Goal: Task Accomplishment & Management: Manage account settings

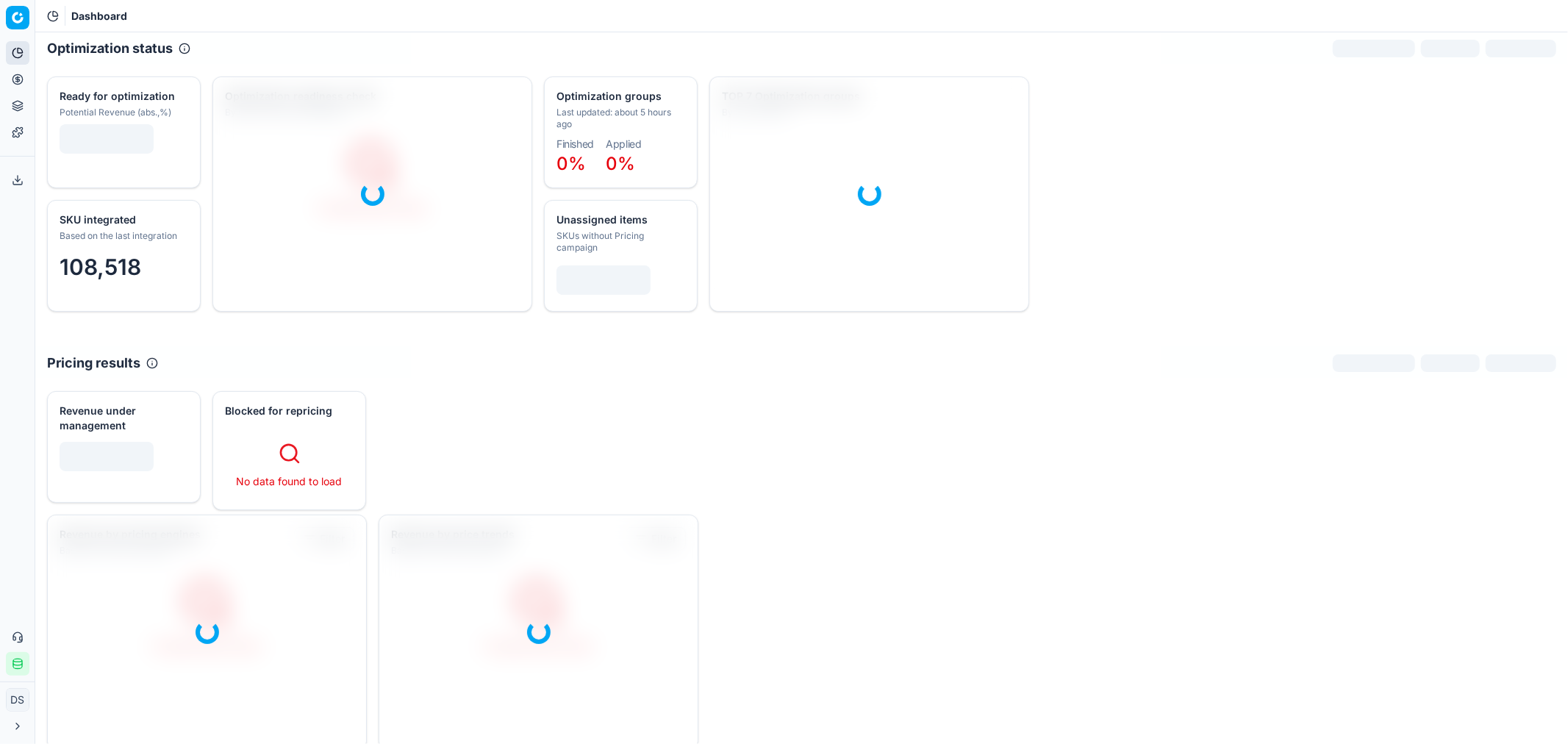
click at [16, 80] on icon at bounding box center [17, 79] width 12 height 12
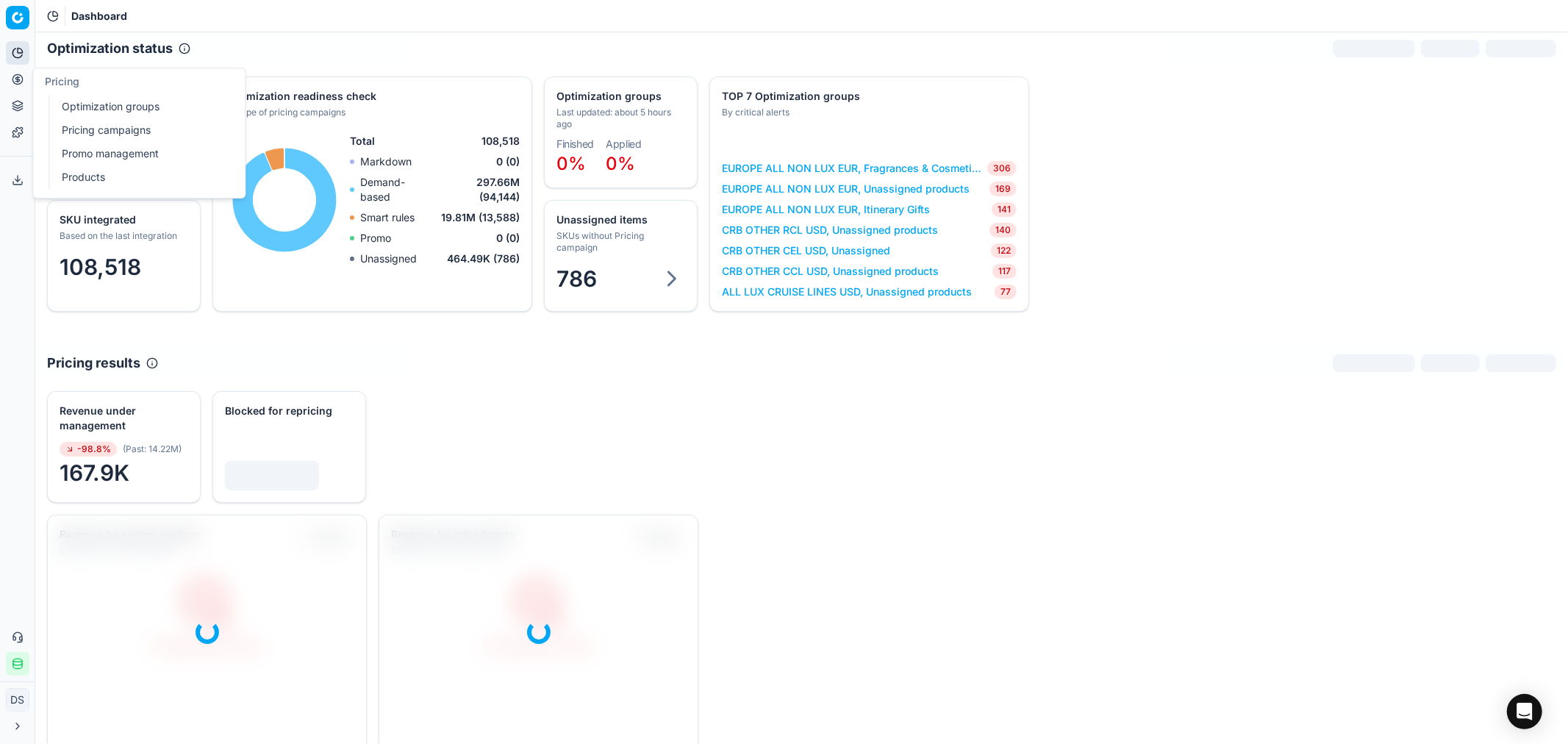
click at [16, 74] on circle at bounding box center [17, 79] width 9 height 9
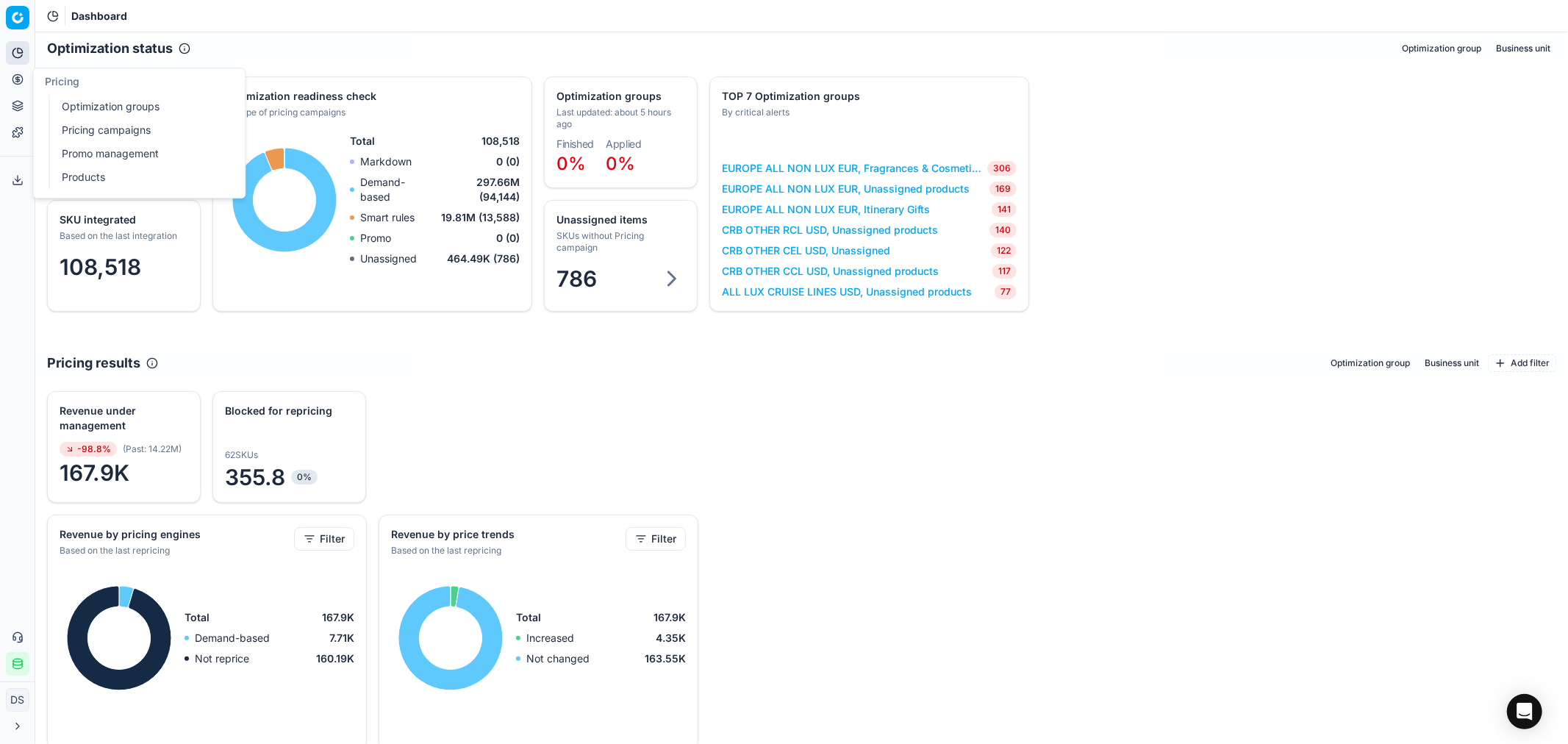
click at [106, 133] on link "Pricing campaigns" at bounding box center [141, 130] width 171 height 20
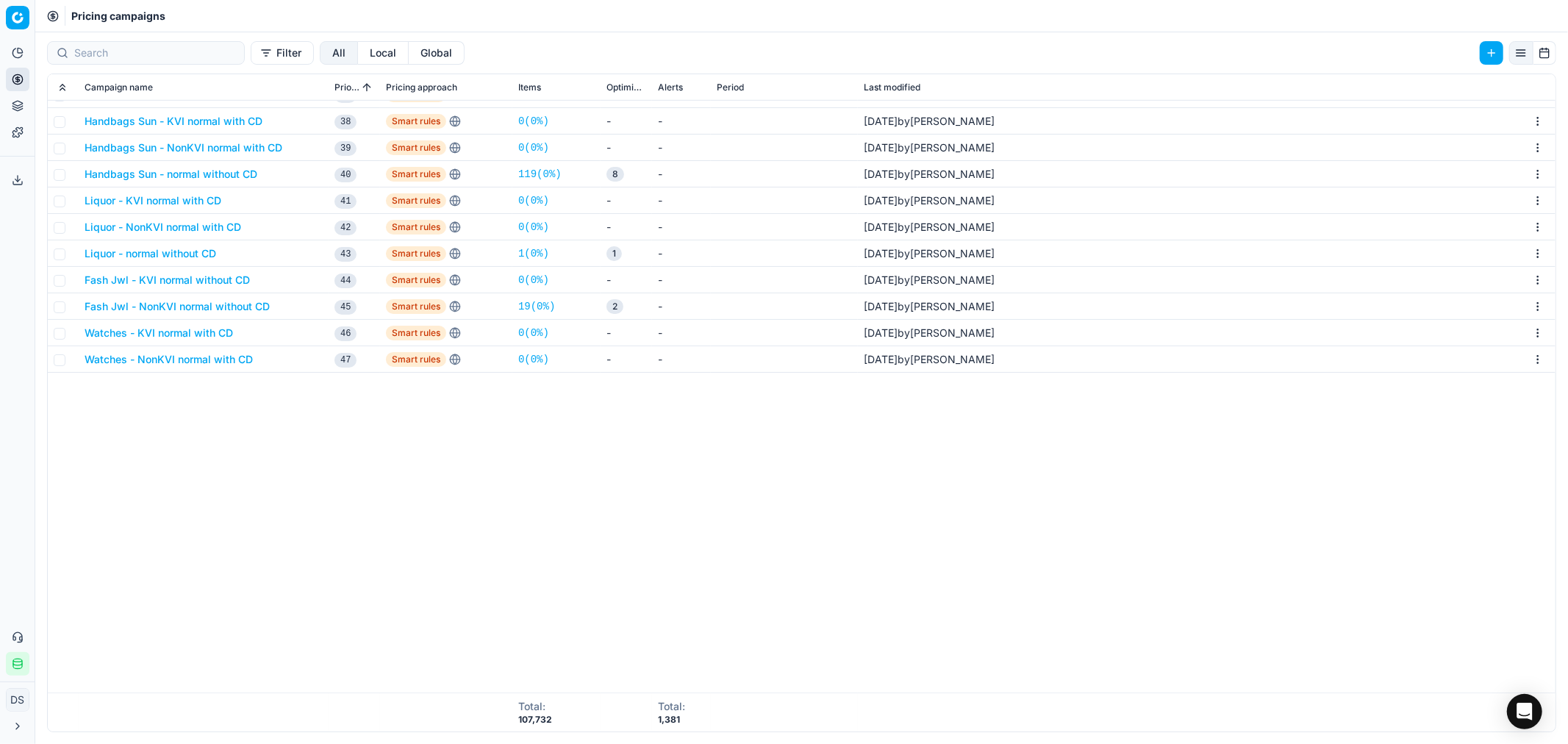
scroll to position [408, 0]
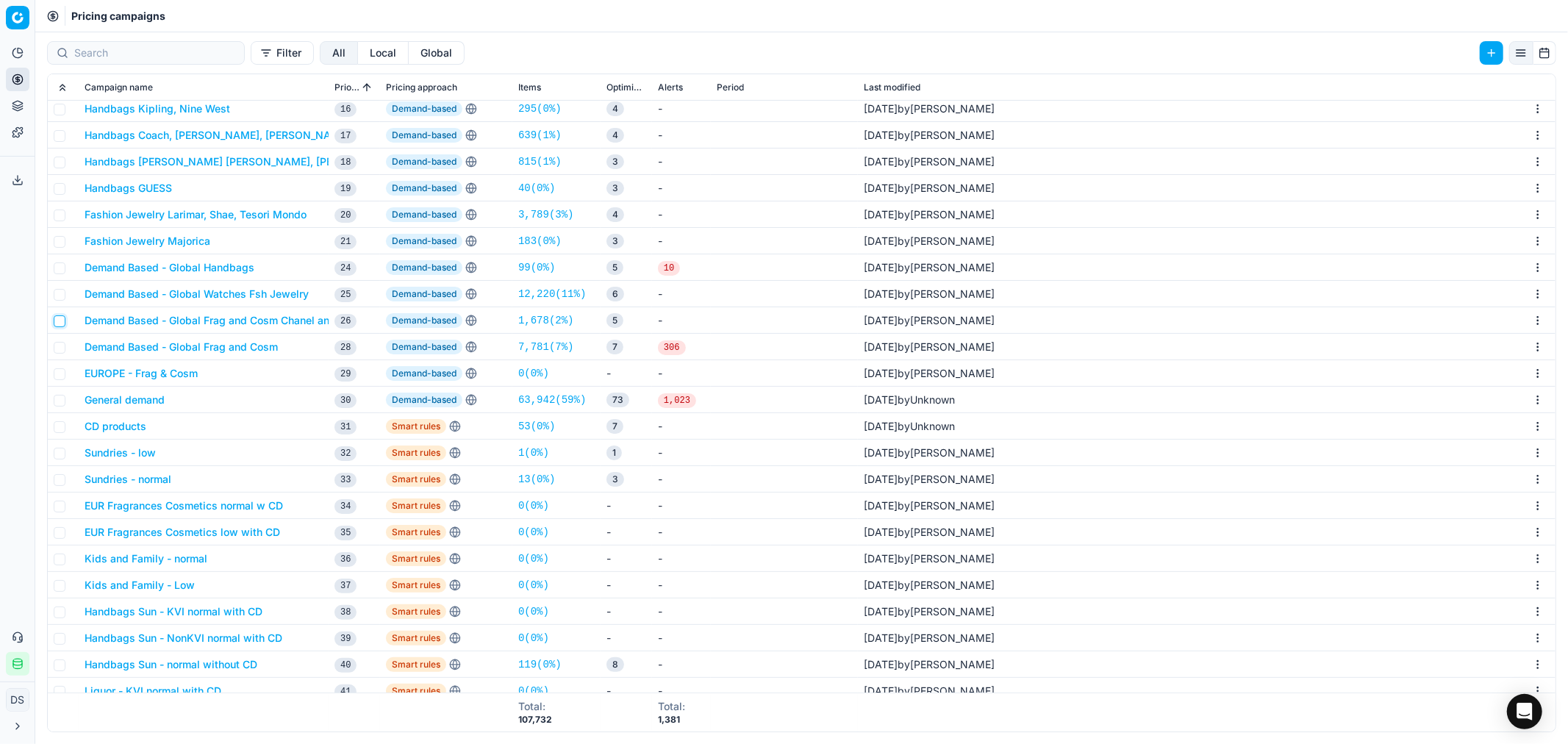
click at [60, 318] on input "checkbox" at bounding box center [60, 321] width 12 height 12
click at [1468, 49] on button "Delete (1)" at bounding box center [1462, 53] width 82 height 24
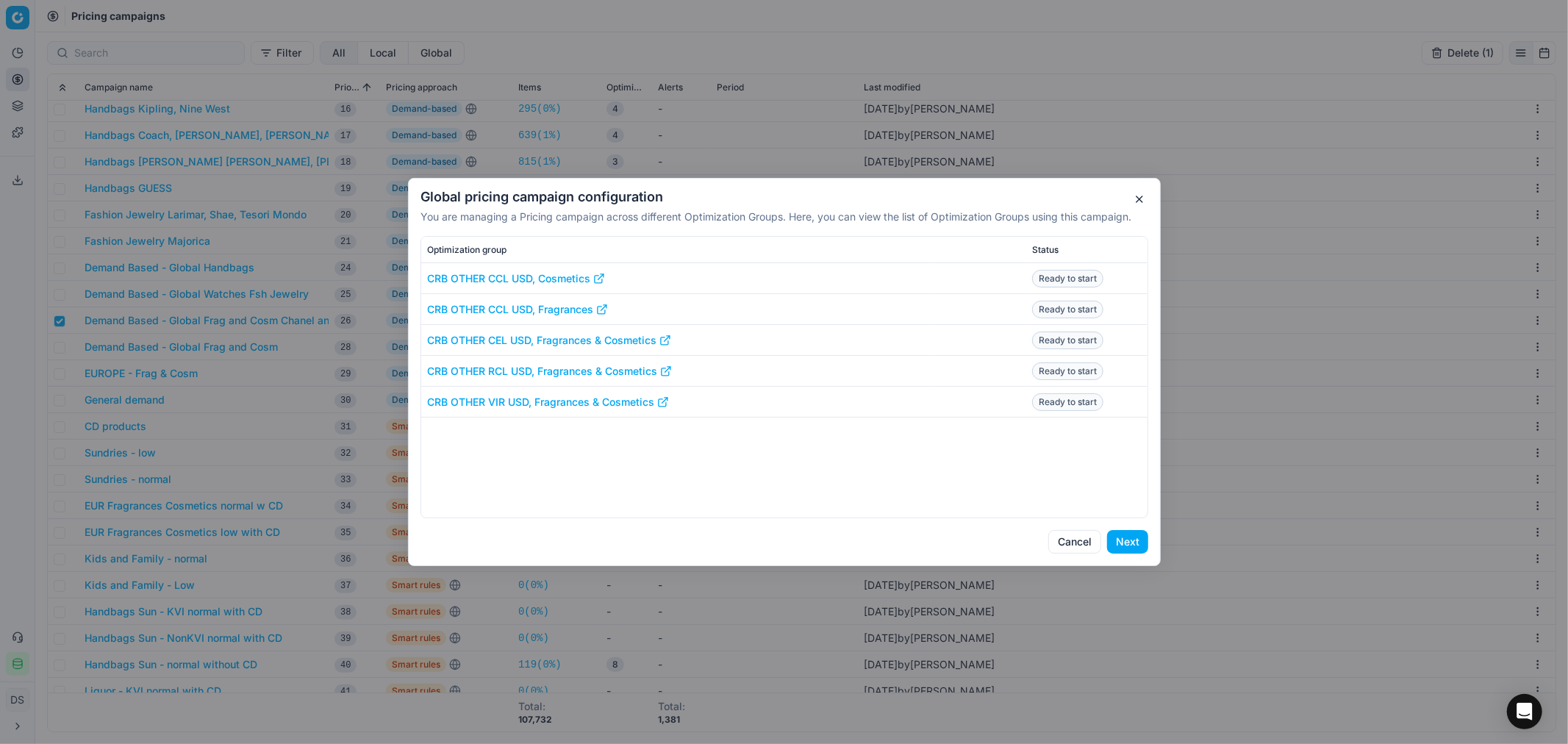
click at [1137, 538] on button "Next" at bounding box center [1127, 542] width 41 height 24
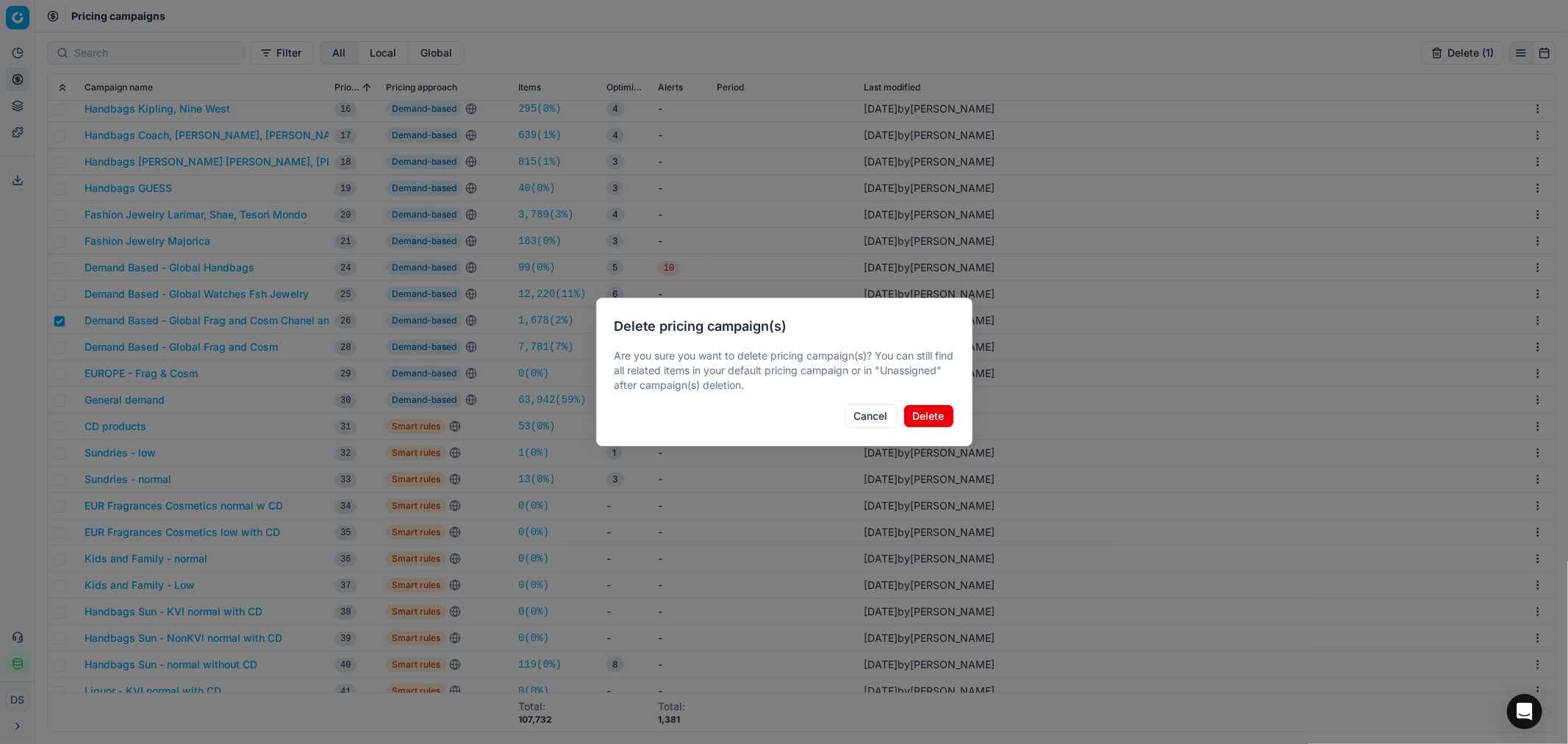
click at [934, 410] on button "Delete" at bounding box center [928, 416] width 50 height 24
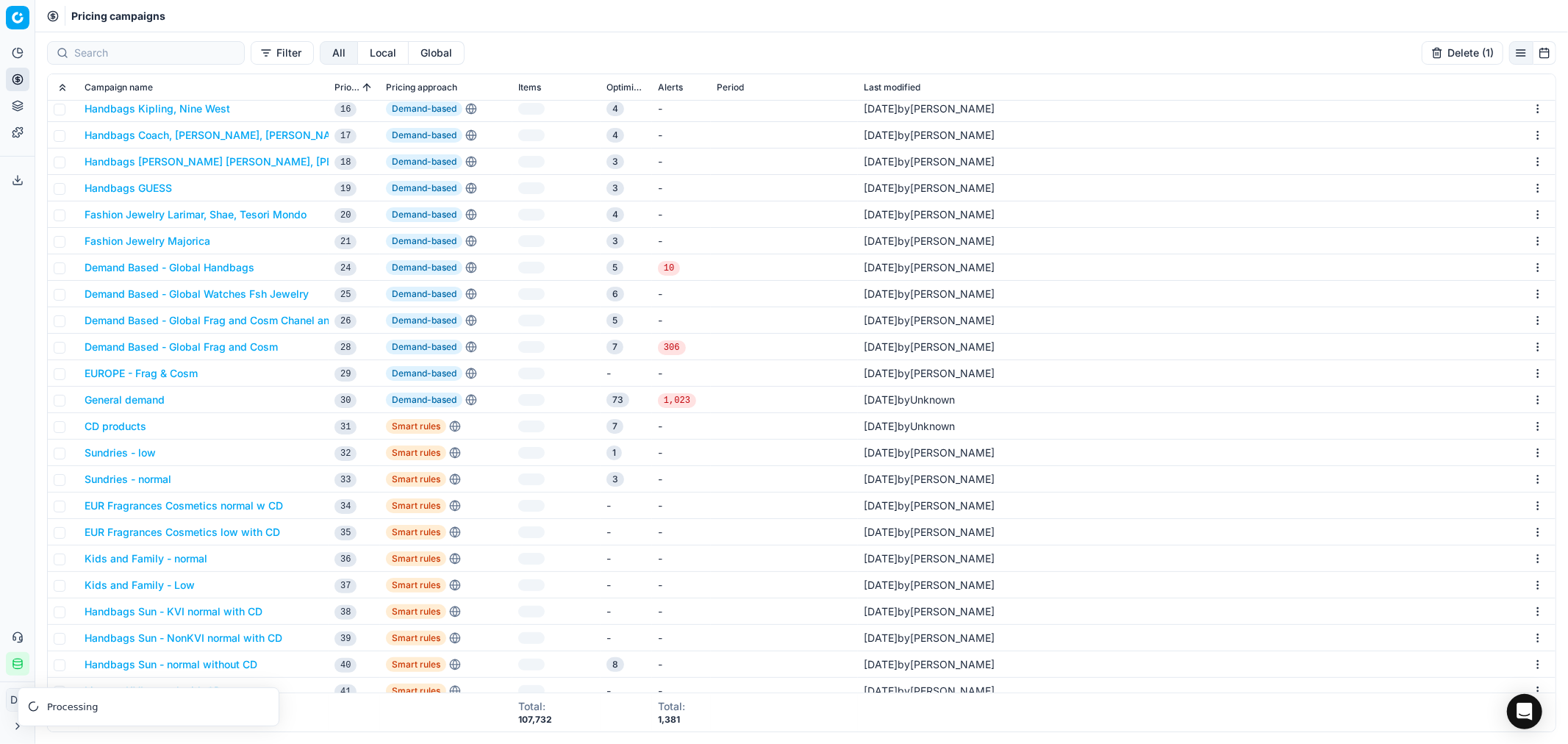
checkbox input "false"
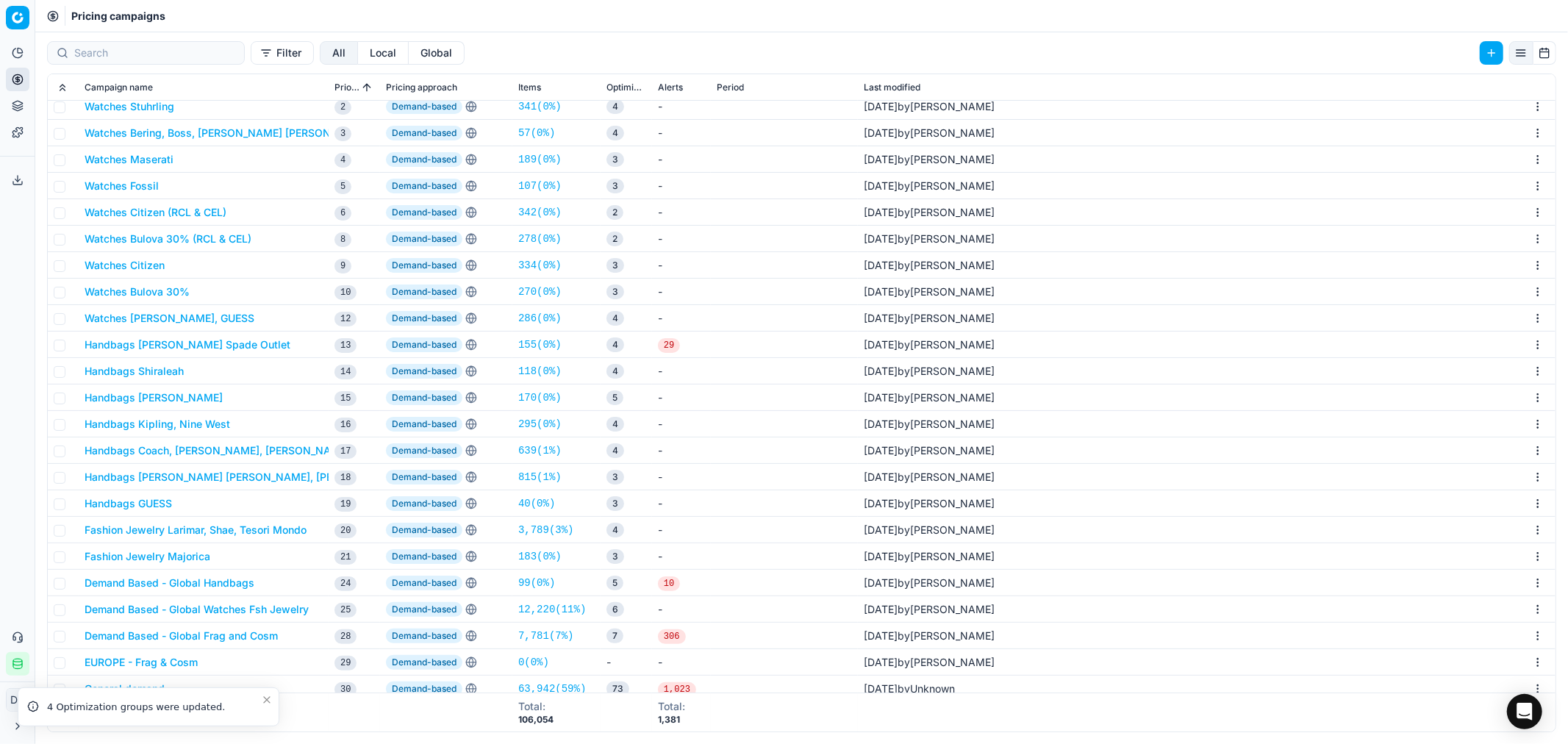
scroll to position [0, 0]
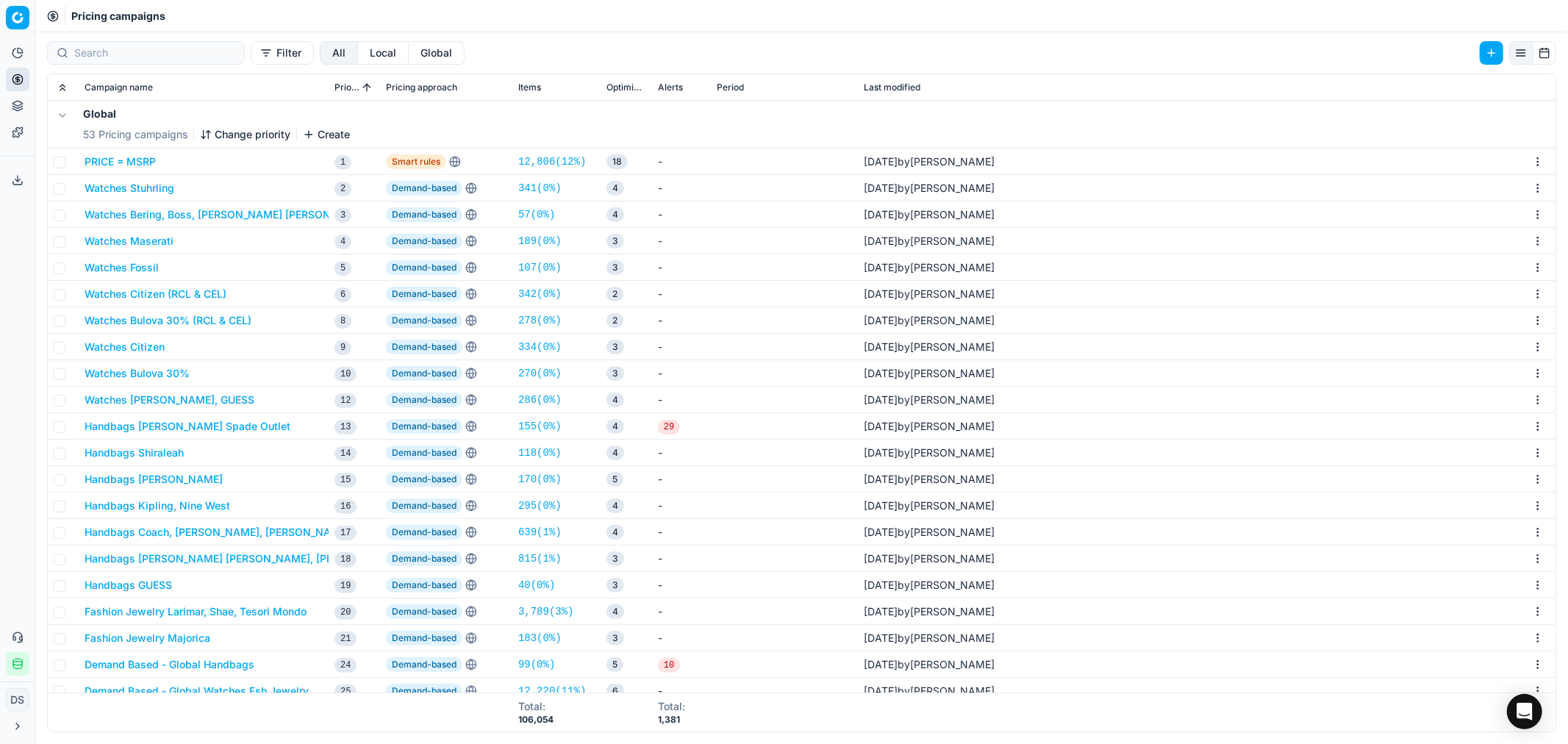
click at [192, 395] on button "Watches [PERSON_NAME], GUESS" at bounding box center [169, 400] width 169 height 15
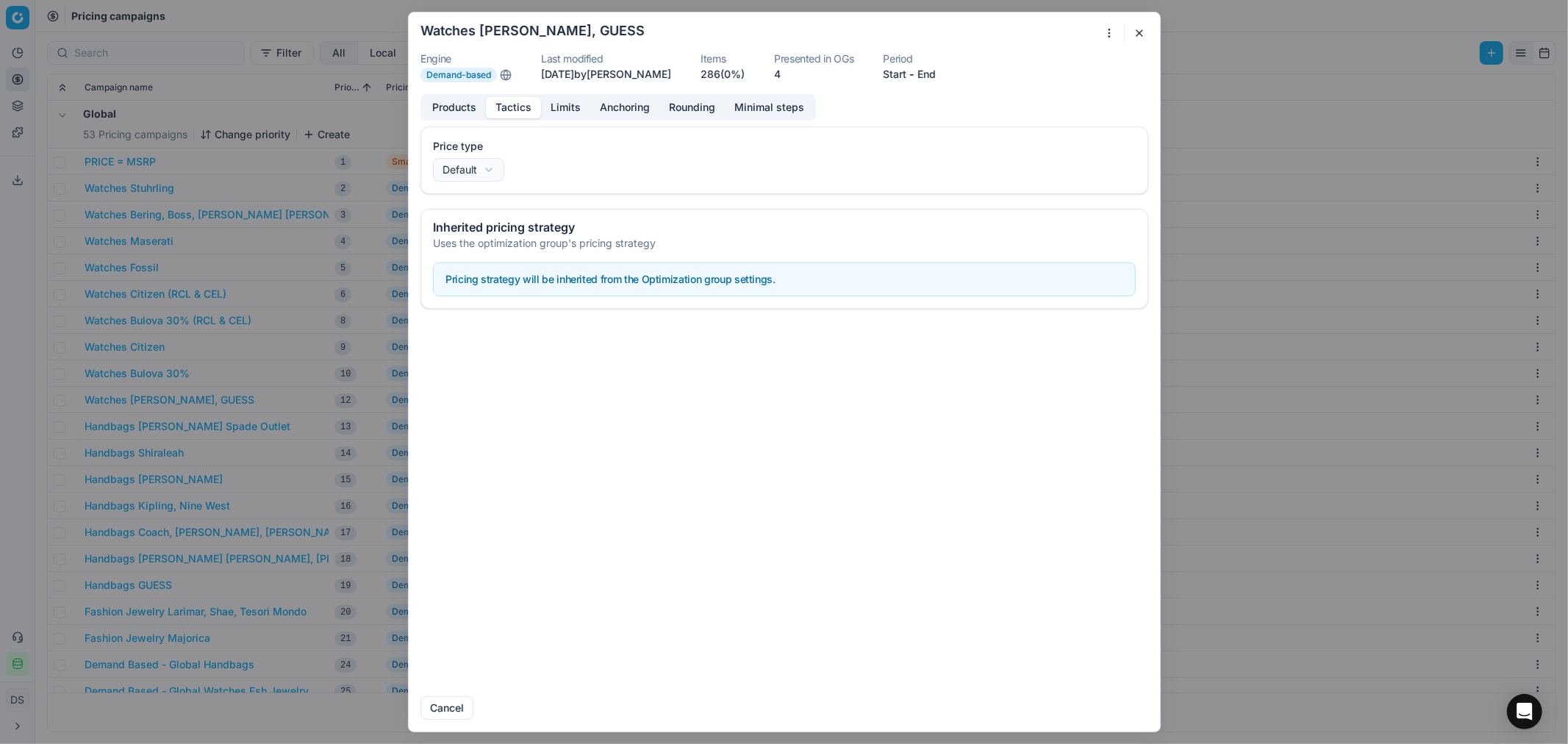
click at [523, 111] on button "Tactics" at bounding box center [513, 107] width 55 height 21
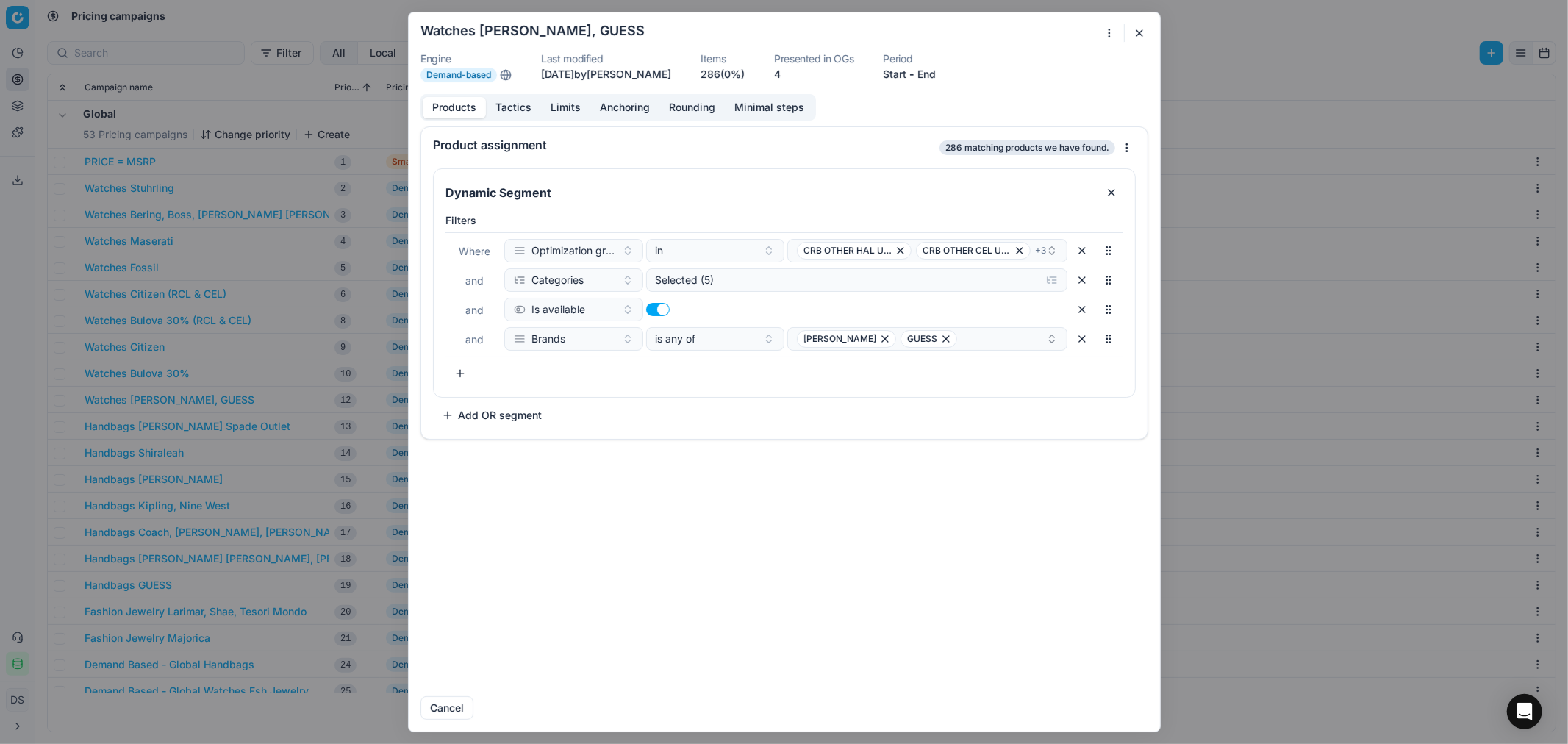
click at [460, 106] on button "Products" at bounding box center [453, 107] width 63 height 21
click at [1110, 31] on div "We are saving PC settings. Please wait, it should take a few minutes Watches [P…" at bounding box center [784, 372] width 1568 height 744
click at [1064, 148] on div "Duplicate" at bounding box center [1059, 155] width 114 height 24
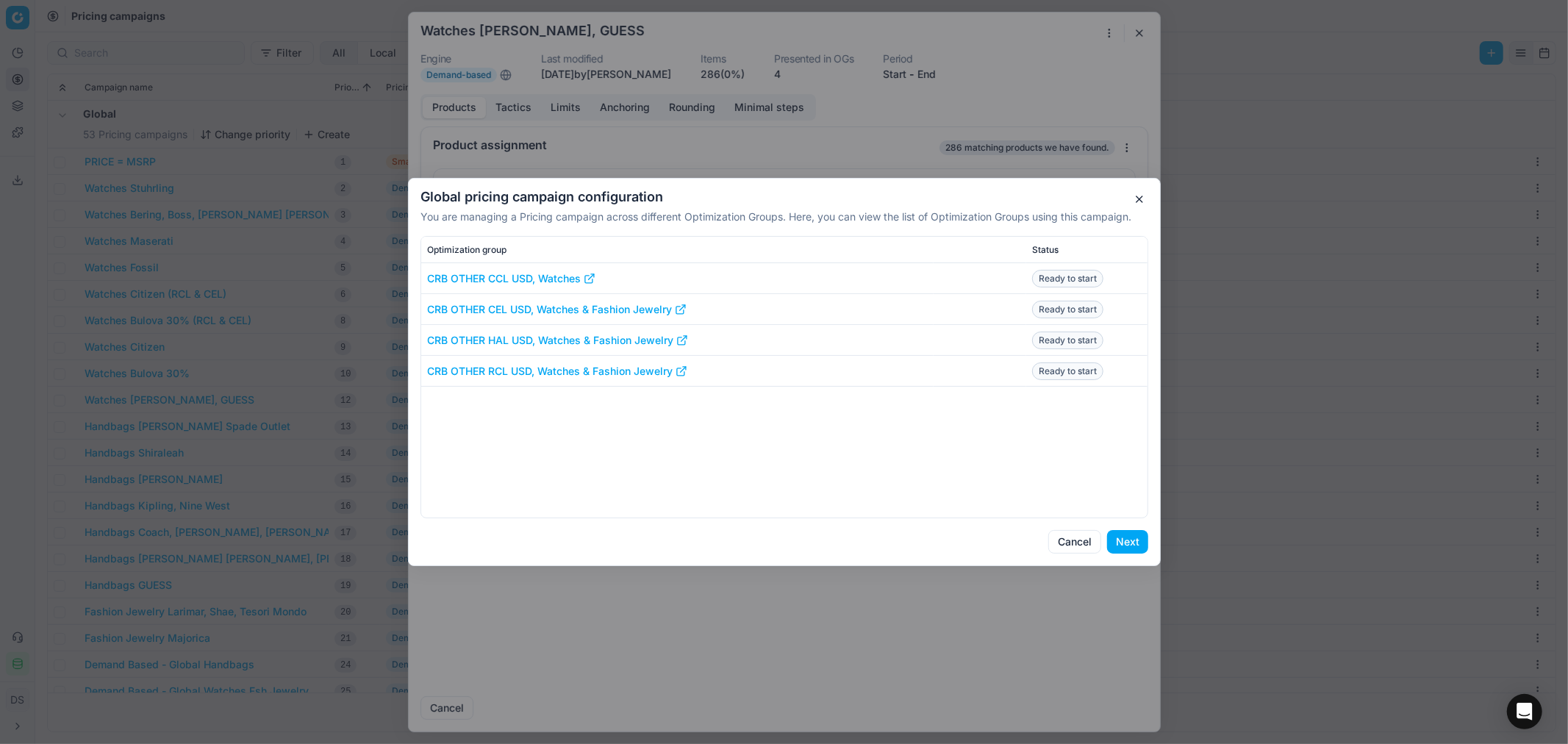
click at [1138, 197] on button "button" at bounding box center [1138, 199] width 17 height 17
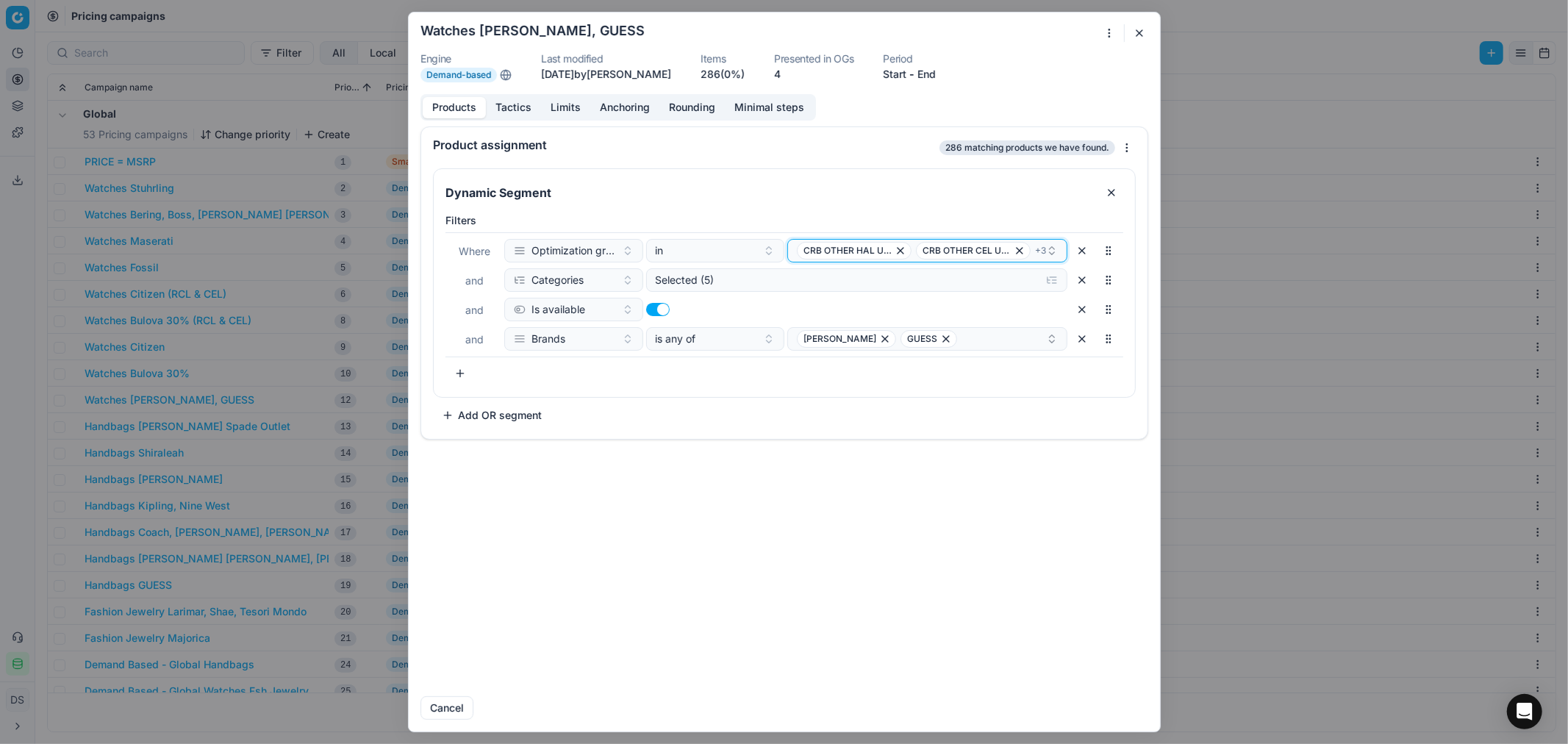
click at [1044, 251] on span "+ 3" at bounding box center [1040, 250] width 11 height 12
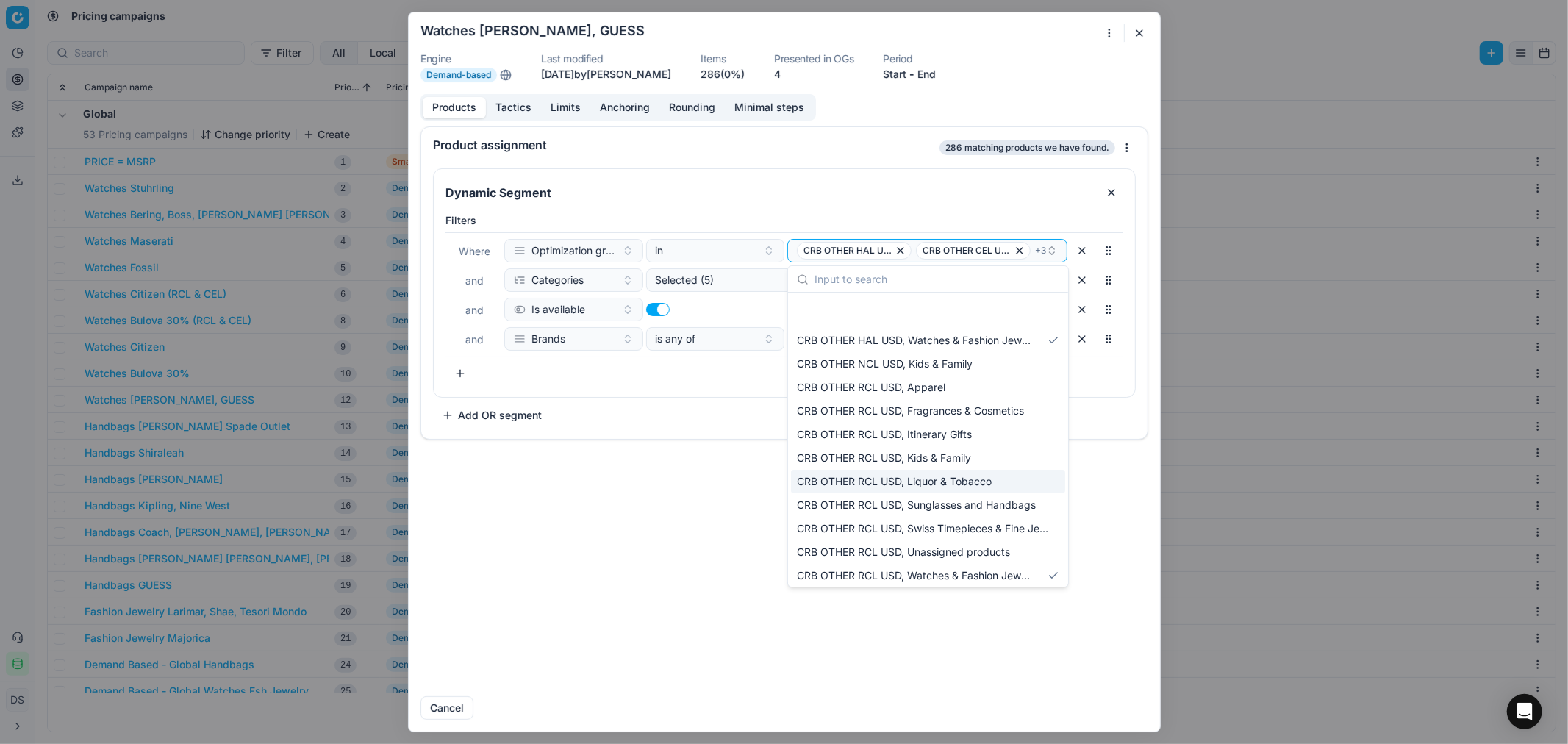
scroll to position [1715, 0]
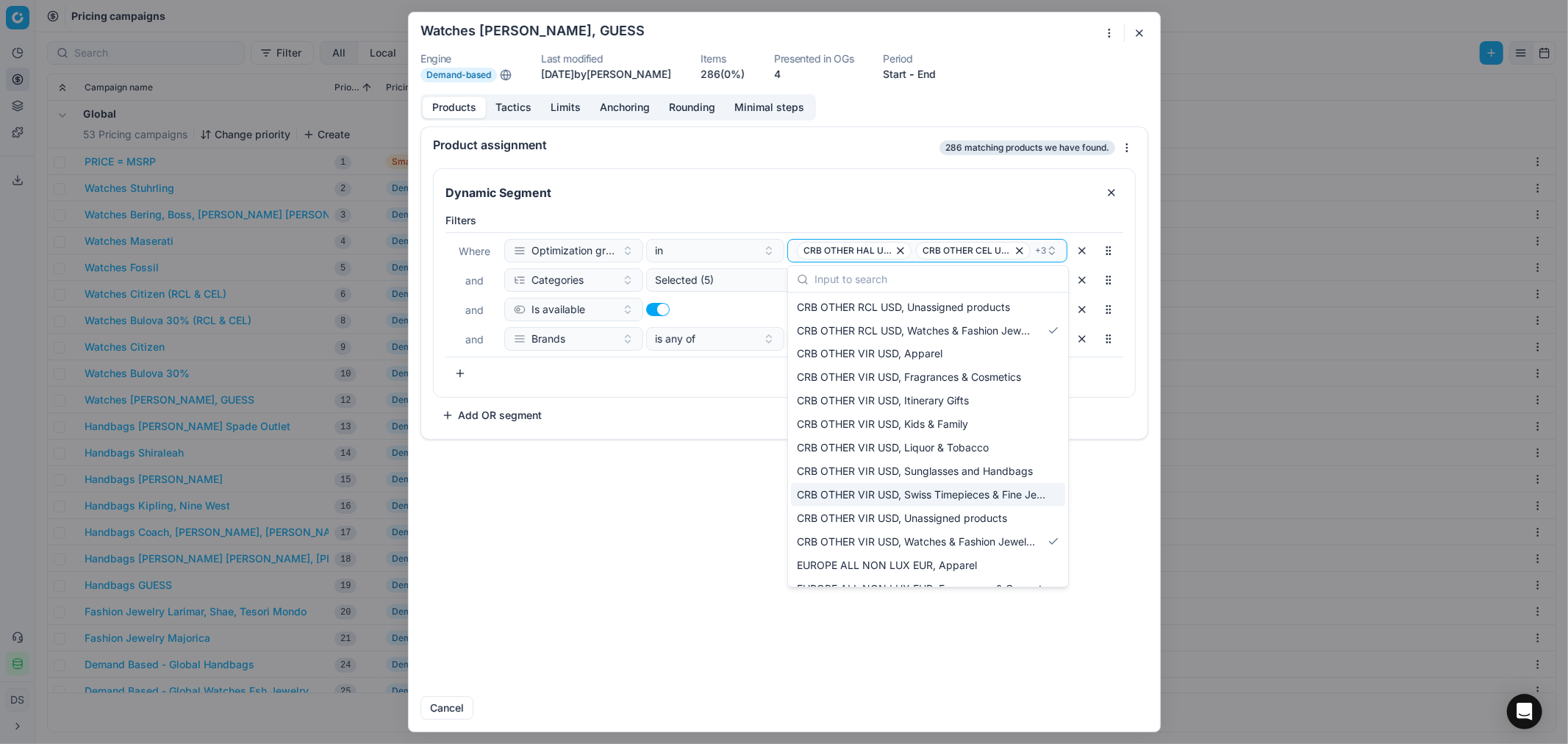
click at [711, 482] on div "Product assignment 286 matching products we have found. Dynamic Segment Filters…" at bounding box center [784, 405] width 751 height 558
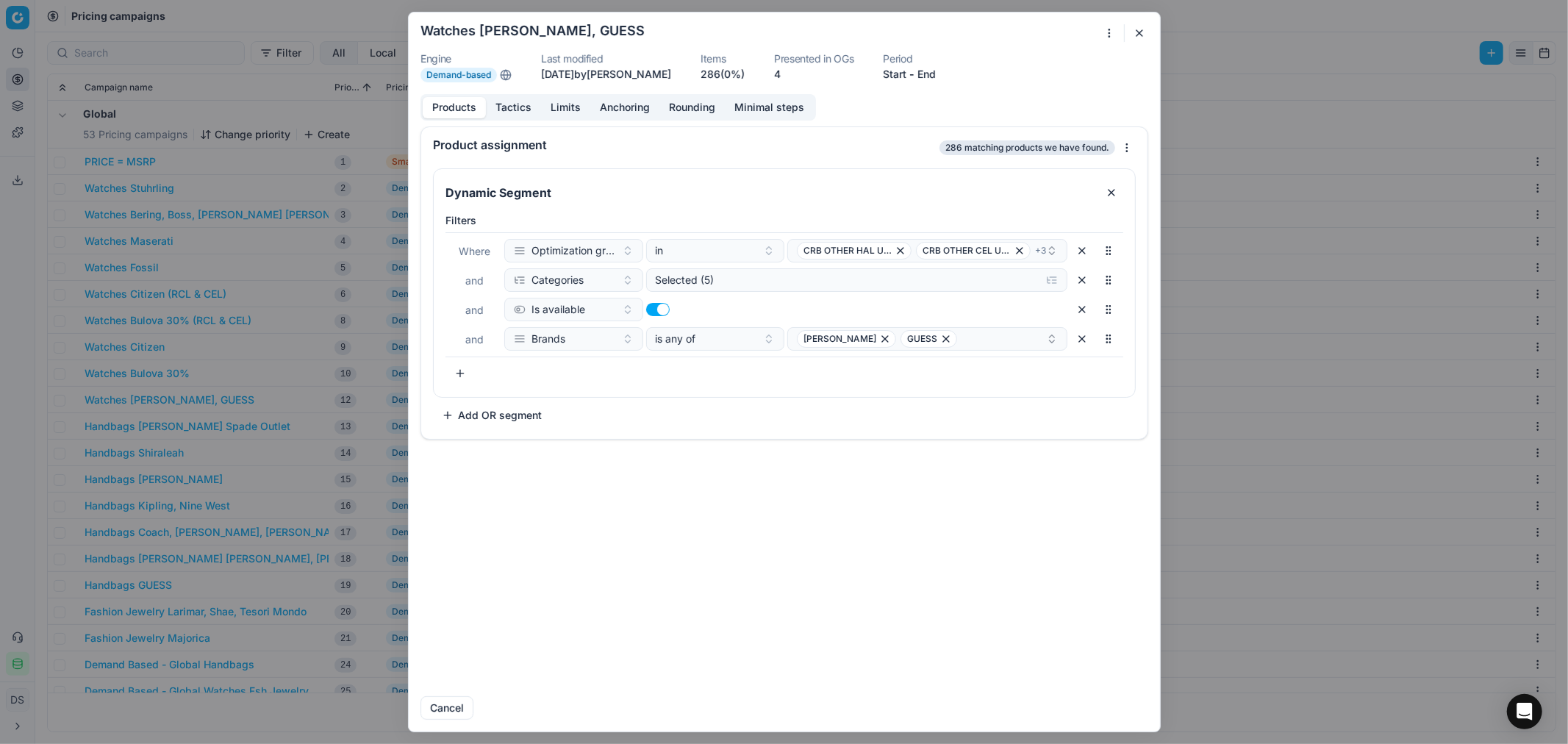
click at [1144, 30] on button "button" at bounding box center [1138, 32] width 17 height 17
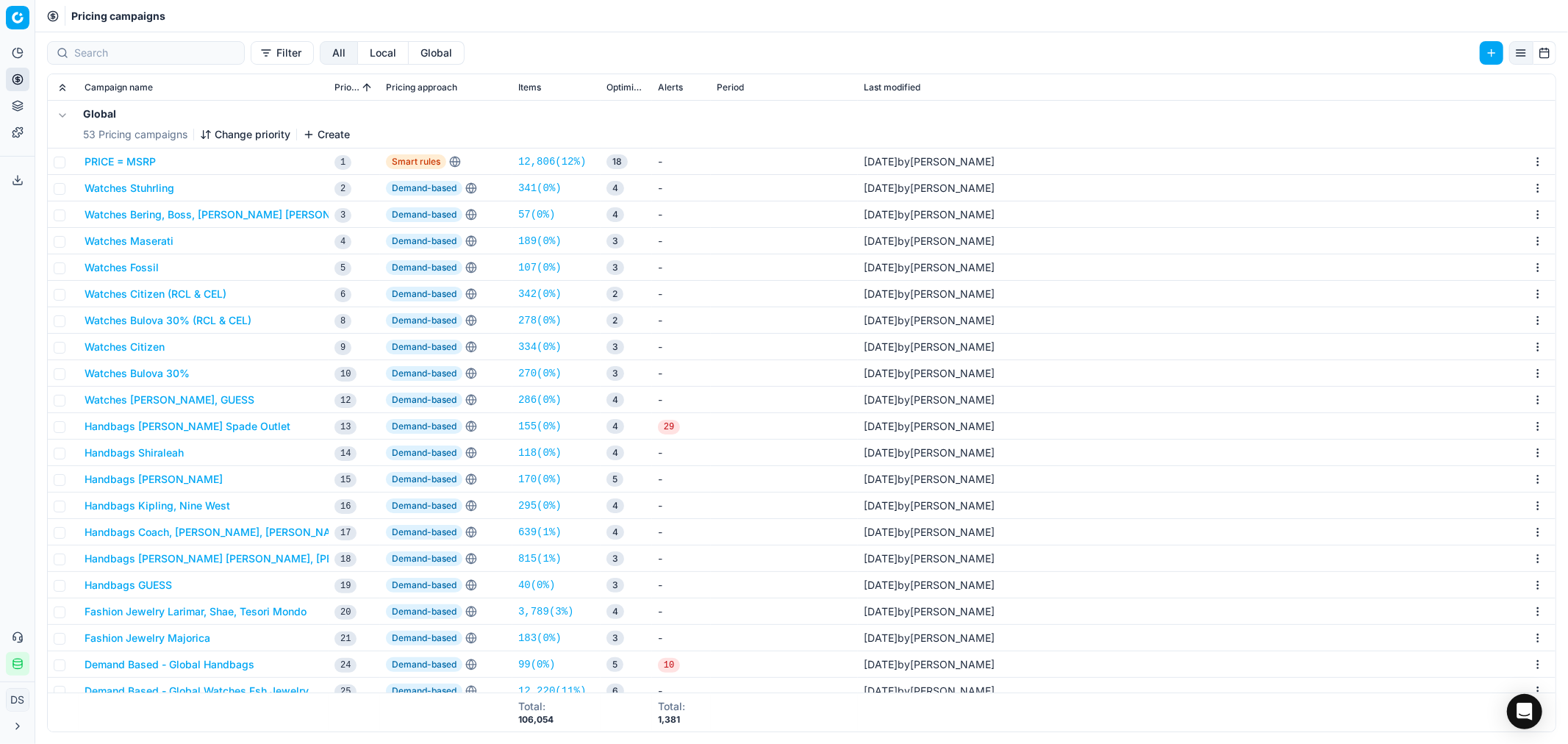
click at [158, 346] on button "Watches Citizen" at bounding box center [124, 347] width 80 height 15
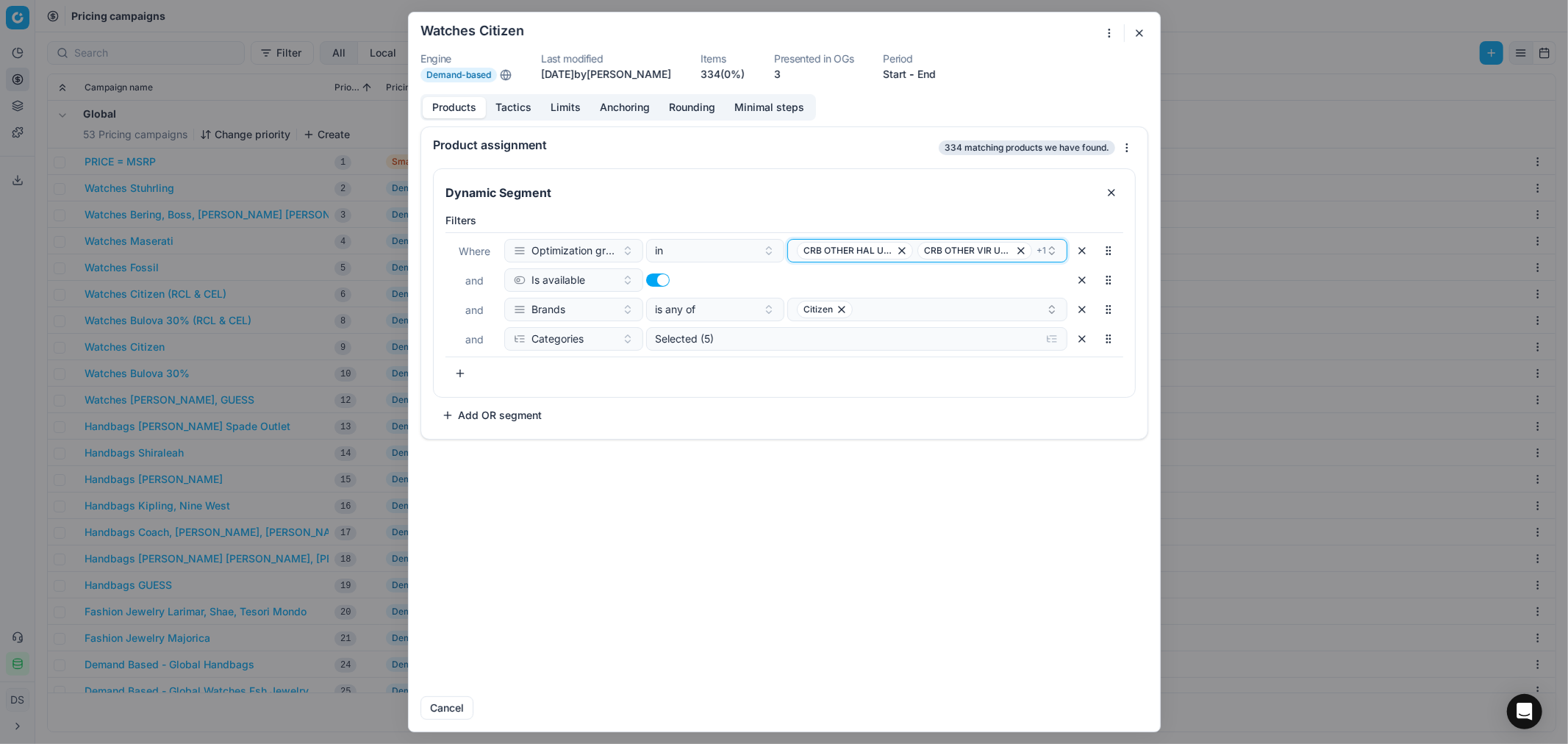
click at [1039, 252] on span "+ 1" at bounding box center [1040, 250] width 9 height 12
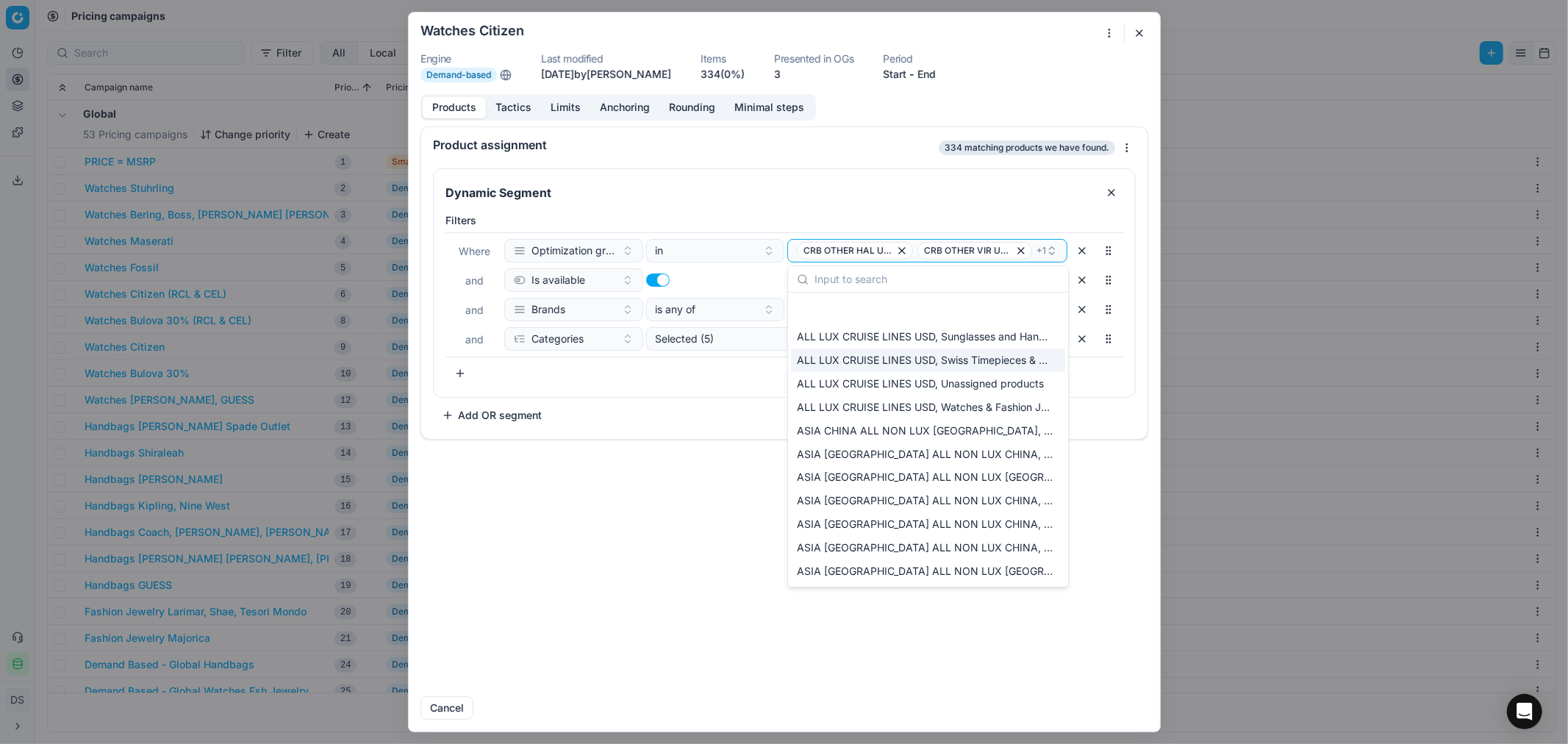
scroll to position [163, 0]
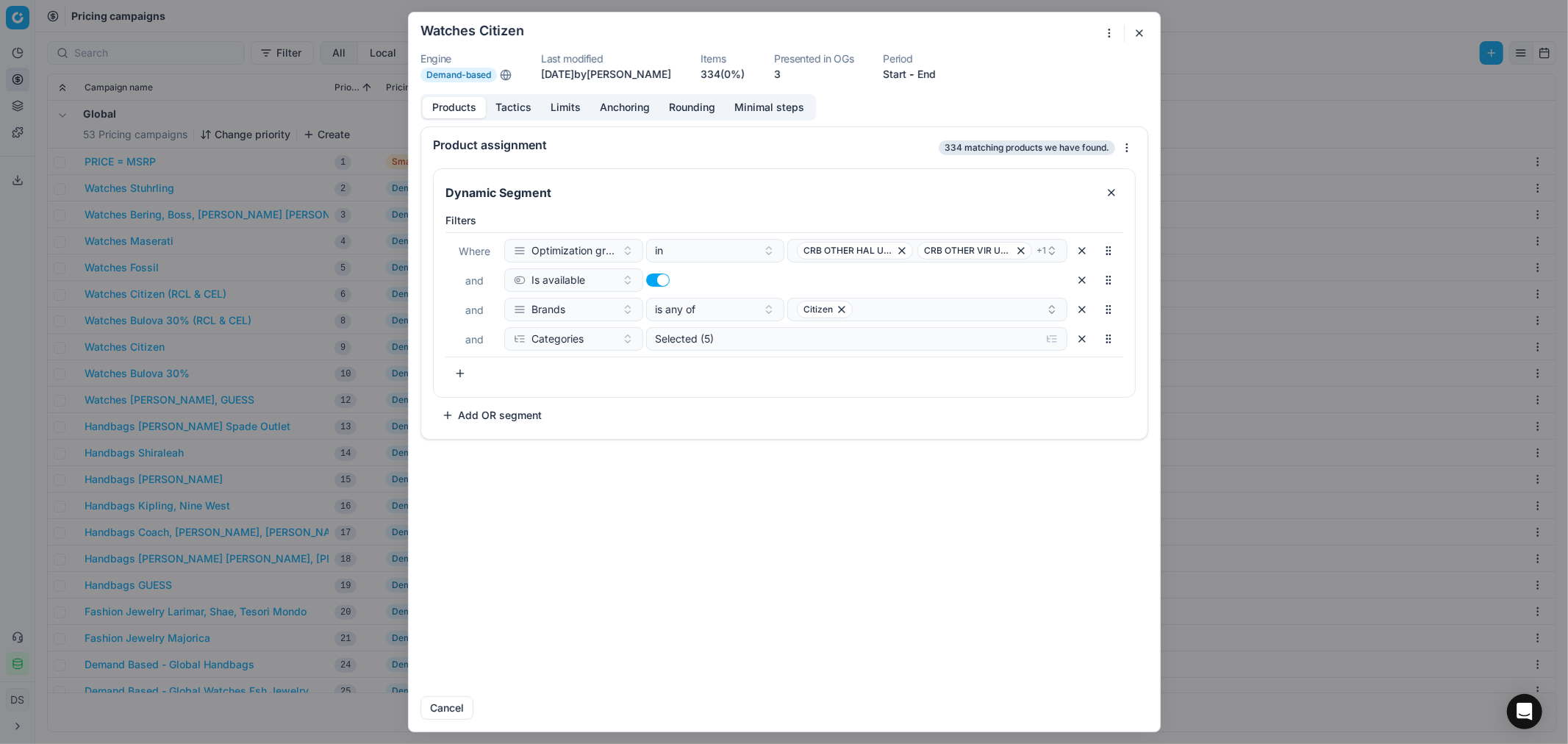
click at [1137, 39] on button "button" at bounding box center [1138, 32] width 17 height 17
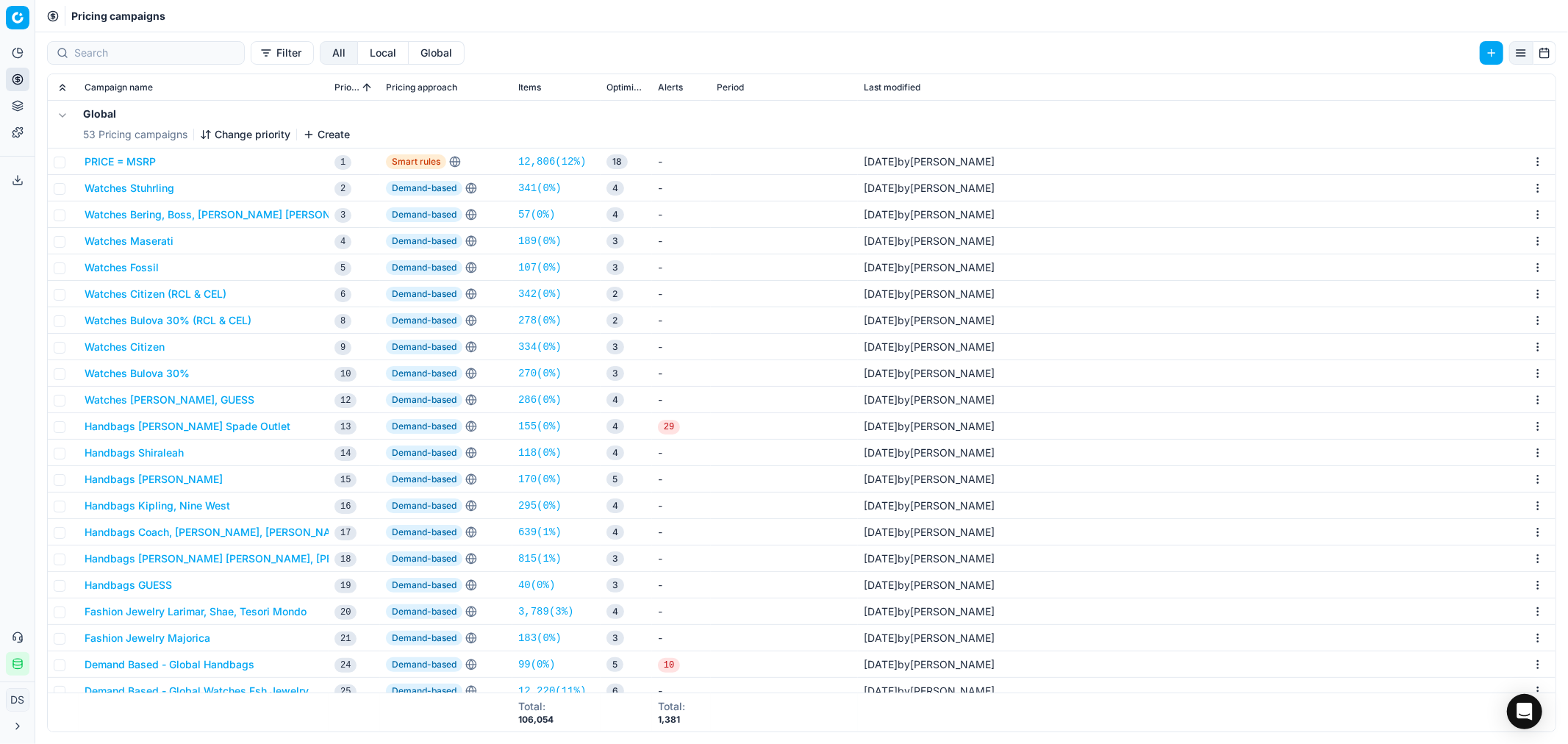
click at [142, 270] on button "Watches Fossil" at bounding box center [121, 268] width 74 height 15
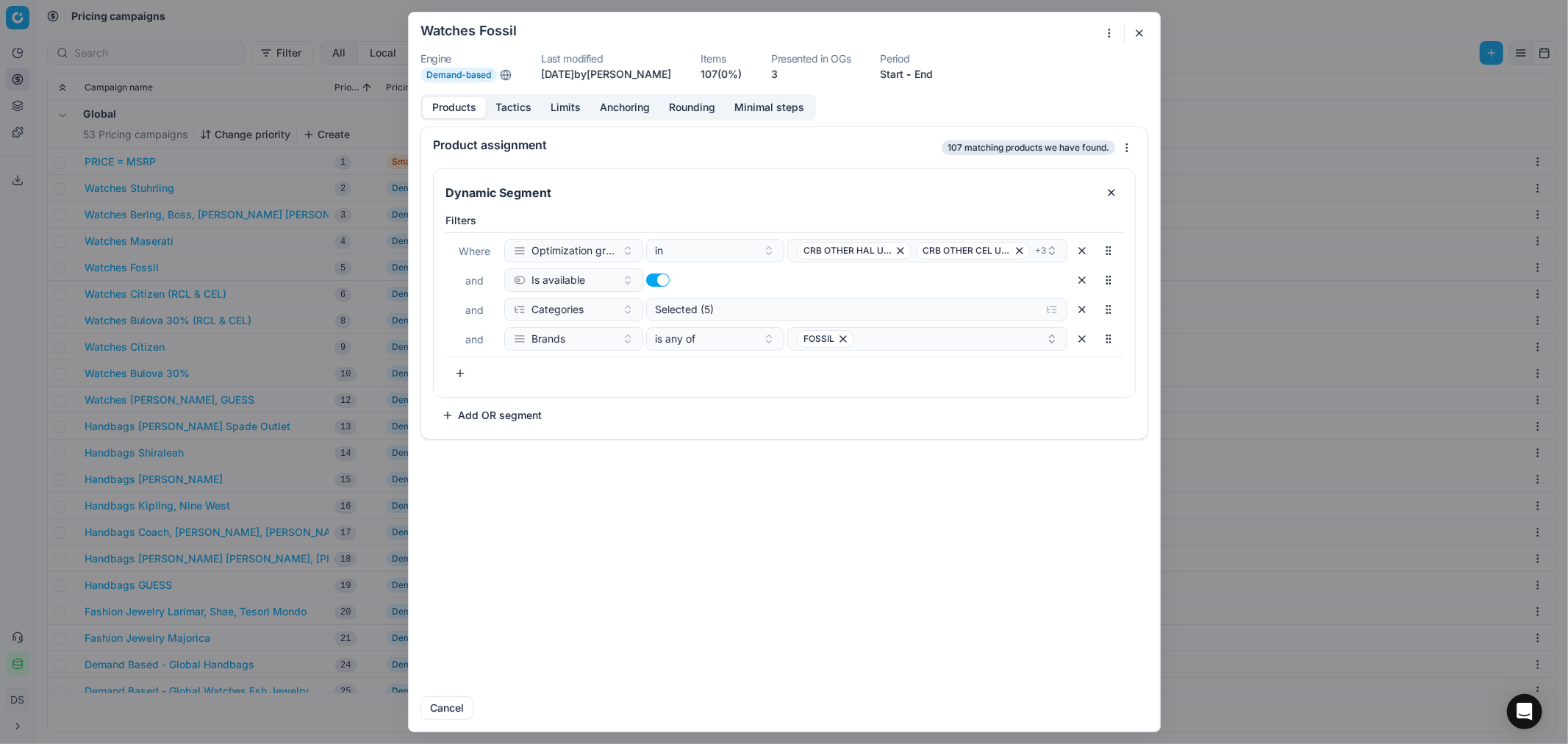
click at [1104, 36] on div "We are saving PC settings. Please wait, it should take a few minutes Watches Fo…" at bounding box center [784, 372] width 1568 height 744
click at [1054, 151] on div "Duplicate" at bounding box center [1059, 155] width 114 height 24
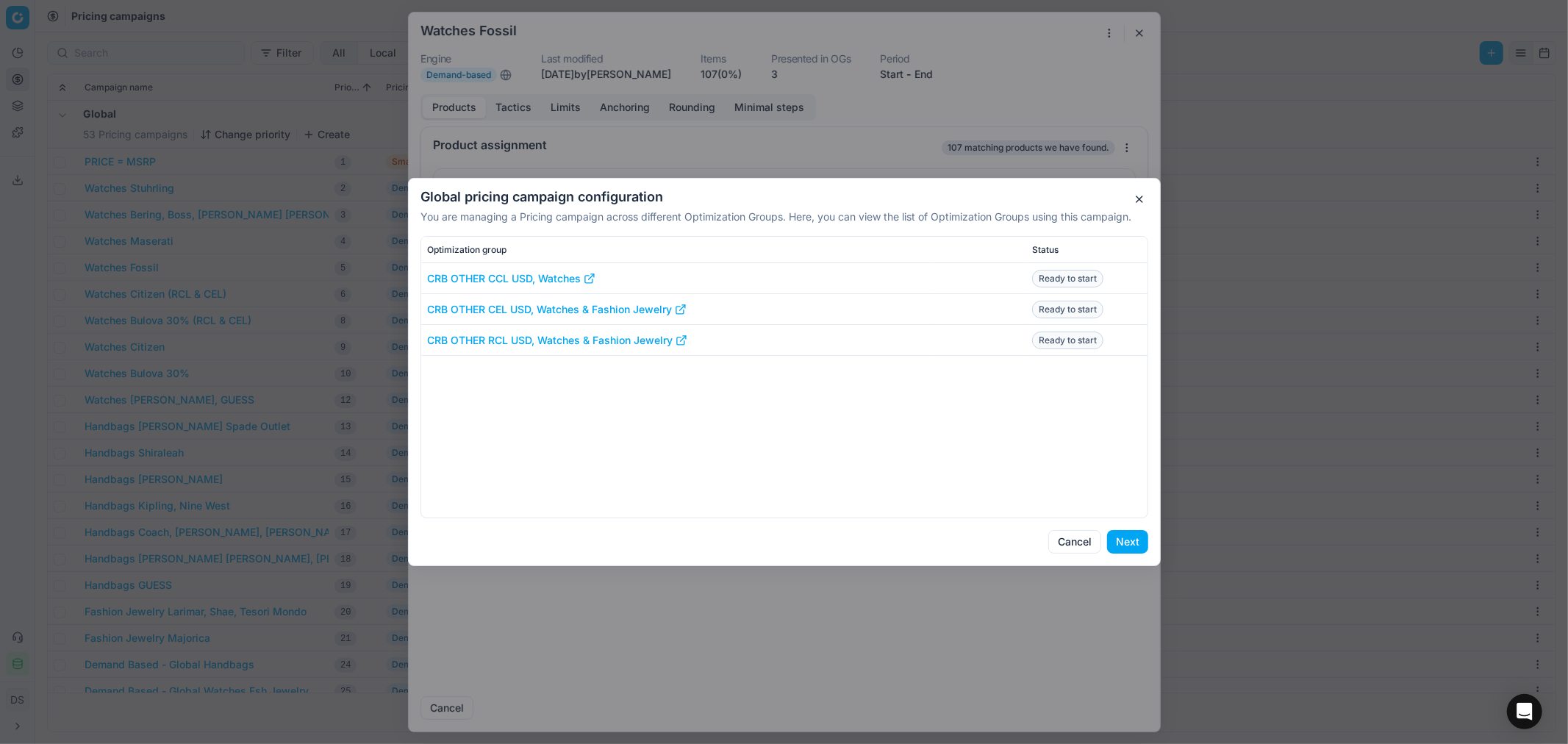
drag, startPoint x: 1142, startPoint y: 192, endPoint x: 1141, endPoint y: 156, distance: 36.0
click at [1142, 192] on button "button" at bounding box center [1138, 199] width 17 height 17
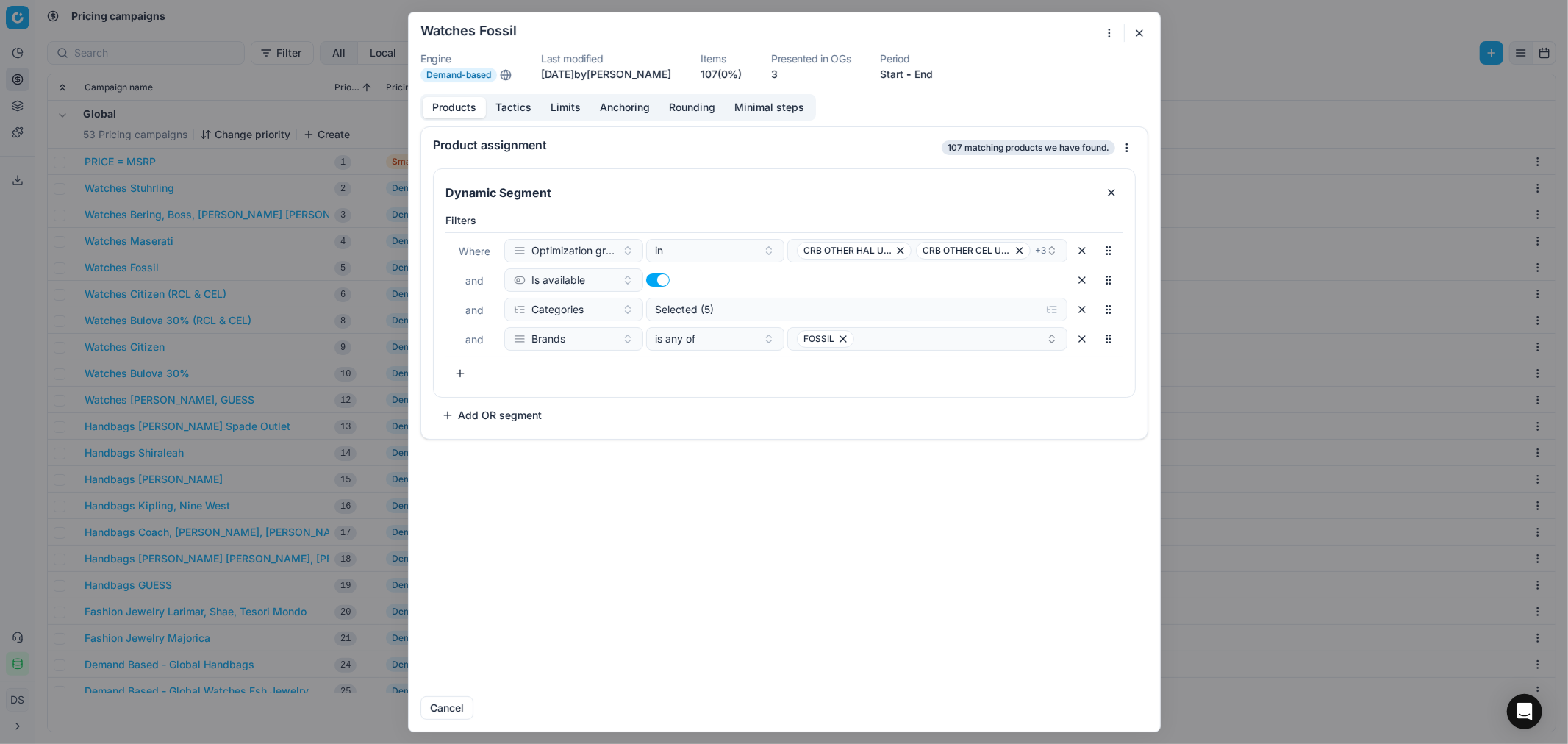
click at [1140, 18] on form "We are saving PC settings. Please wait, it should take a few minutes Watches Fo…" at bounding box center [784, 372] width 751 height 719
click at [1140, 32] on button "button" at bounding box center [1138, 32] width 17 height 17
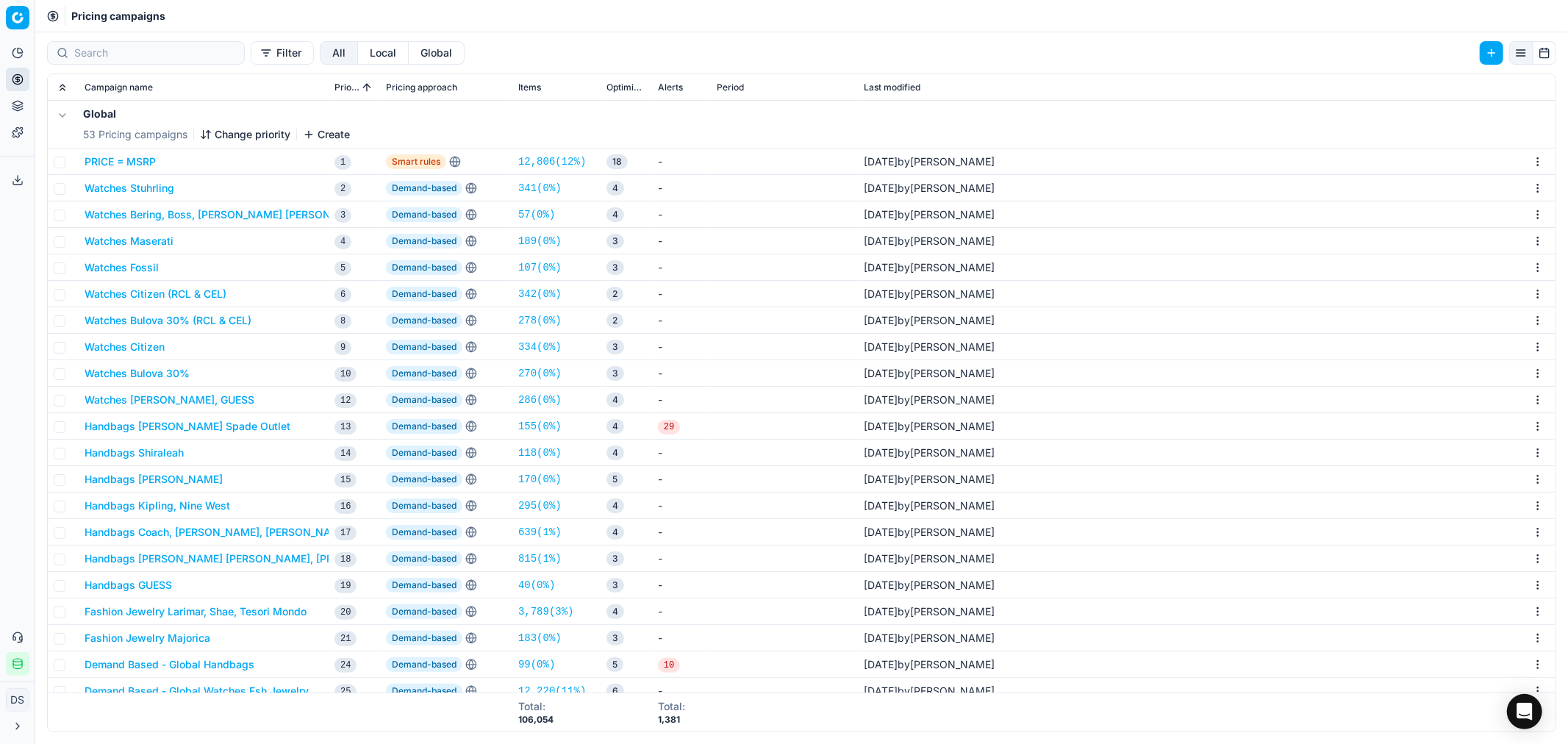
click at [162, 187] on button "Watches Stuhrling" at bounding box center [129, 188] width 90 height 15
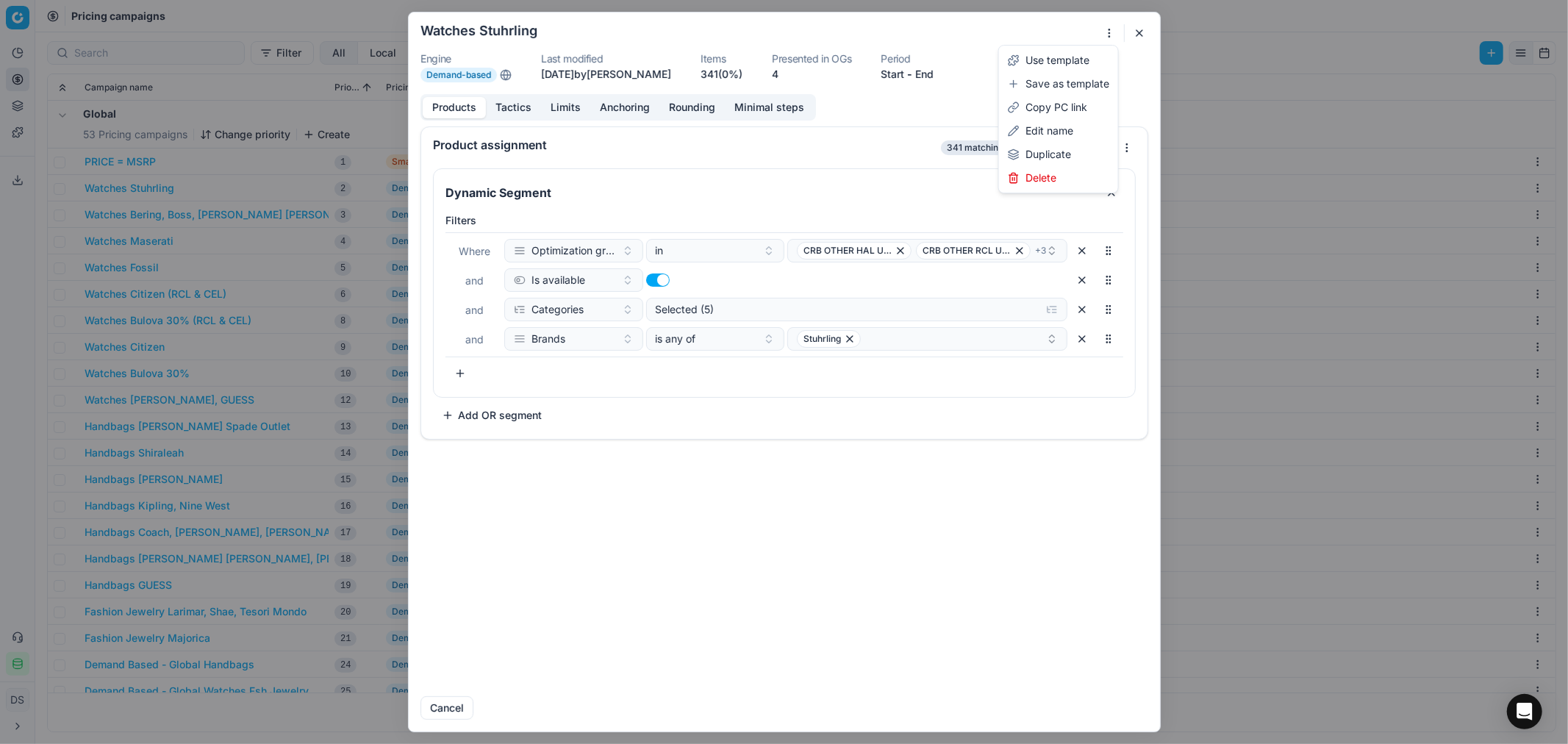
click at [1106, 39] on div "We are saving PC settings. Please wait, it should take a few minutes Watches St…" at bounding box center [784, 372] width 1568 height 744
click at [1054, 155] on div "Duplicate" at bounding box center [1059, 155] width 114 height 24
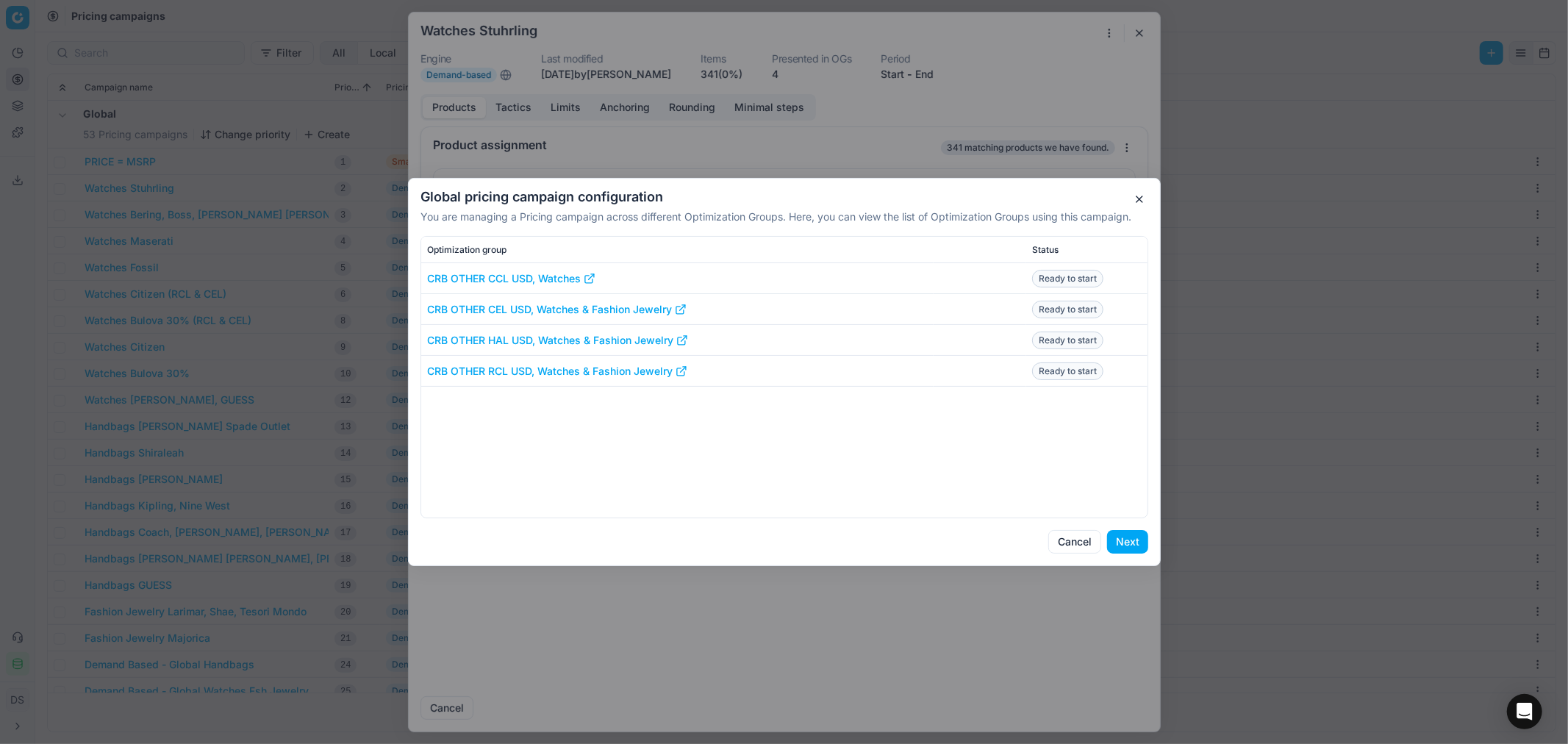
click at [1137, 194] on button "button" at bounding box center [1138, 199] width 17 height 17
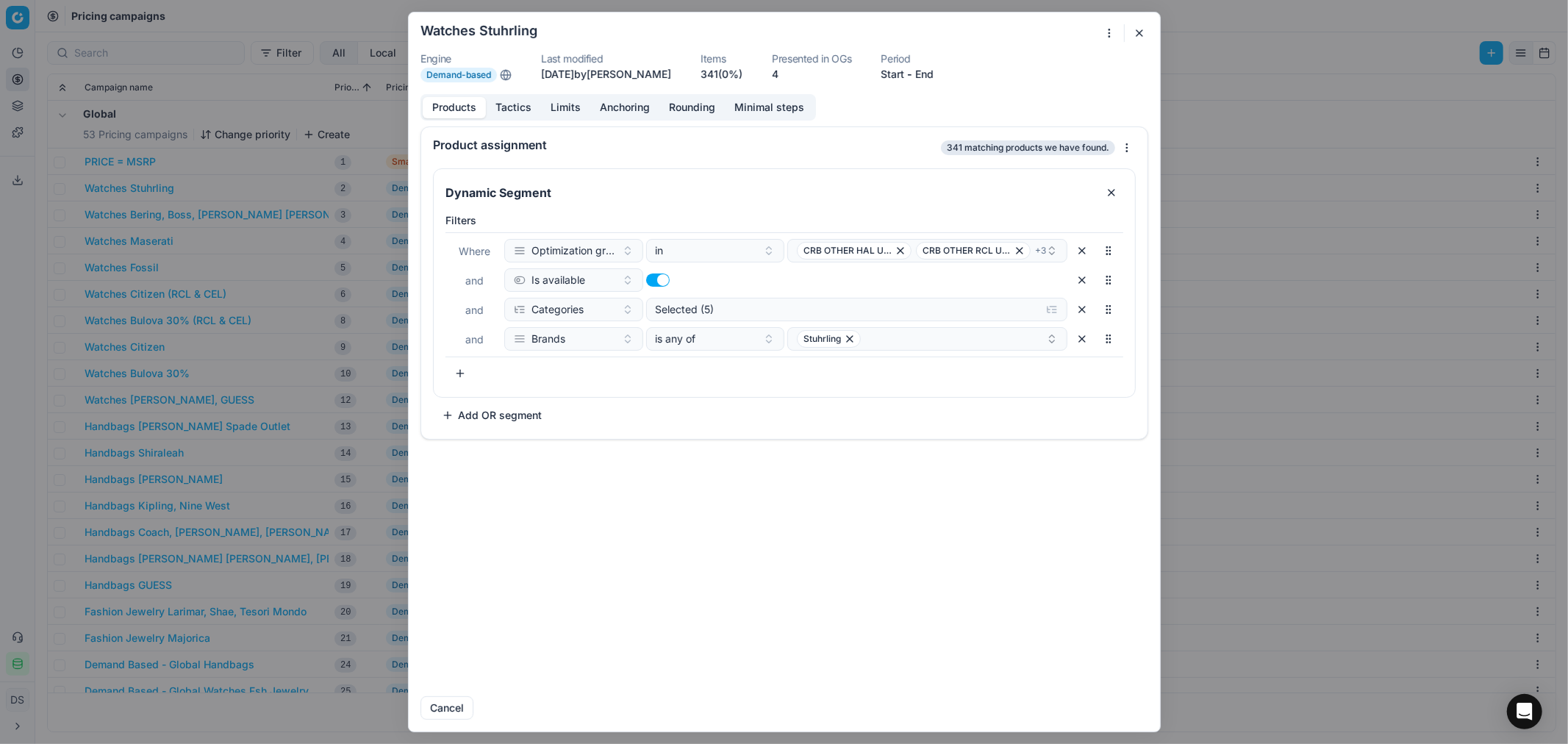
click at [1140, 38] on button "button" at bounding box center [1138, 32] width 17 height 17
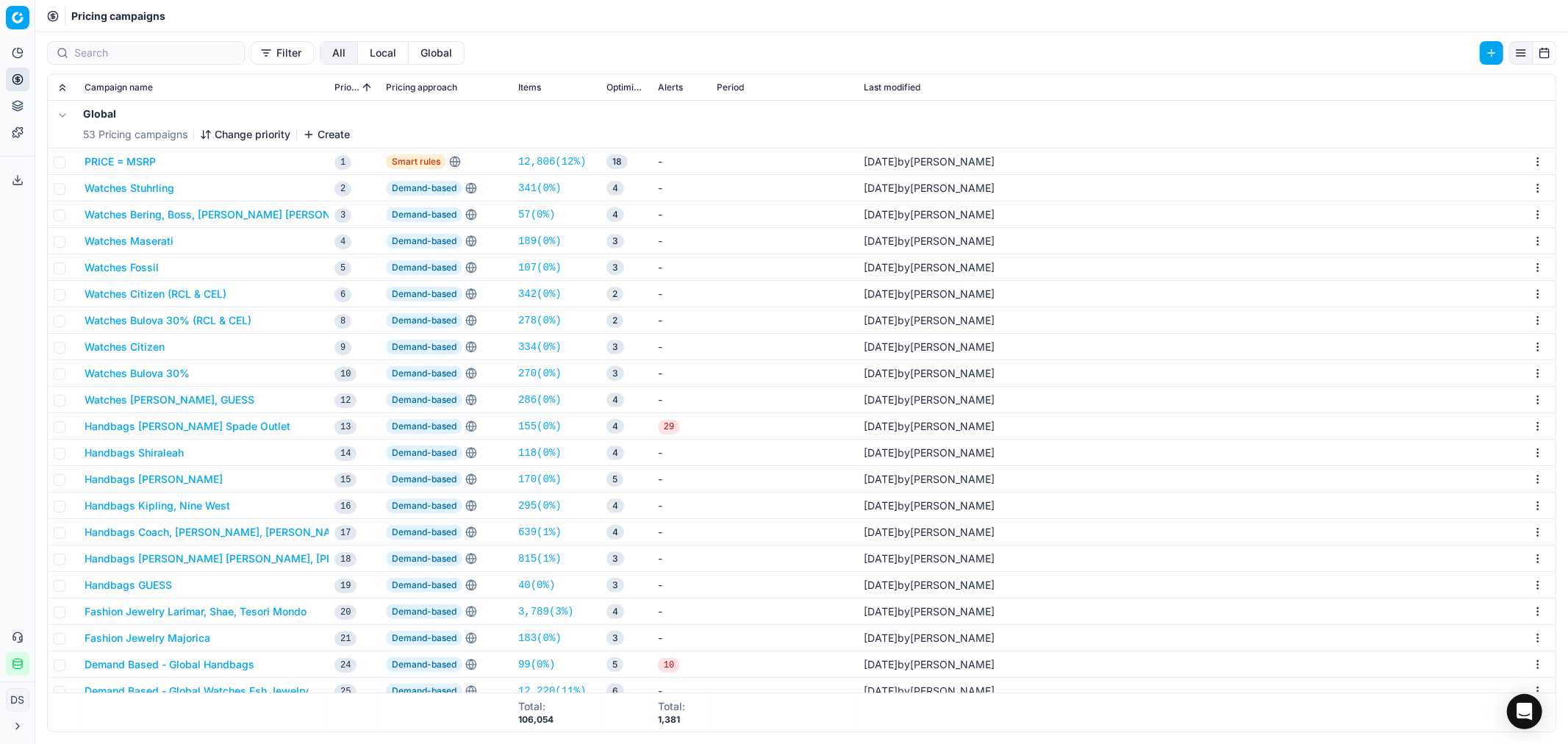
click at [196, 214] on button "Watches Bering, Boss, [PERSON_NAME] [PERSON_NAME], [PERSON_NAME]" at bounding box center [272, 214] width 376 height 15
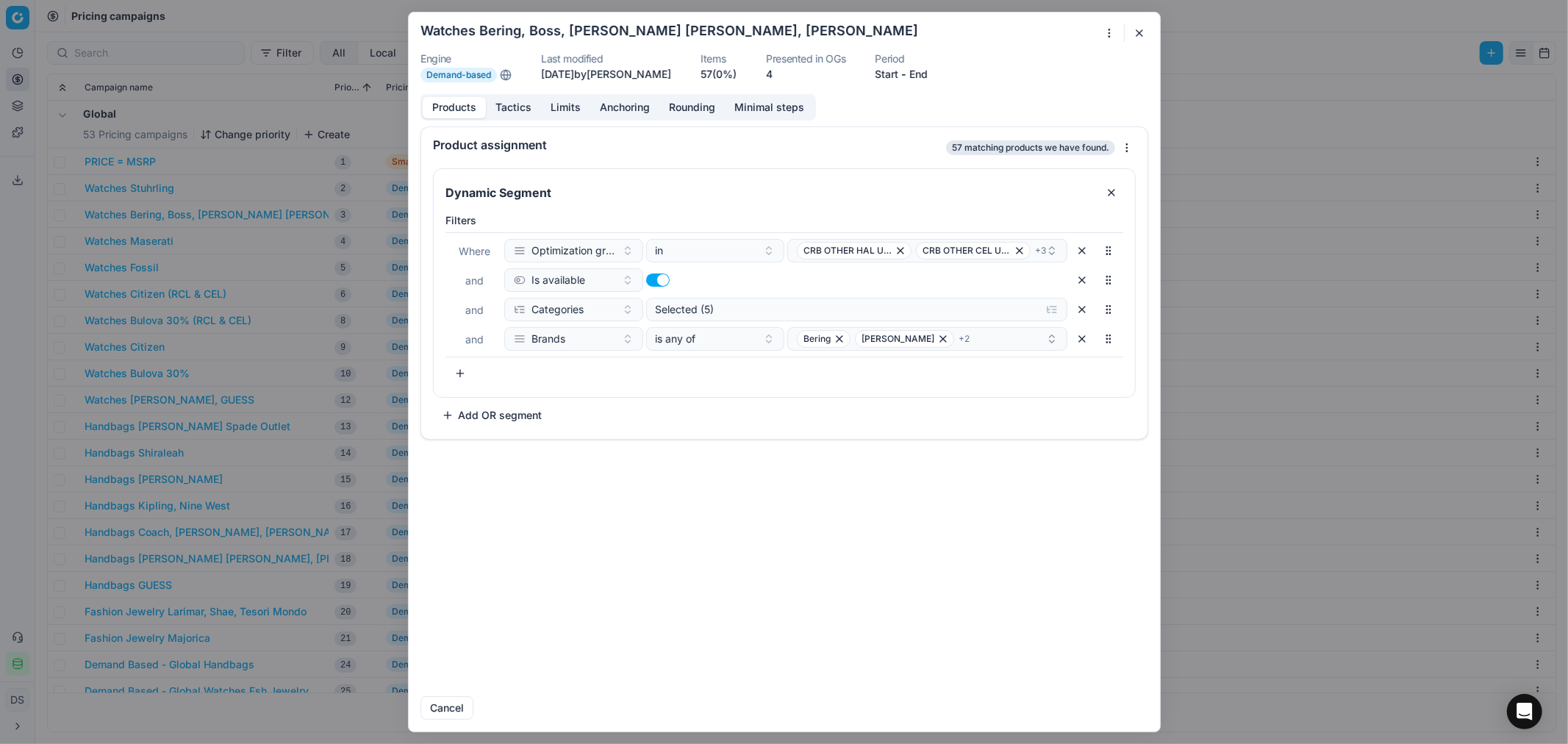
click at [1112, 33] on div "We are saving PC settings. Please wait, it should take a few minutes Watches Be…" at bounding box center [784, 372] width 1568 height 744
click at [1062, 155] on div "Duplicate" at bounding box center [1059, 155] width 114 height 24
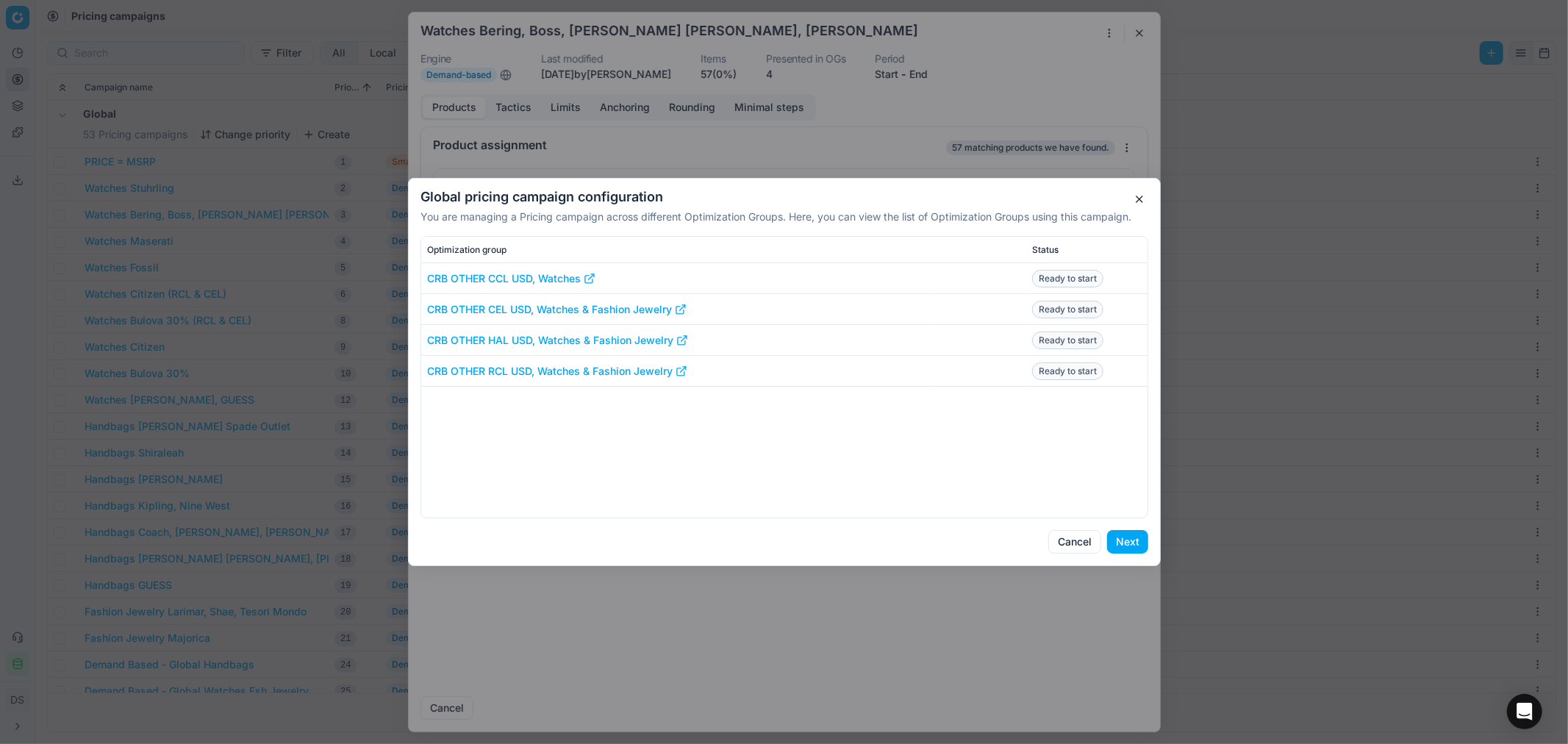
click at [1144, 197] on button "button" at bounding box center [1138, 199] width 17 height 17
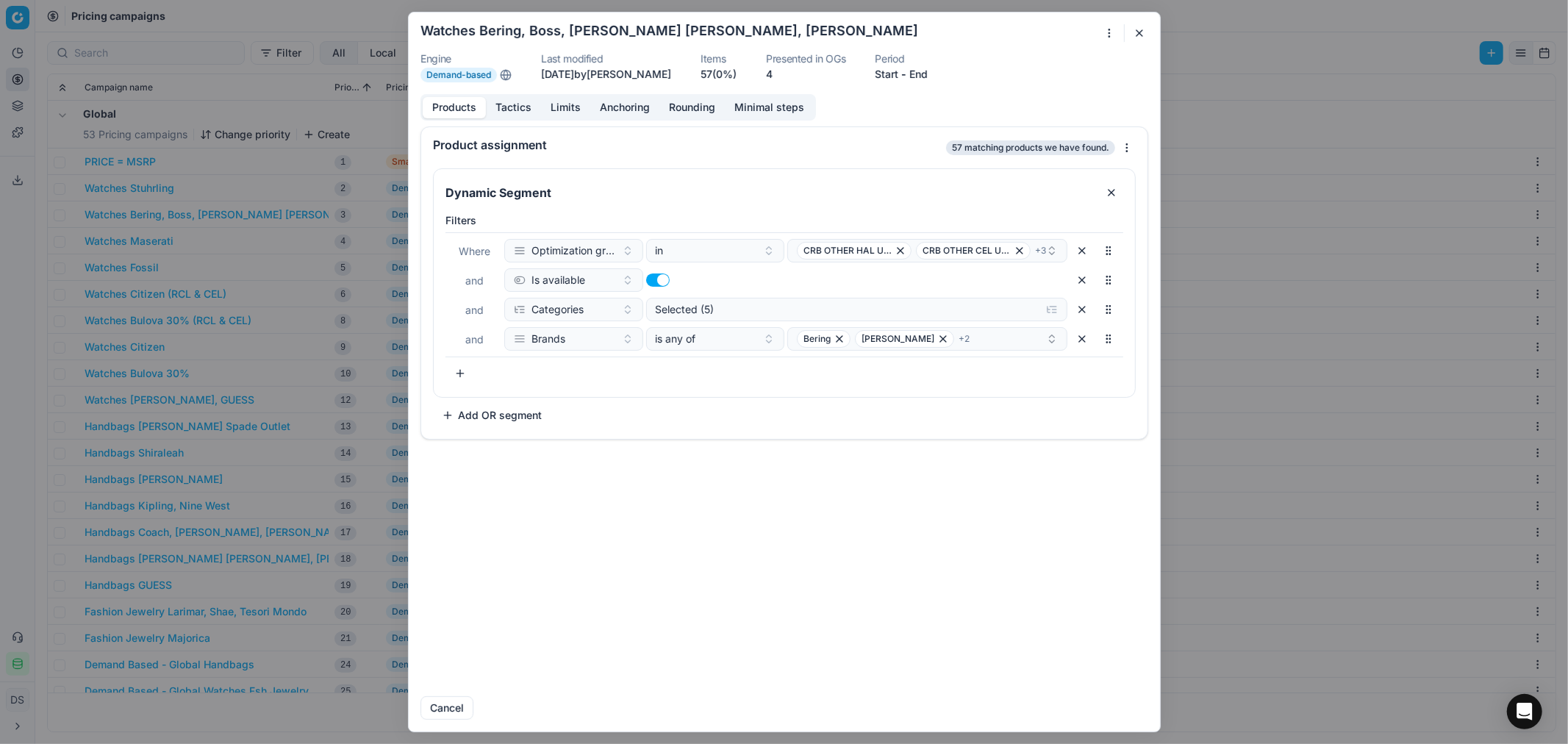
click at [1143, 33] on button "button" at bounding box center [1138, 32] width 17 height 17
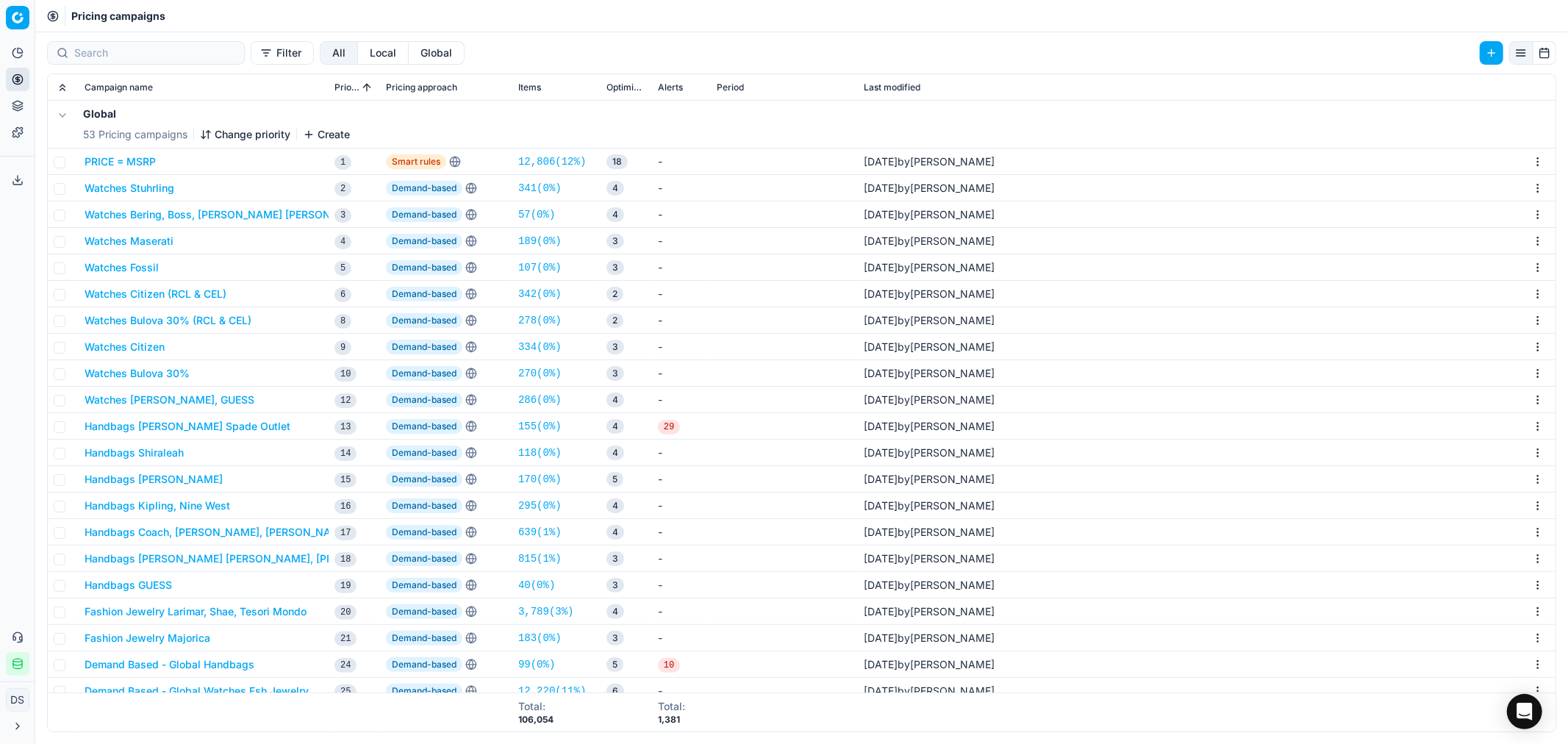
click at [191, 396] on button "Watches [PERSON_NAME], GUESS" at bounding box center [169, 400] width 169 height 15
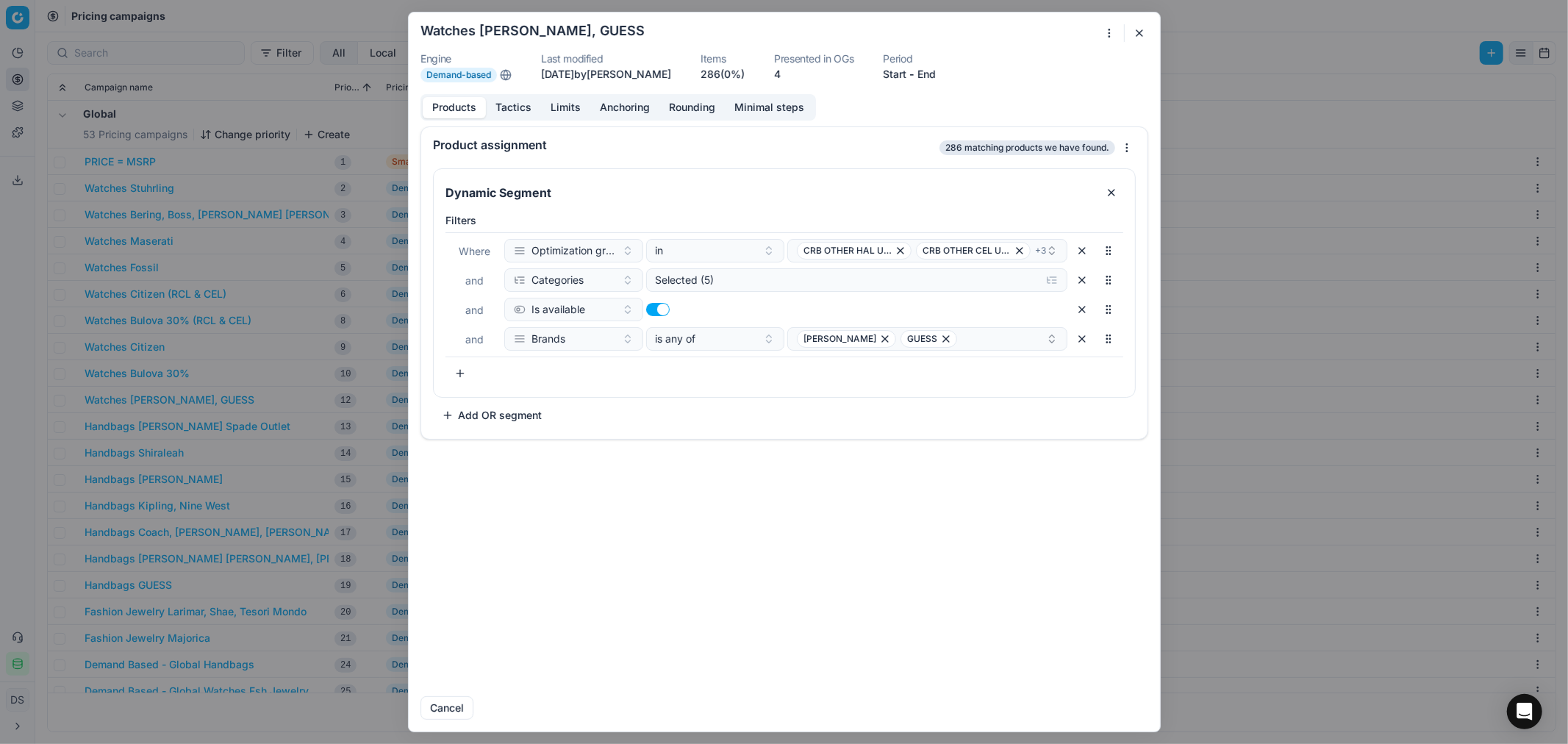
click at [1114, 32] on div "We are saving PC settings. Please wait, it should take a few minutes Watches [P…" at bounding box center [784, 372] width 1568 height 744
click at [1046, 159] on div "Duplicate" at bounding box center [1059, 155] width 114 height 24
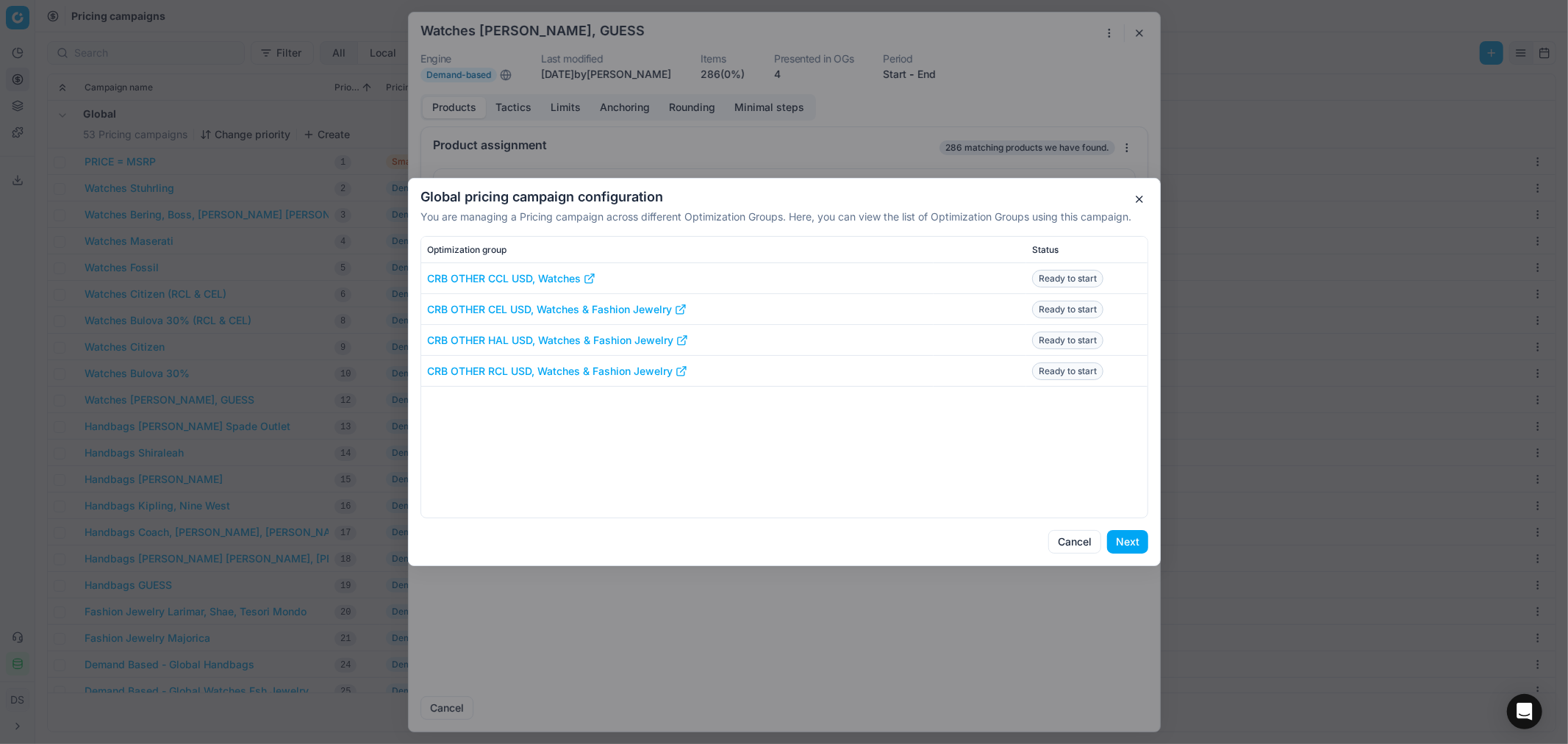
click at [1123, 547] on button "Next" at bounding box center [1127, 542] width 41 height 24
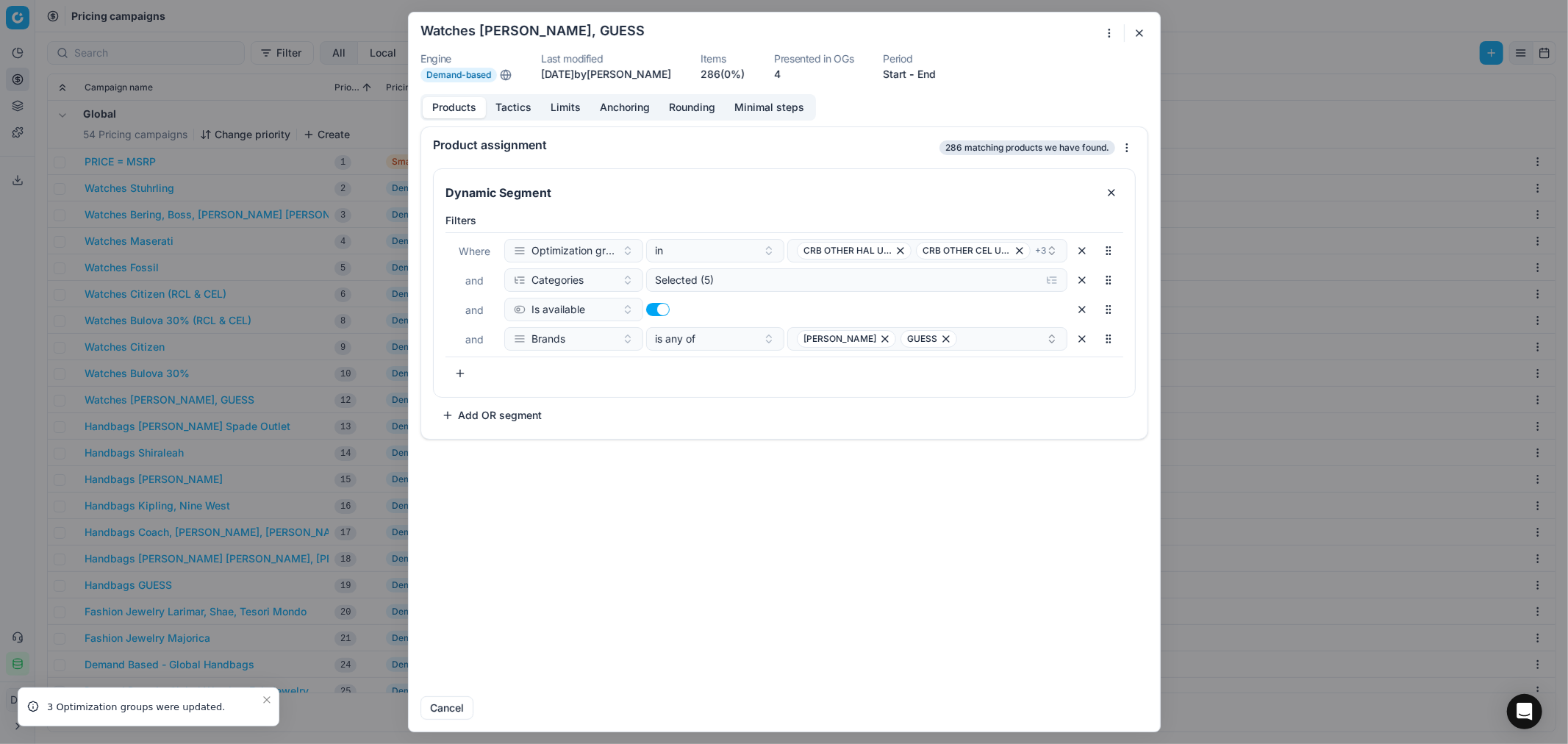
click at [1140, 36] on button "button" at bounding box center [1138, 32] width 17 height 17
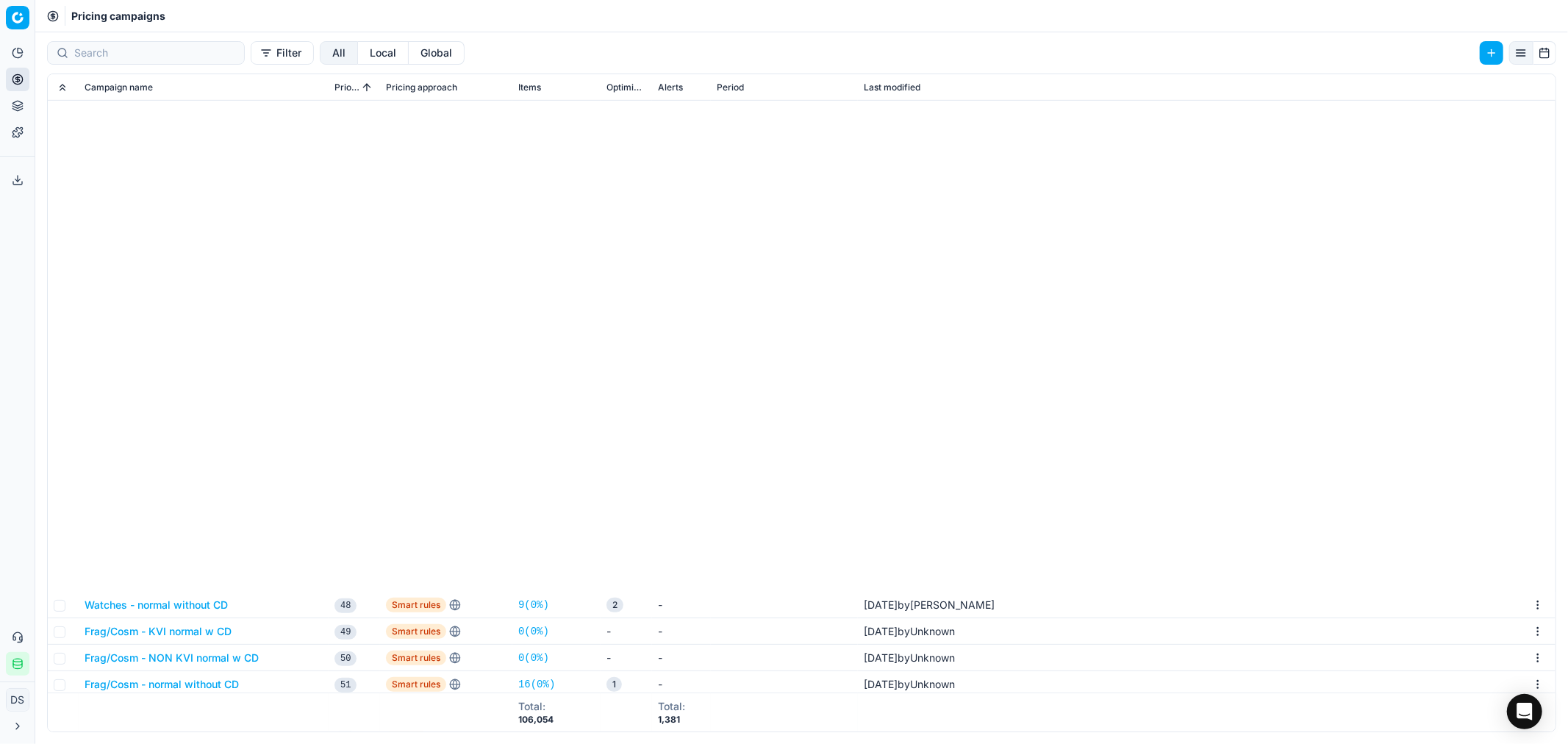
scroll to position [1225, 0]
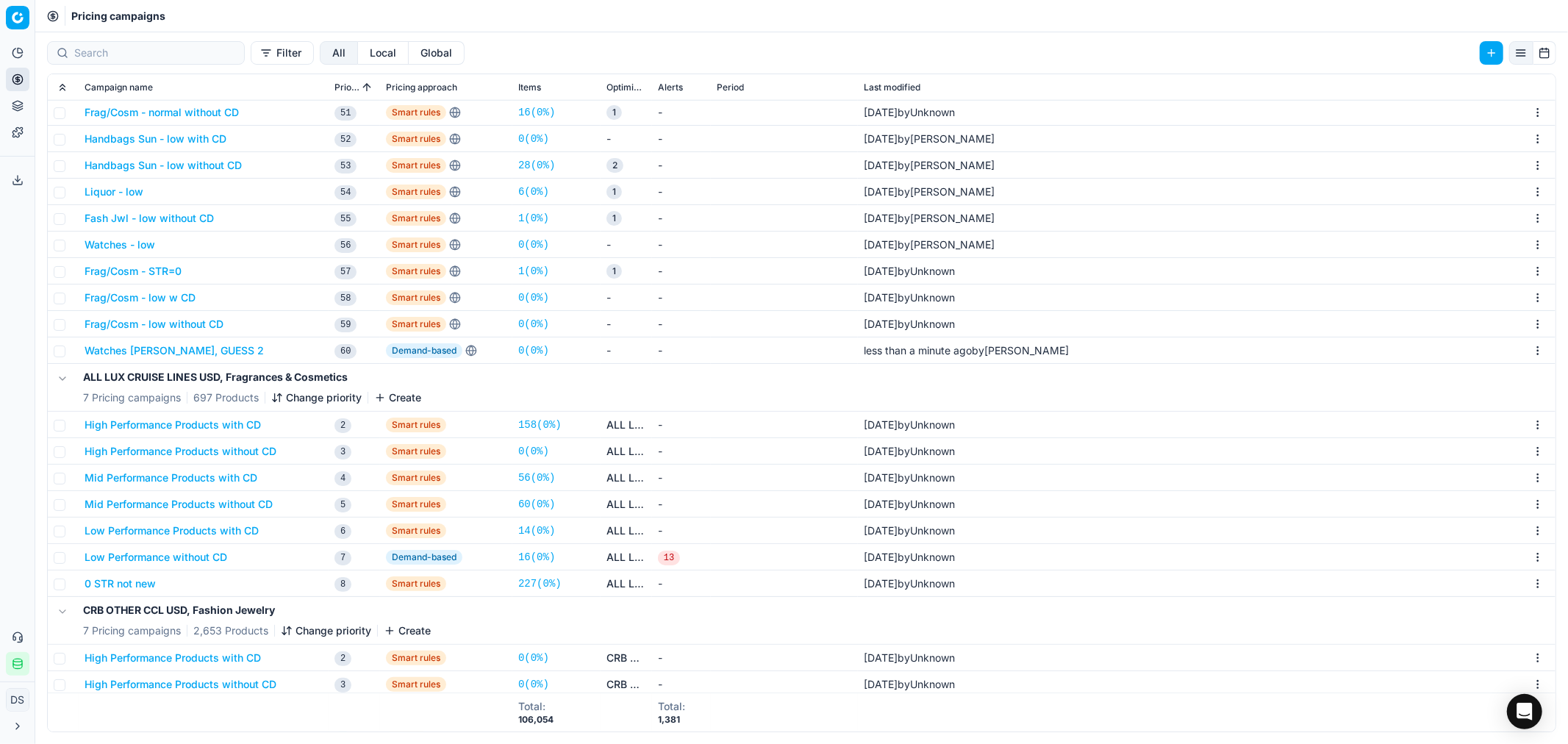
click at [114, 350] on button "Watches [PERSON_NAME], GUESS 2" at bounding box center [174, 351] width 180 height 15
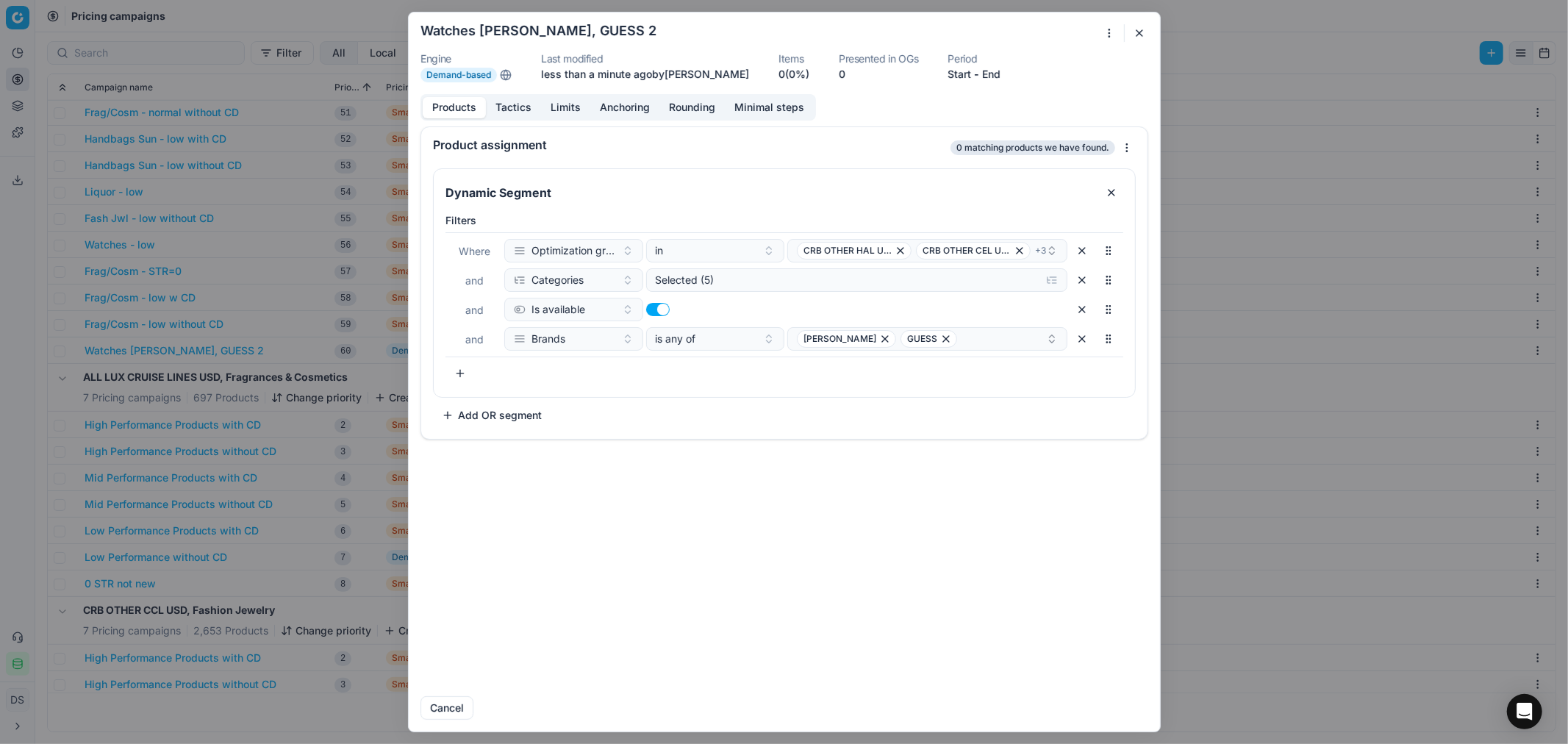
click at [1107, 27] on div "We are saving PC settings. Please wait, it should take a few minutes Watches [P…" at bounding box center [784, 372] width 1568 height 744
click at [1066, 130] on div "Edit name" at bounding box center [1059, 131] width 114 height 24
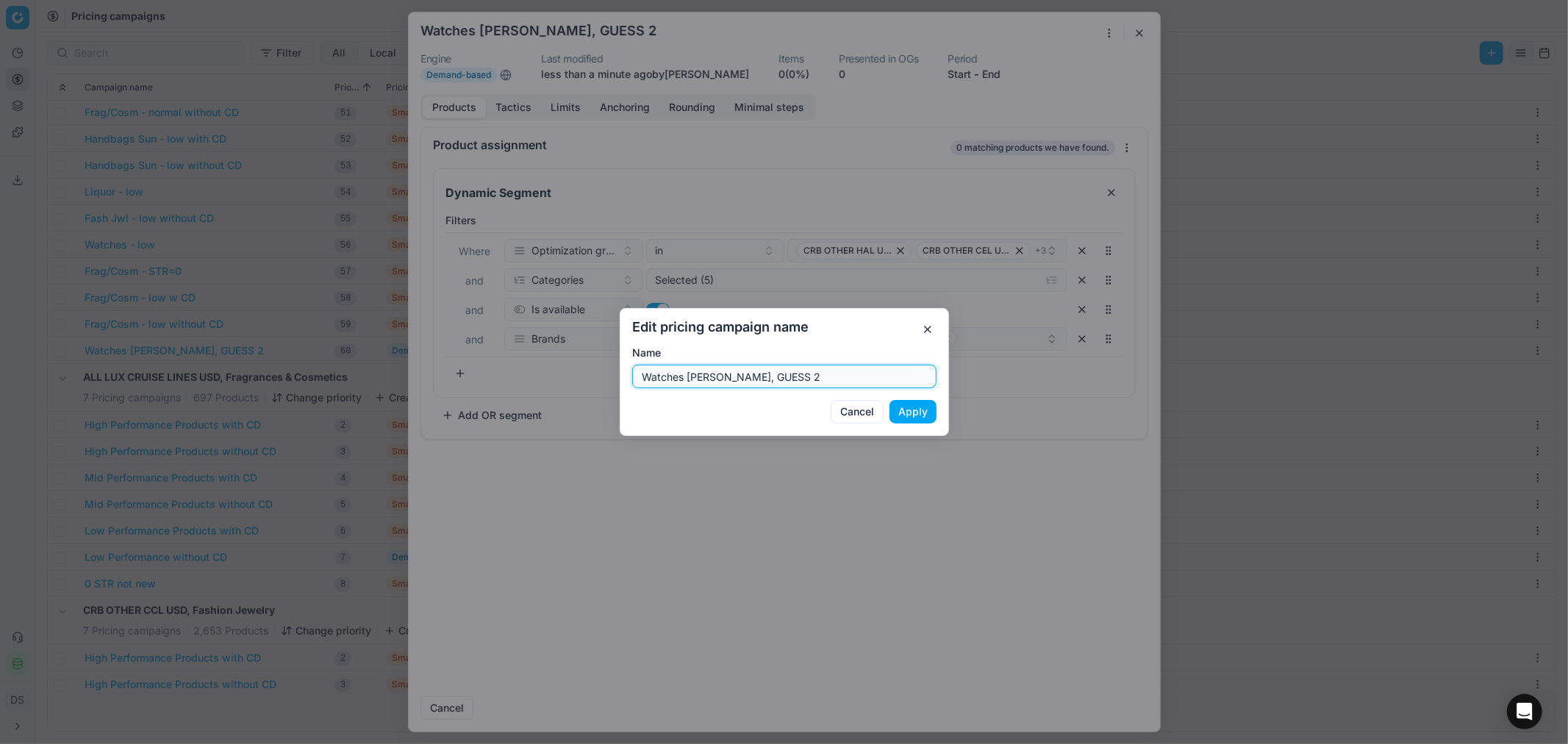
click at [805, 380] on input "Watches [PERSON_NAME], GUESS 2" at bounding box center [784, 377] width 291 height 22
drag, startPoint x: 805, startPoint y: 380, endPoint x: 762, endPoint y: 381, distance: 43.0
click at [754, 383] on input "Watches [PERSON_NAME], GUESS 2" at bounding box center [784, 377] width 291 height 22
click at [784, 376] on input "Watches [PERSON_NAME], GUESS 2" at bounding box center [784, 377] width 291 height 22
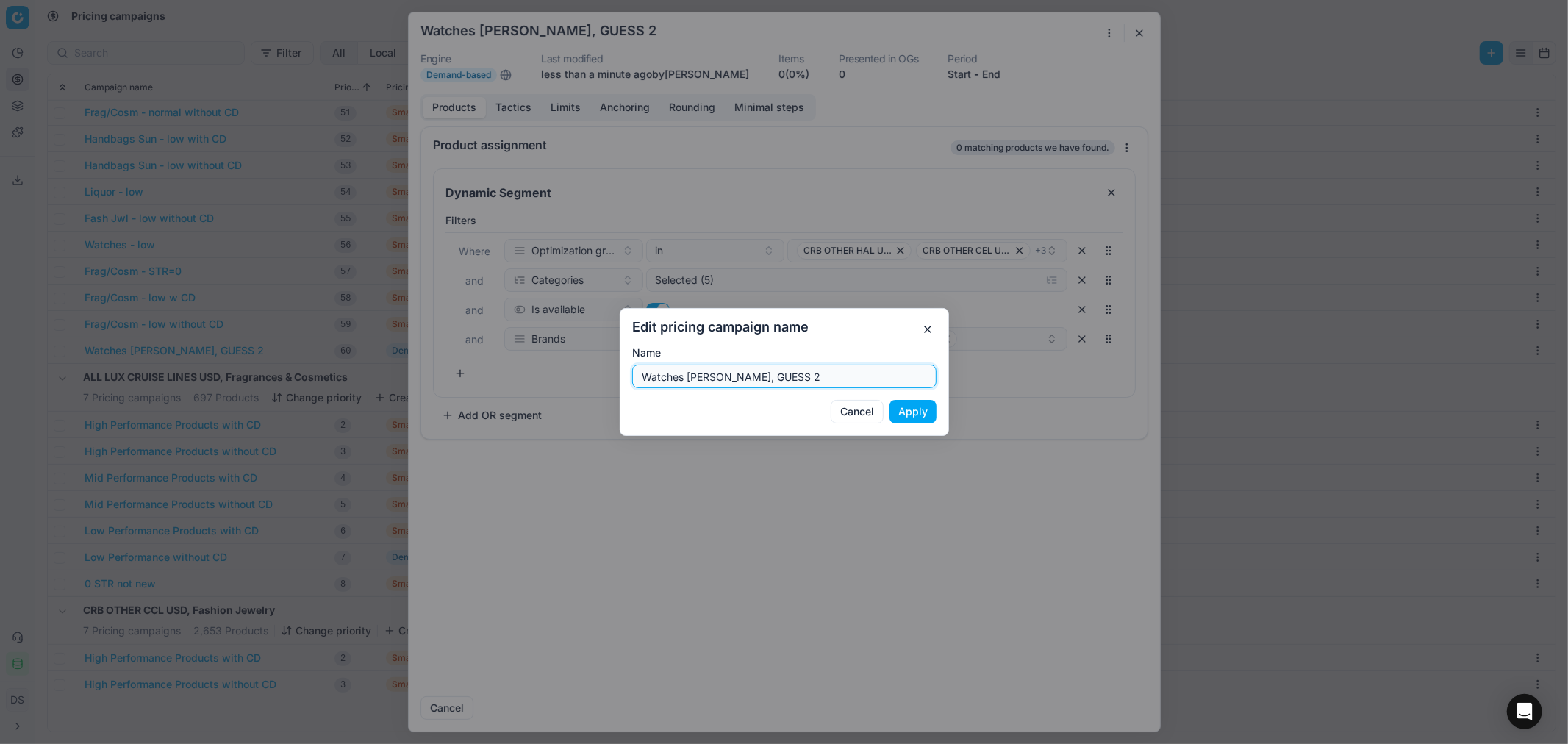
drag, startPoint x: 796, startPoint y: 376, endPoint x: 689, endPoint y: 395, distance: 108.7
click at [689, 395] on form "Edit pricing campaign name Name Watches [PERSON_NAME], GUESS 2 Cancel Apply" at bounding box center [784, 372] width 304 height 103
type input "Watches Game Time"
click at [921, 406] on button "Apply" at bounding box center [912, 412] width 47 height 24
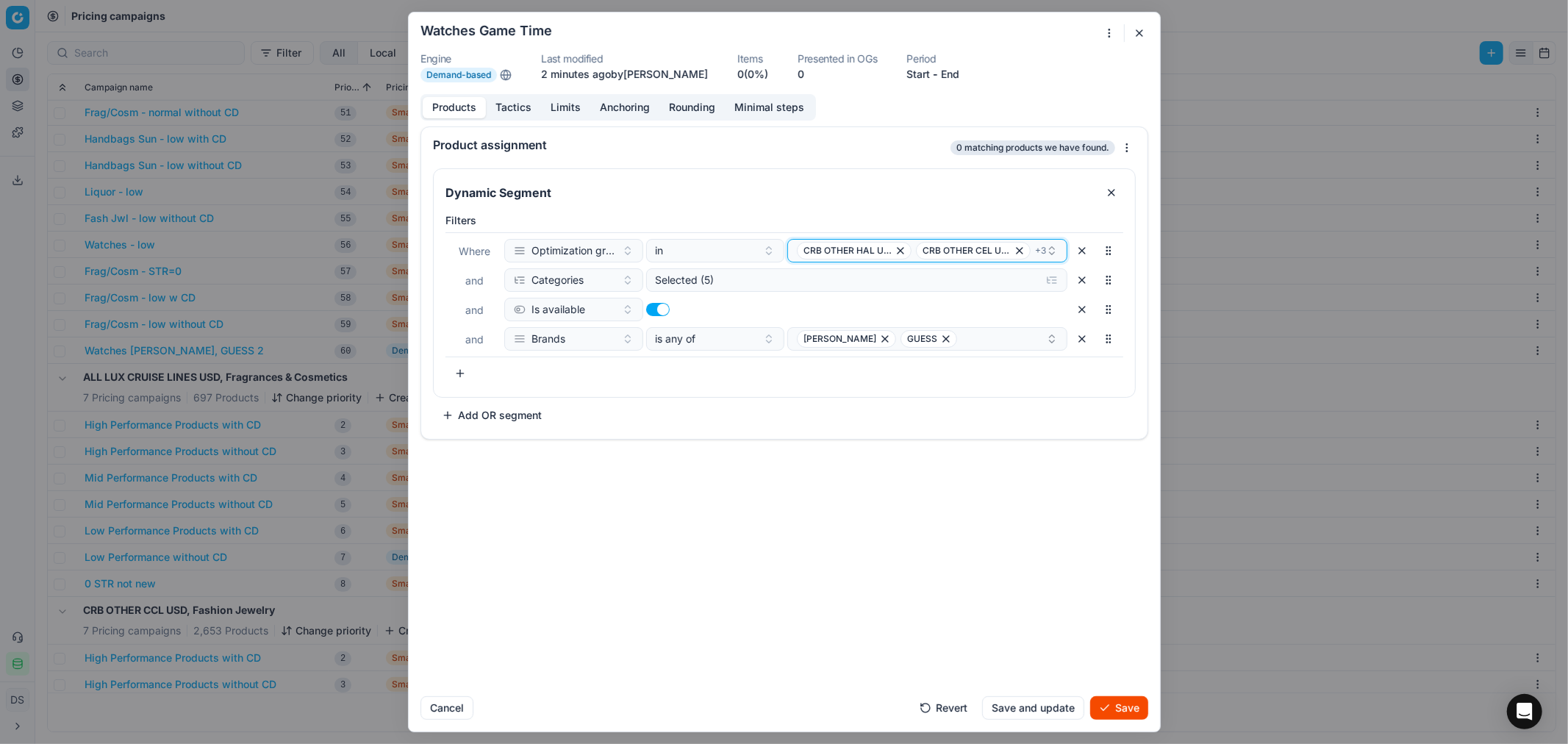
click at [1048, 256] on icon "button" at bounding box center [1051, 250] width 12 height 12
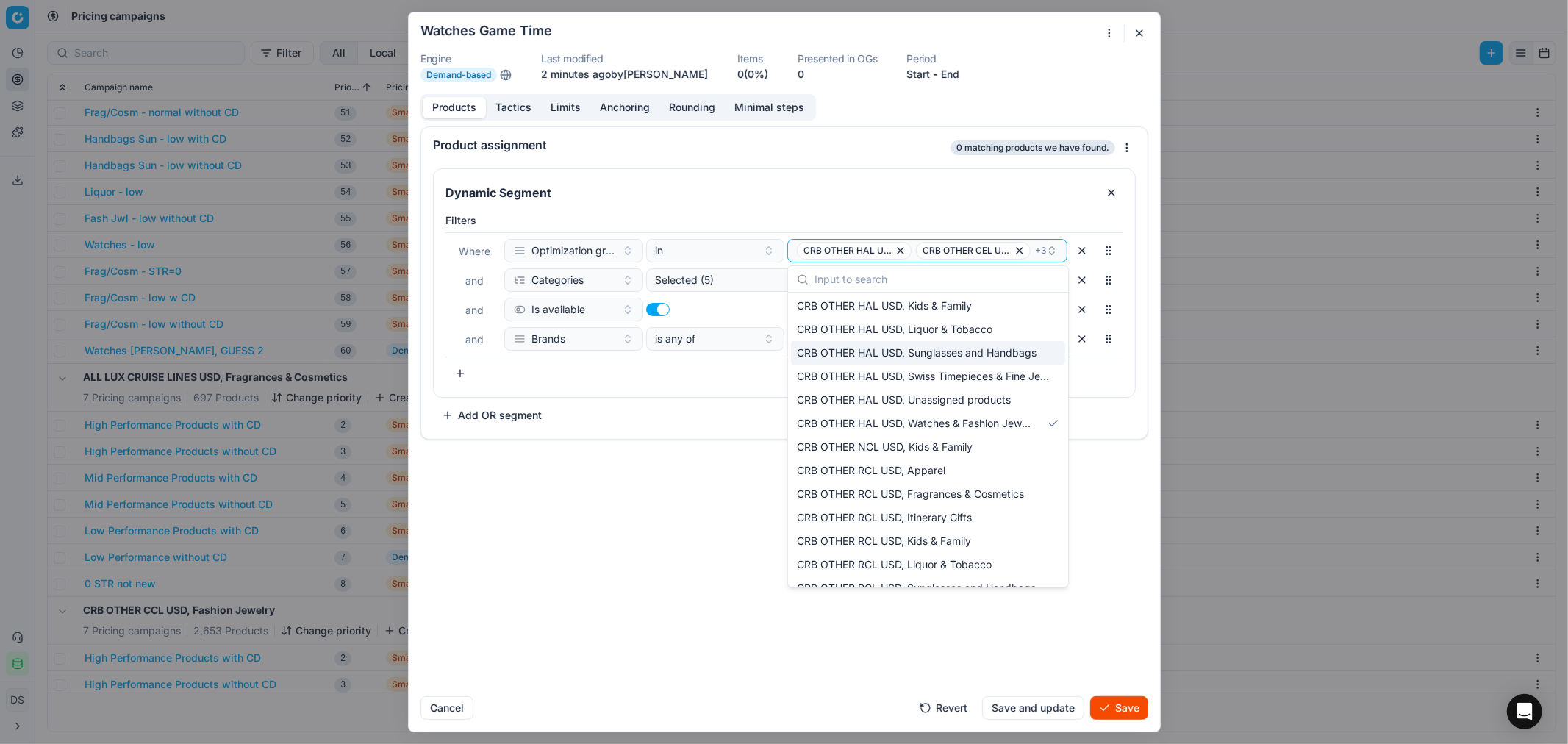
scroll to position [1388, 0]
click at [997, 423] on span "CRB OTHER HAL USD, Watches & Fashion Jewelry" at bounding box center [916, 422] width 239 height 15
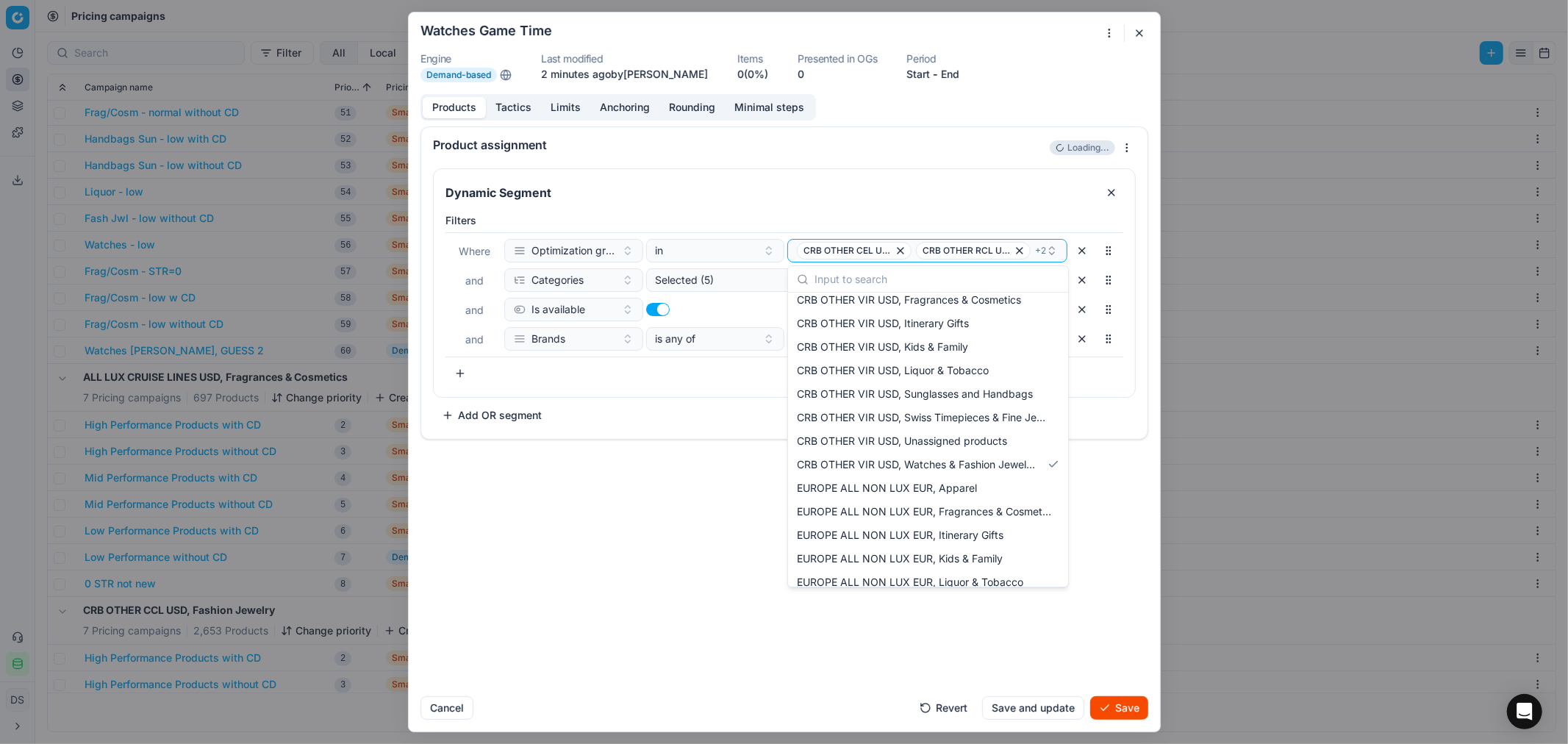
scroll to position [1797, 0]
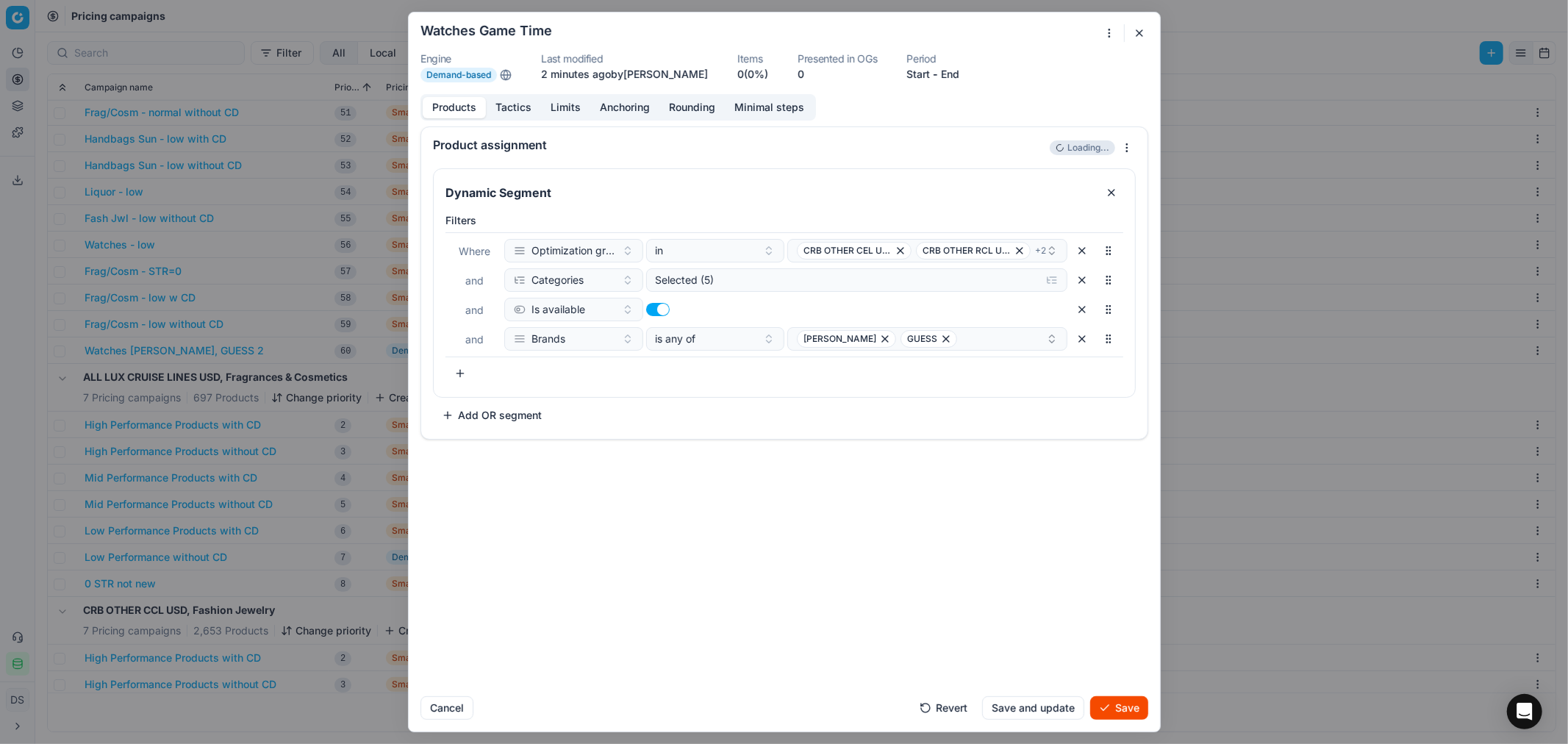
click at [690, 489] on div "Product assignment Loading... Dynamic Segment Filters Where Optimization group …" at bounding box center [784, 405] width 751 height 558
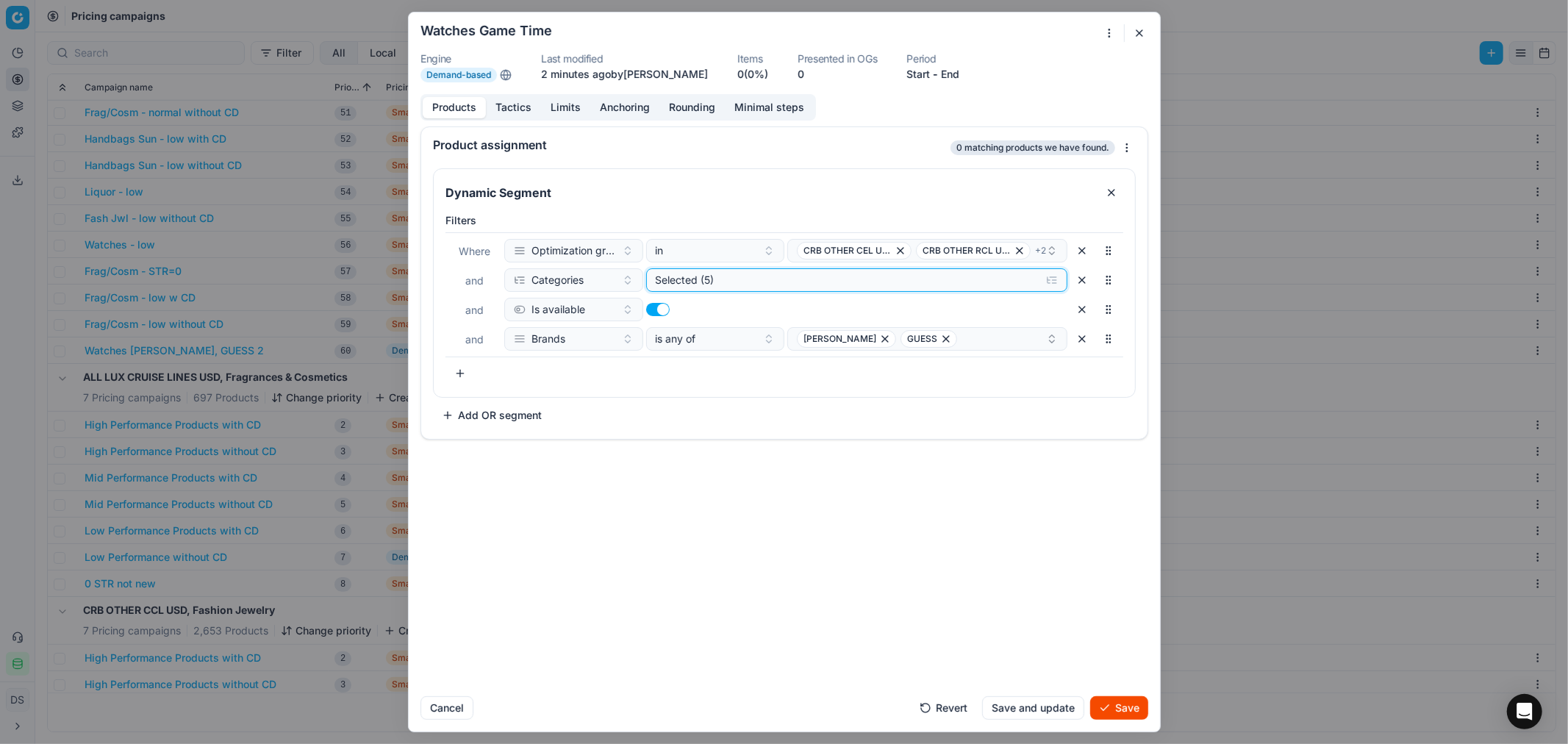
click at [770, 283] on div "Selected (5)" at bounding box center [844, 280] width 379 height 15
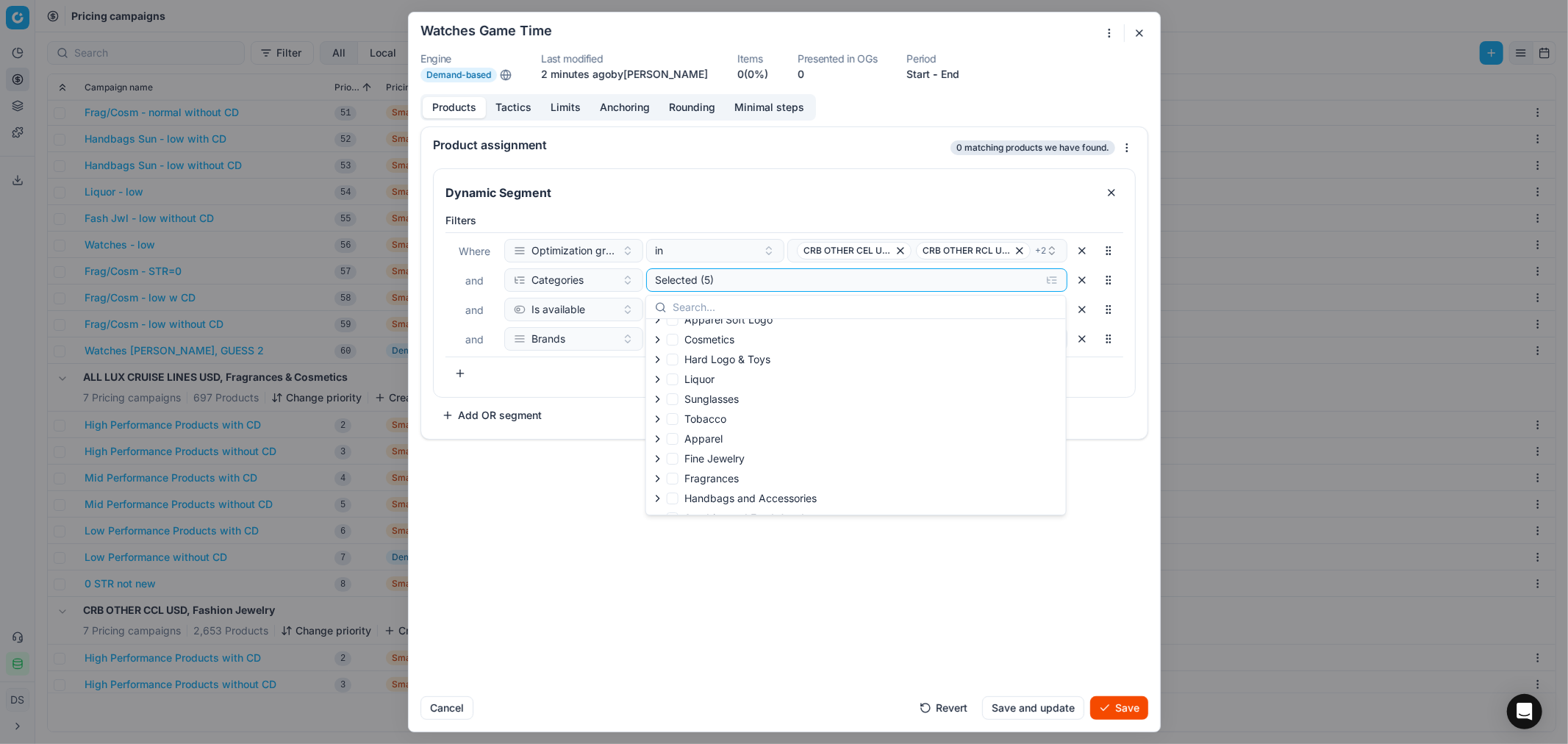
scroll to position [235, 0]
click at [553, 545] on div "Product assignment 0 matching products we have found. Dynamic Segment Filters W…" at bounding box center [784, 405] width 751 height 558
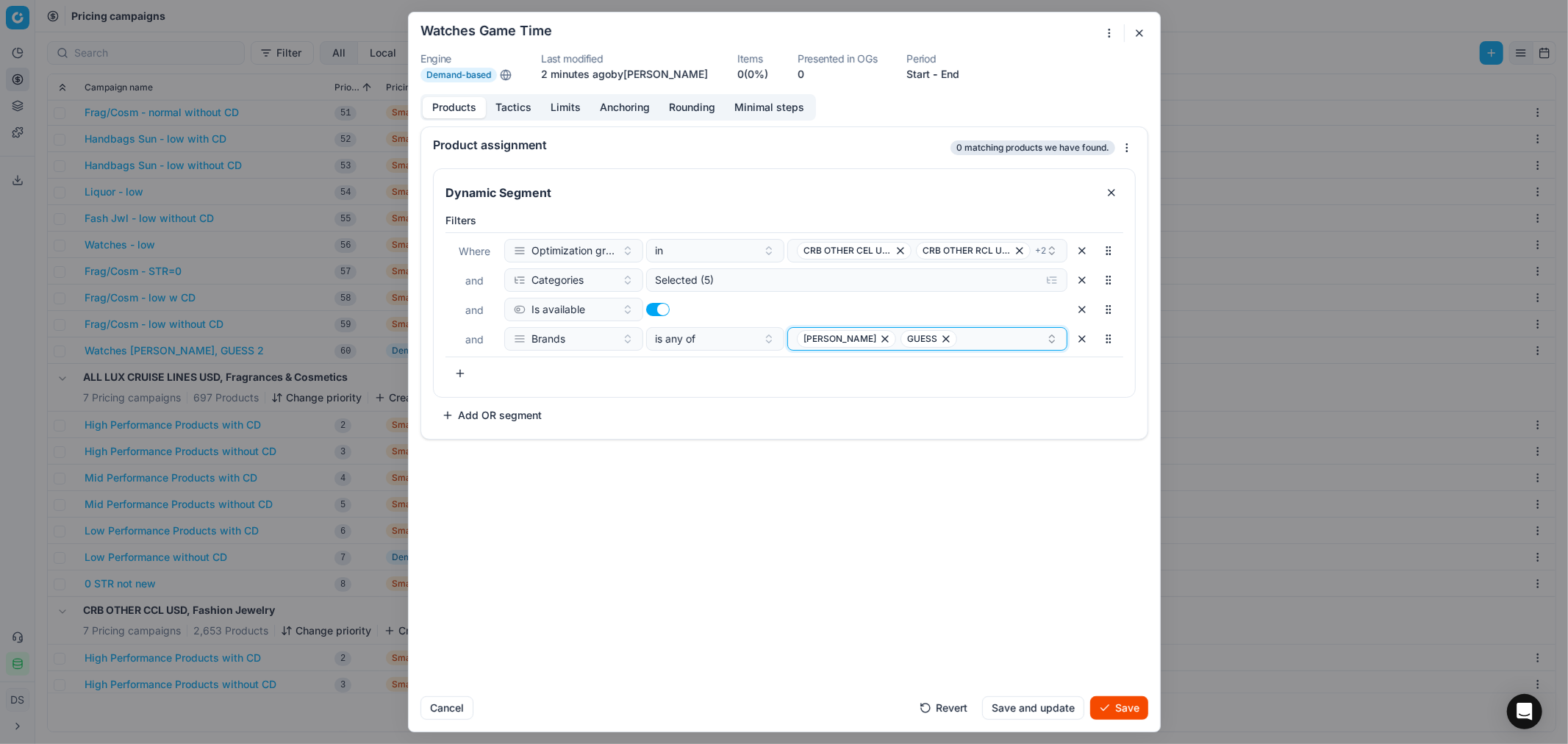
click at [943, 341] on icon "button" at bounding box center [946, 339] width 5 height 5
click at [879, 342] on icon "button" at bounding box center [885, 339] width 12 height 12
click at [861, 342] on button "Select a value" at bounding box center [927, 339] width 280 height 24
type input "game"
click at [839, 394] on span "Game Time" at bounding box center [823, 396] width 54 height 15
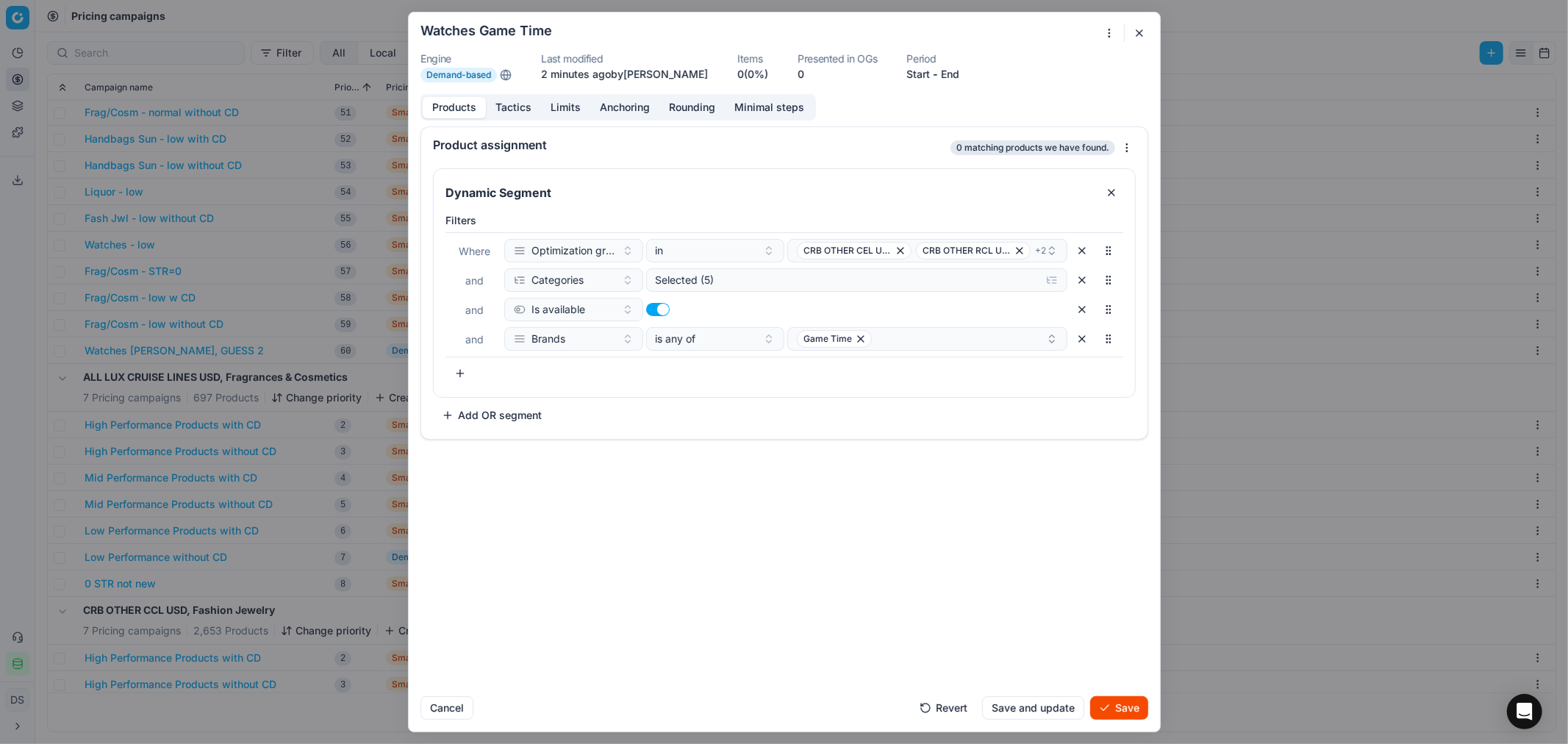
click at [700, 544] on div "Product assignment 0 matching products we have found. Dynamic Segment Filters W…" at bounding box center [784, 405] width 751 height 558
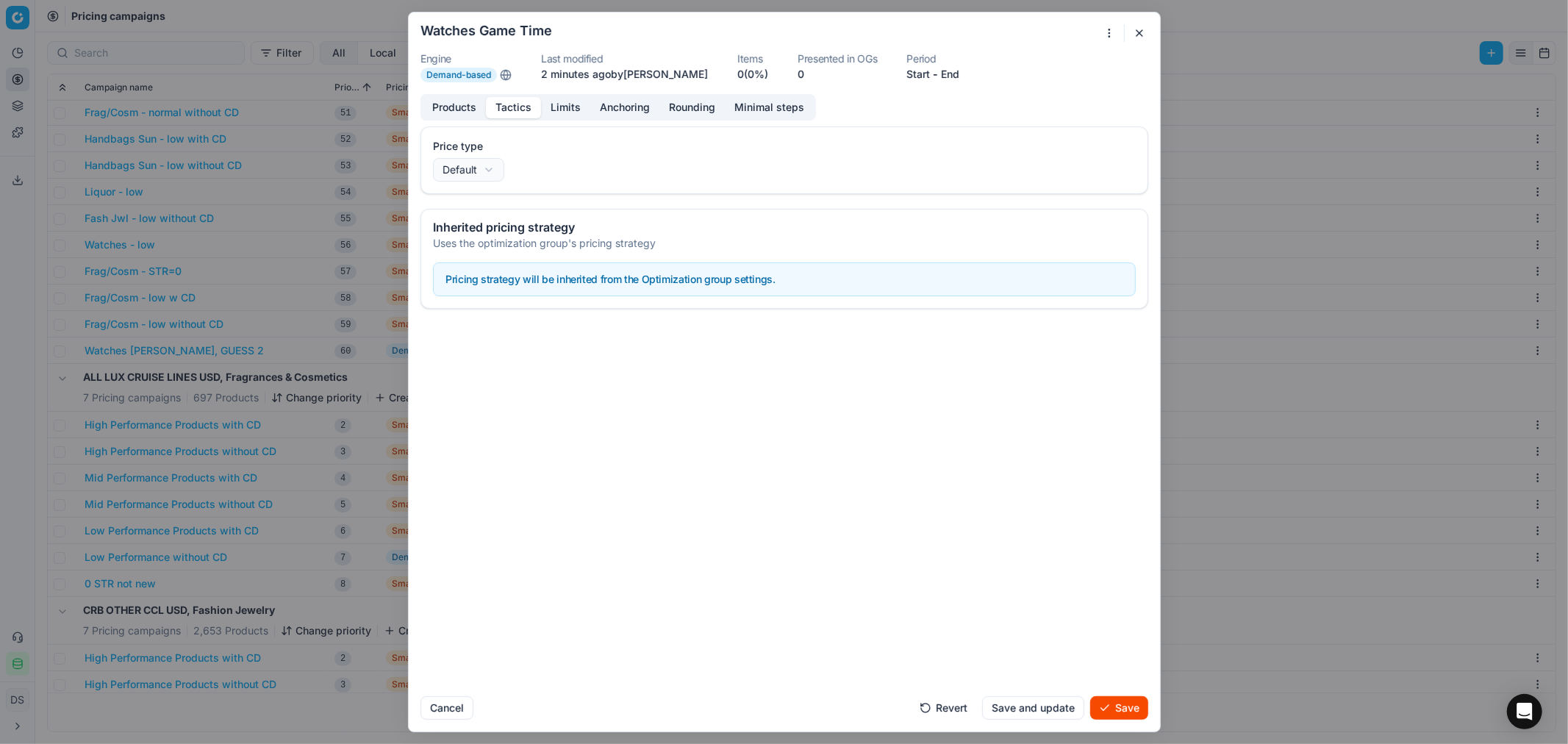
click at [524, 101] on button "Tactics" at bounding box center [513, 107] width 55 height 21
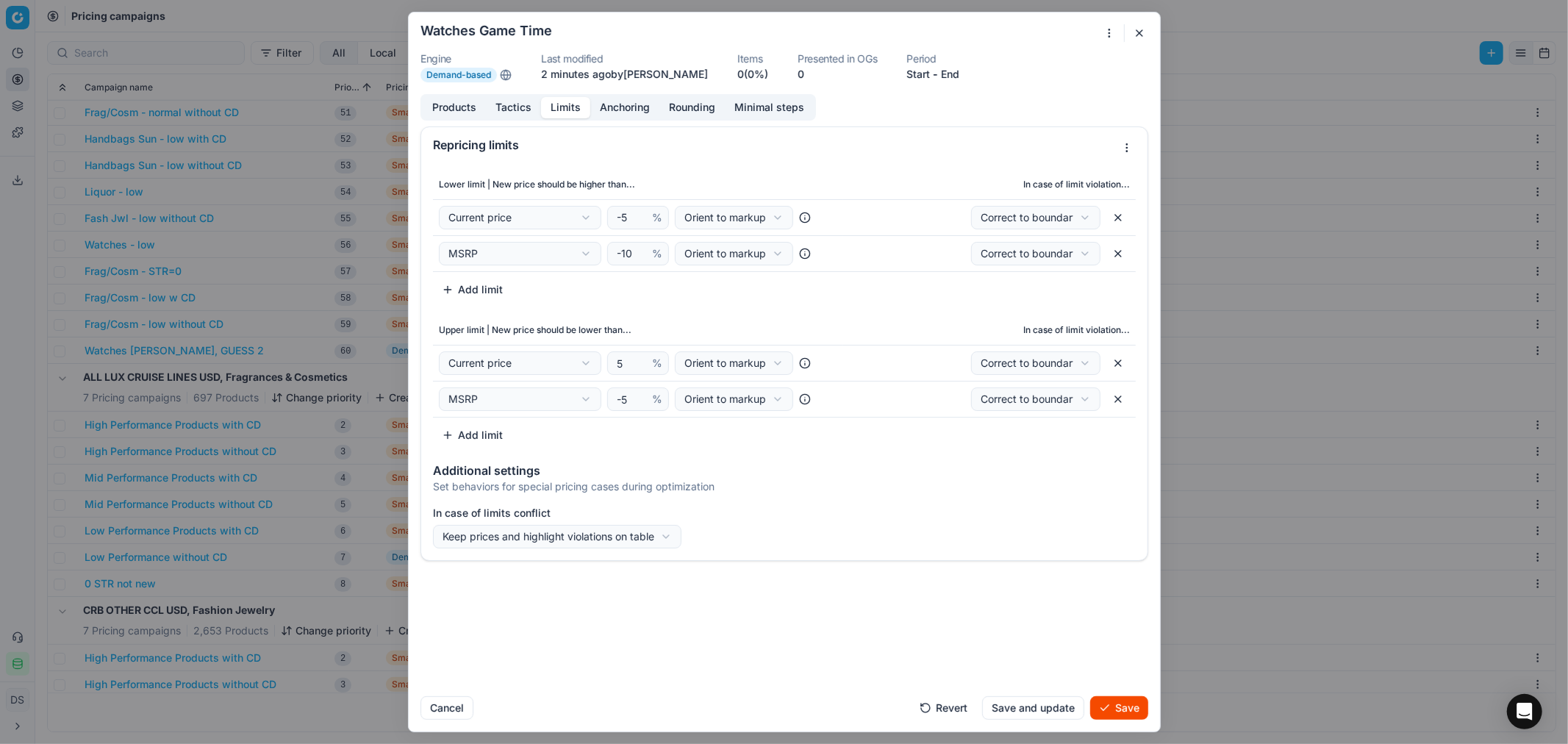
click at [556, 106] on button "Limits" at bounding box center [566, 107] width 49 height 21
click at [631, 256] on input "-10" at bounding box center [631, 254] width 36 height 22
type input "-1"
type input "-30"
click at [630, 406] on input "-5" at bounding box center [631, 399] width 36 height 22
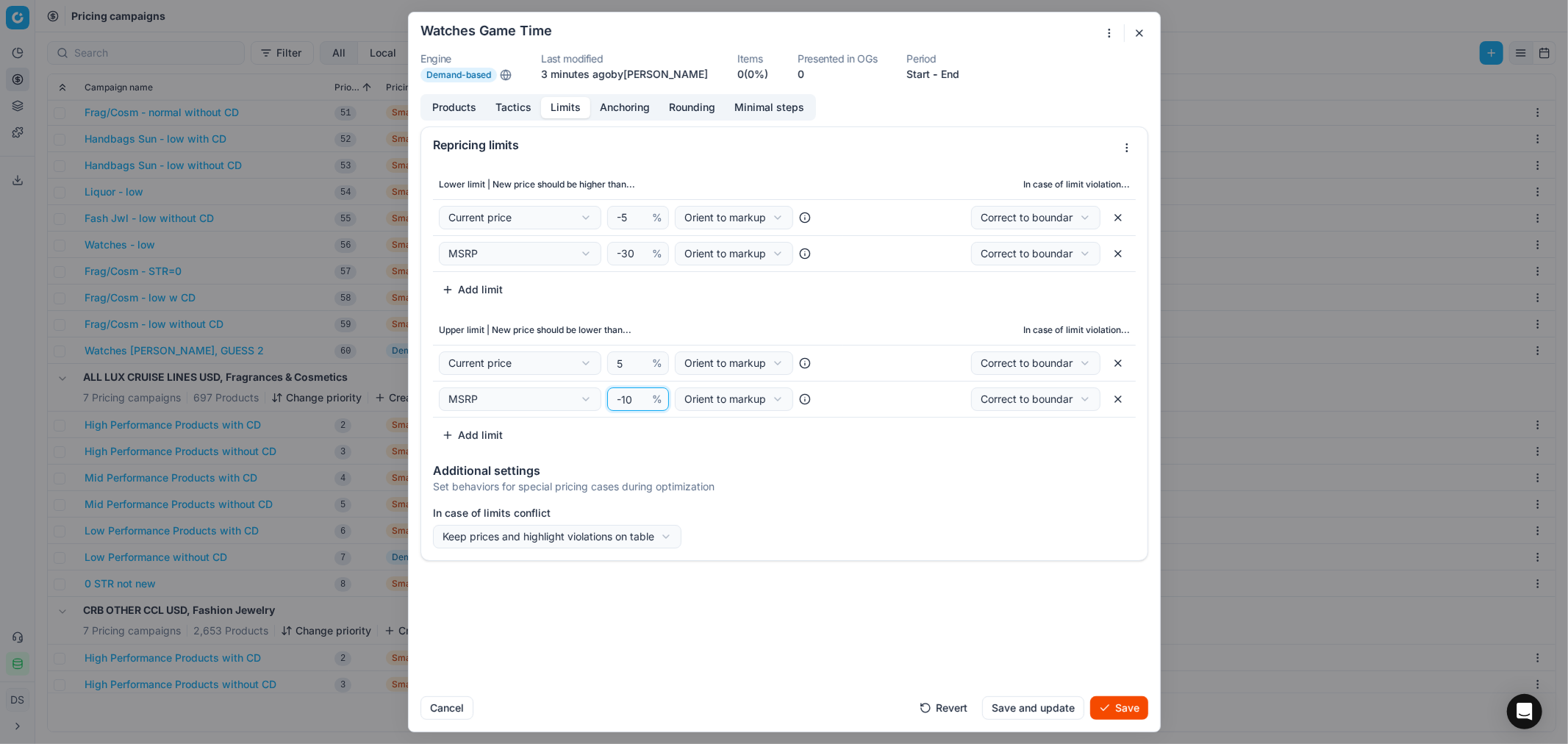
type input "-10"
click at [1117, 711] on button "Save" at bounding box center [1118, 708] width 58 height 24
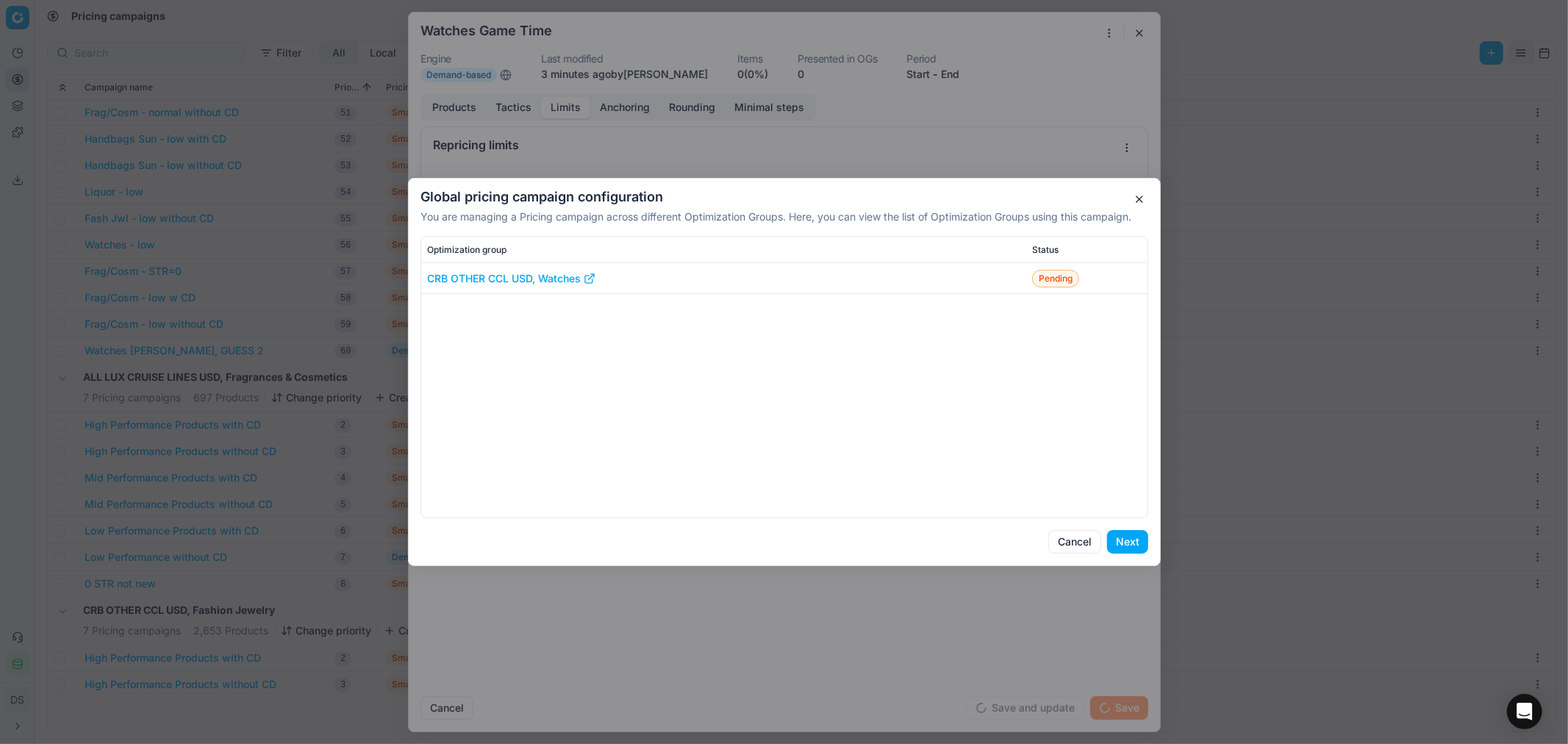
click at [1122, 544] on button "Next" at bounding box center [1127, 542] width 41 height 24
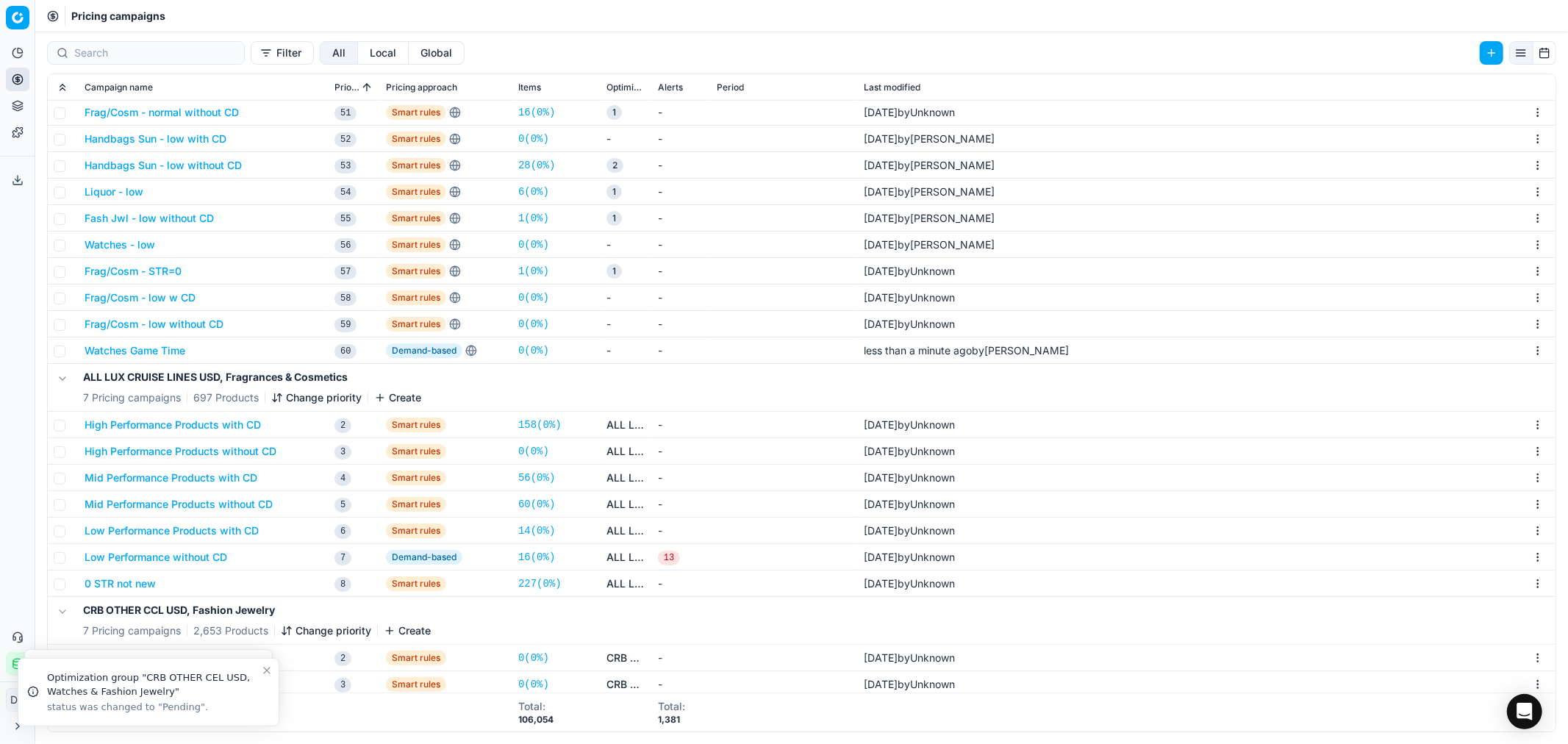
click at [167, 355] on button "Watches Game Time" at bounding box center [135, 351] width 101 height 15
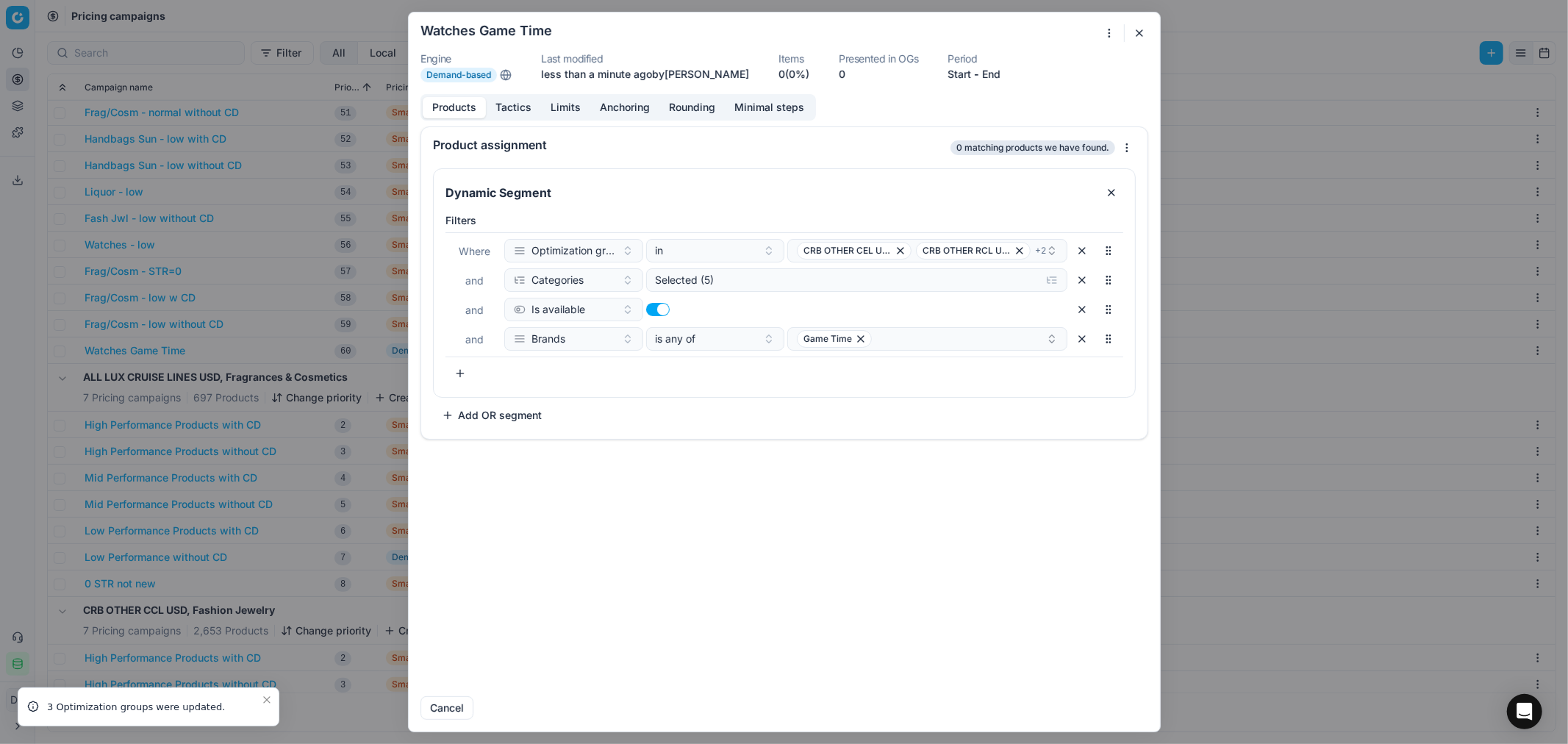
click at [1104, 38] on div "We are saving PC settings. Please wait, it should take a few minutes Watches Ga…" at bounding box center [784, 372] width 1568 height 744
click at [1057, 150] on div "Duplicate" at bounding box center [1059, 155] width 114 height 24
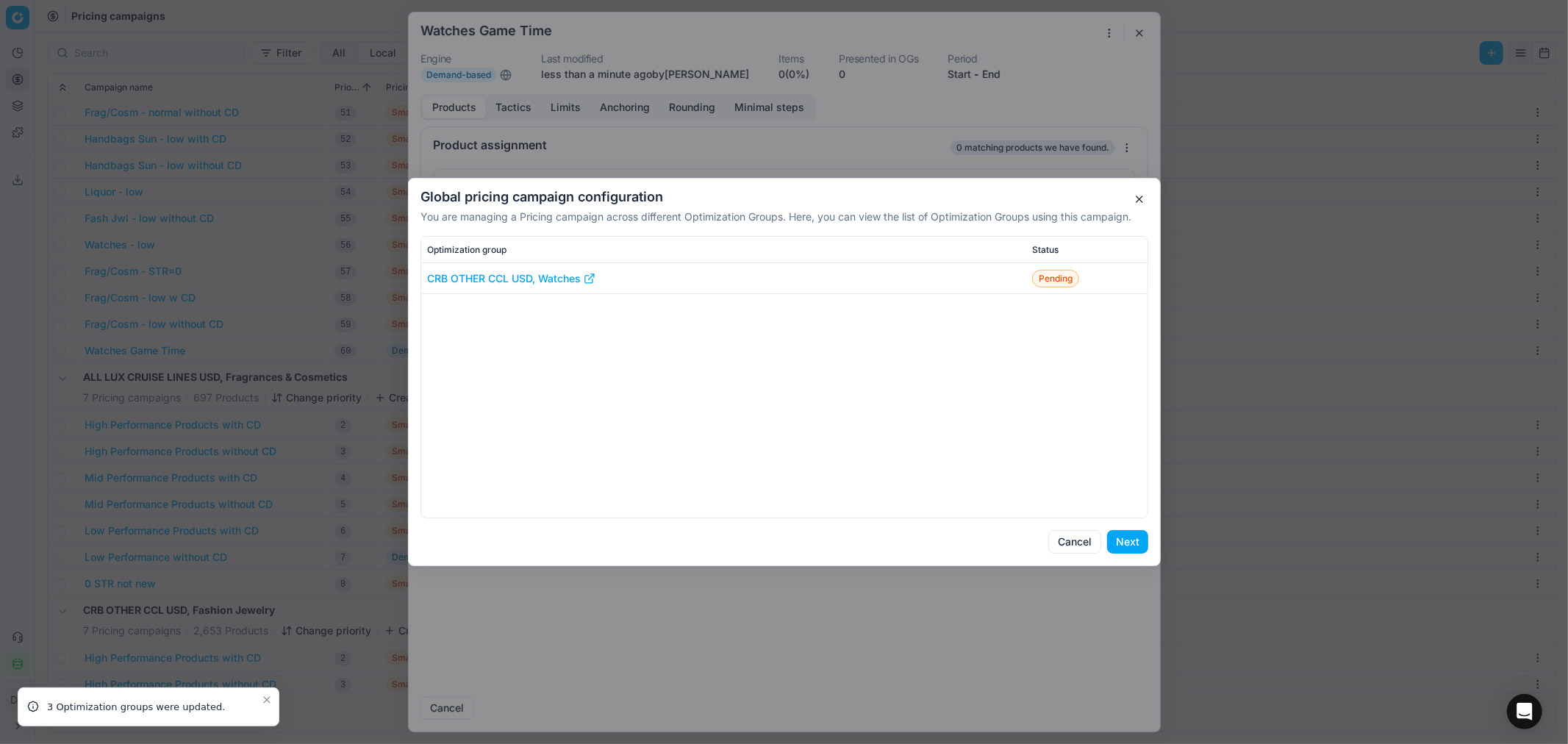
click at [1132, 545] on button "Next" at bounding box center [1127, 542] width 41 height 24
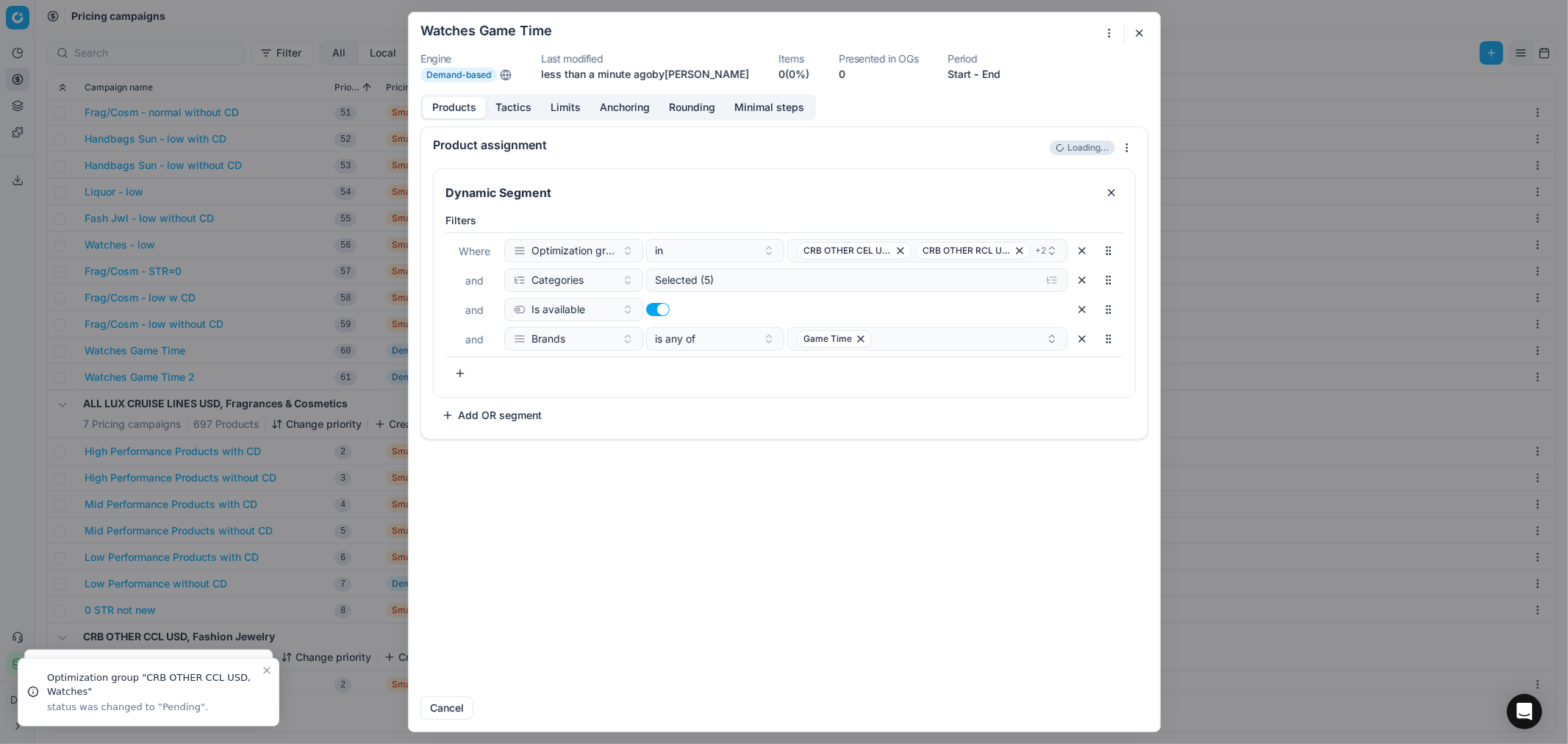
click at [1133, 40] on button "button" at bounding box center [1138, 32] width 17 height 17
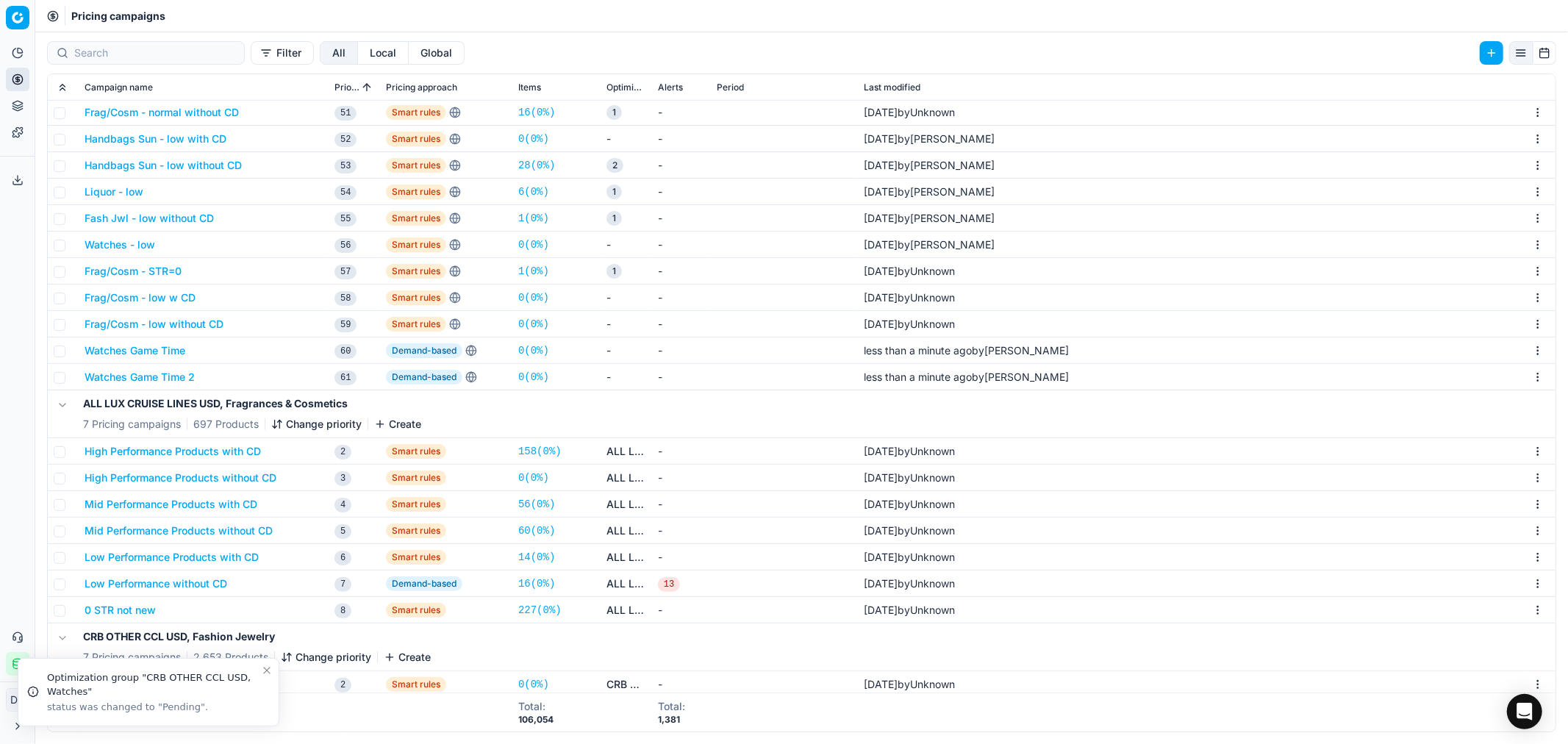
click at [144, 374] on button "Watches Game Time 2" at bounding box center [139, 377] width 110 height 15
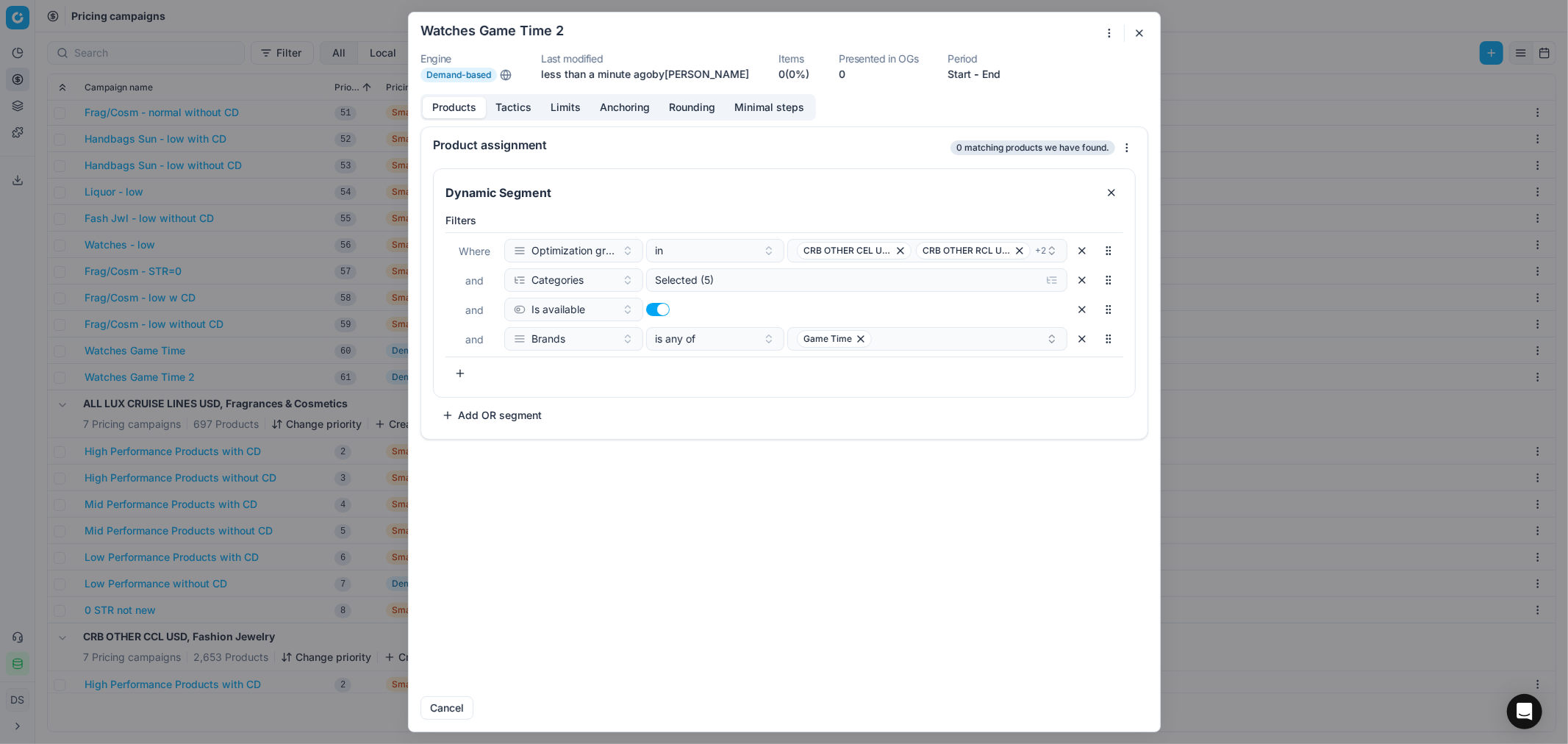
click at [1106, 32] on div "We are saving PC settings. Please wait, it should take a few minutes Watches Ga…" at bounding box center [784, 372] width 1568 height 744
click at [1070, 136] on div "Edit name" at bounding box center [1059, 131] width 114 height 24
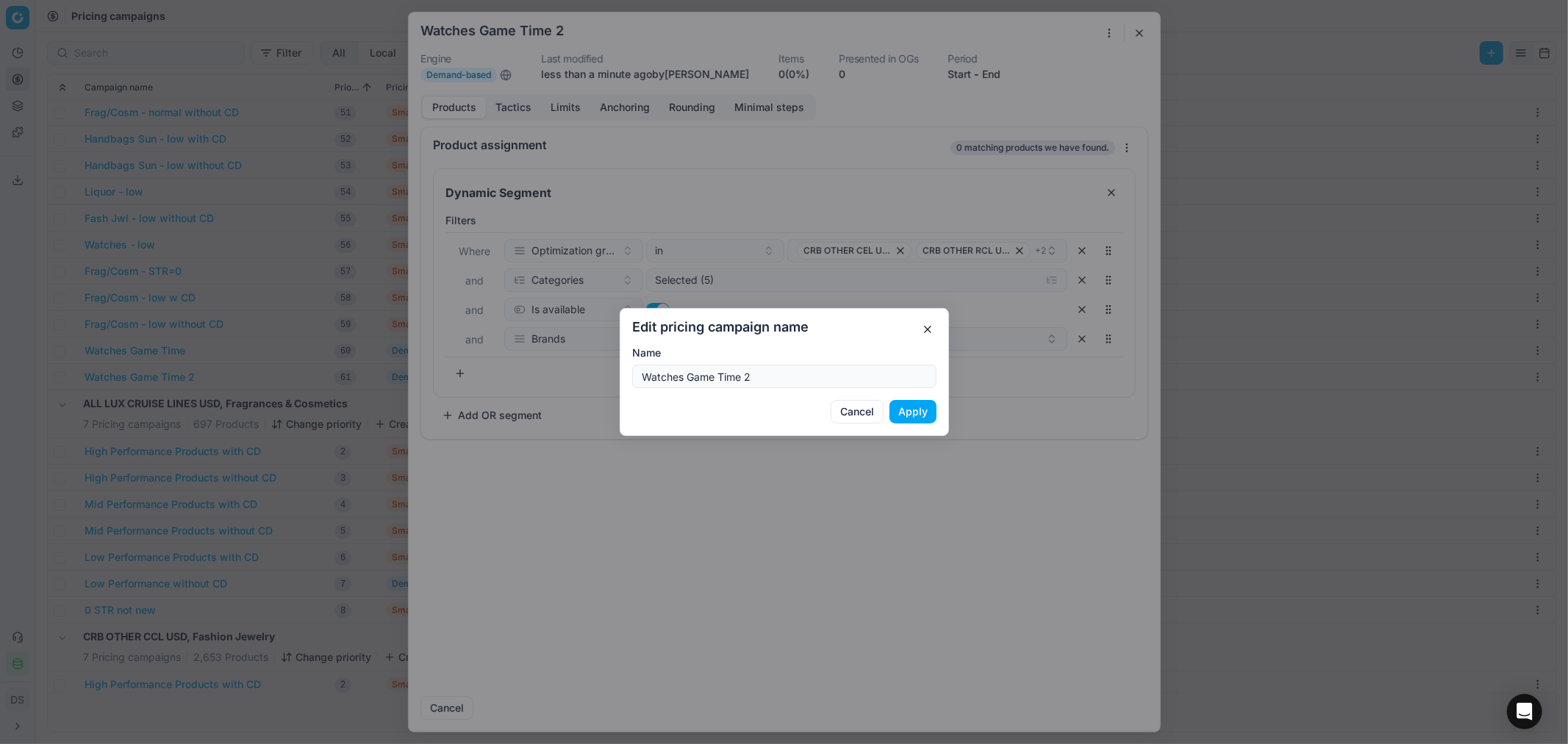
click at [754, 376] on input "Watches Game Time 2" at bounding box center [784, 377] width 291 height 22
drag, startPoint x: 758, startPoint y: 375, endPoint x: 686, endPoint y: 377, distance: 72.0
click at [686, 377] on input "Watches Game Time 2" at bounding box center [784, 377] width 291 height 22
type input "Watches [PERSON_NAME] & [PERSON_NAME]"
click at [914, 419] on button "Apply" at bounding box center [912, 412] width 47 height 24
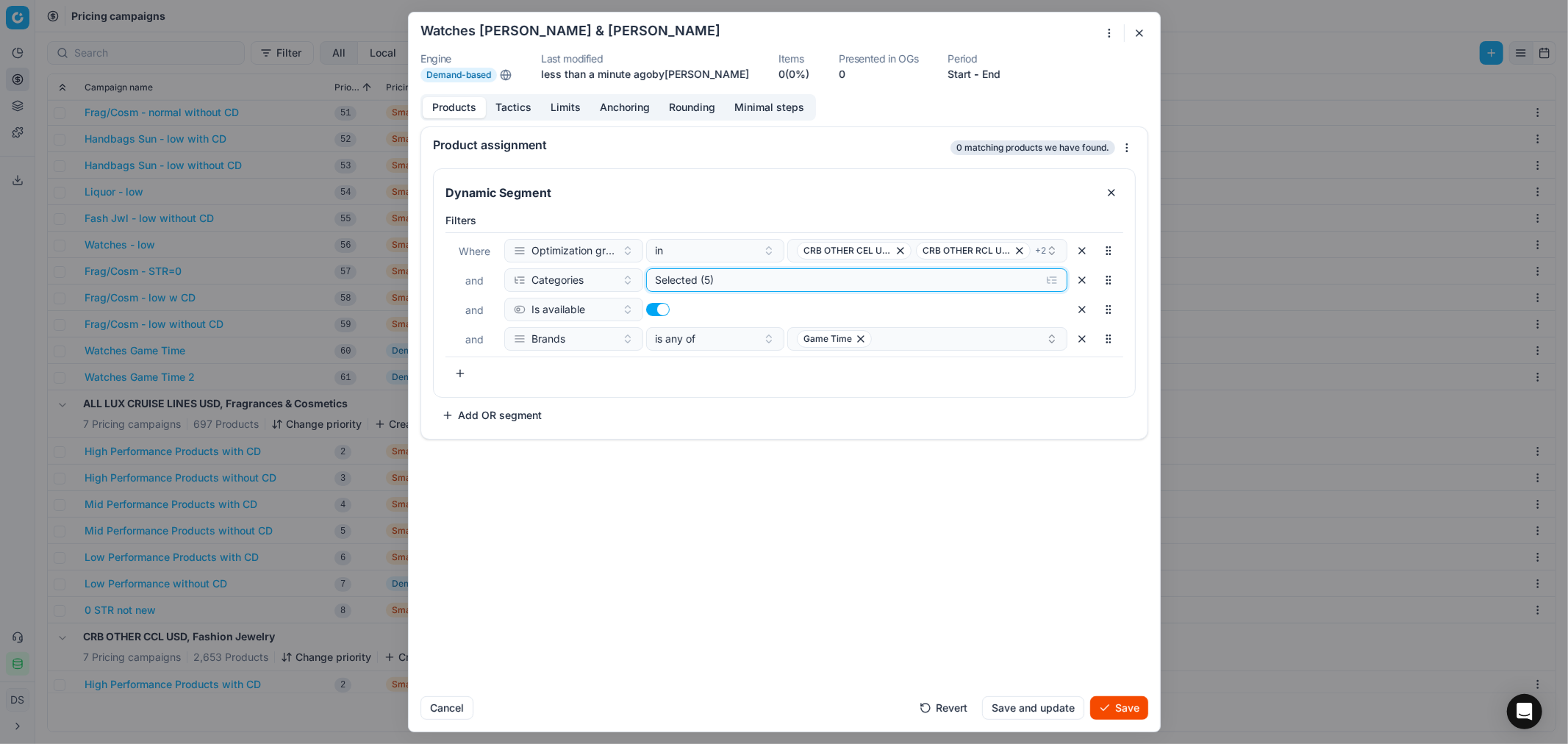
click at [739, 282] on div "Selected (5)" at bounding box center [844, 280] width 379 height 15
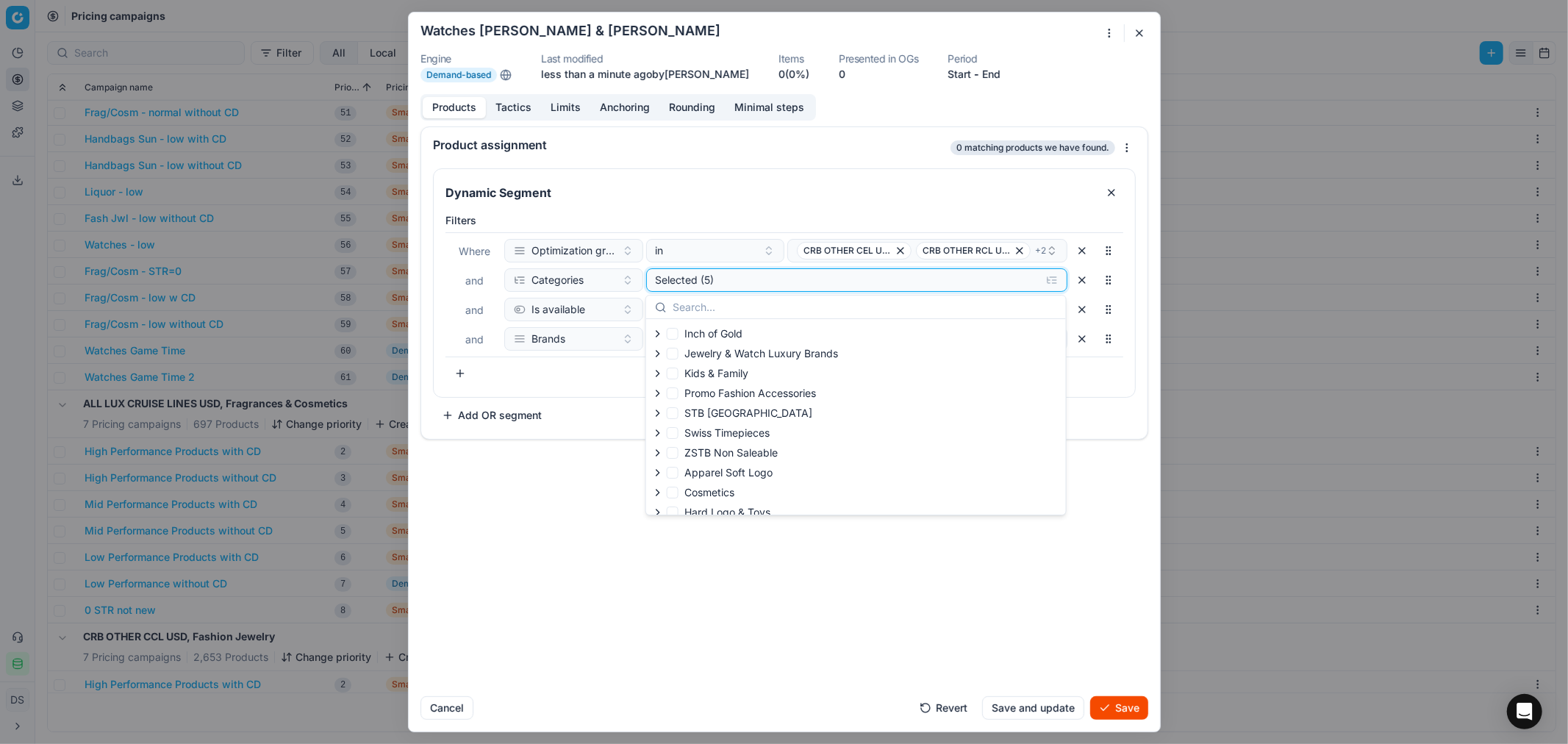
click at [746, 278] on div "Selected (5)" at bounding box center [844, 280] width 379 height 15
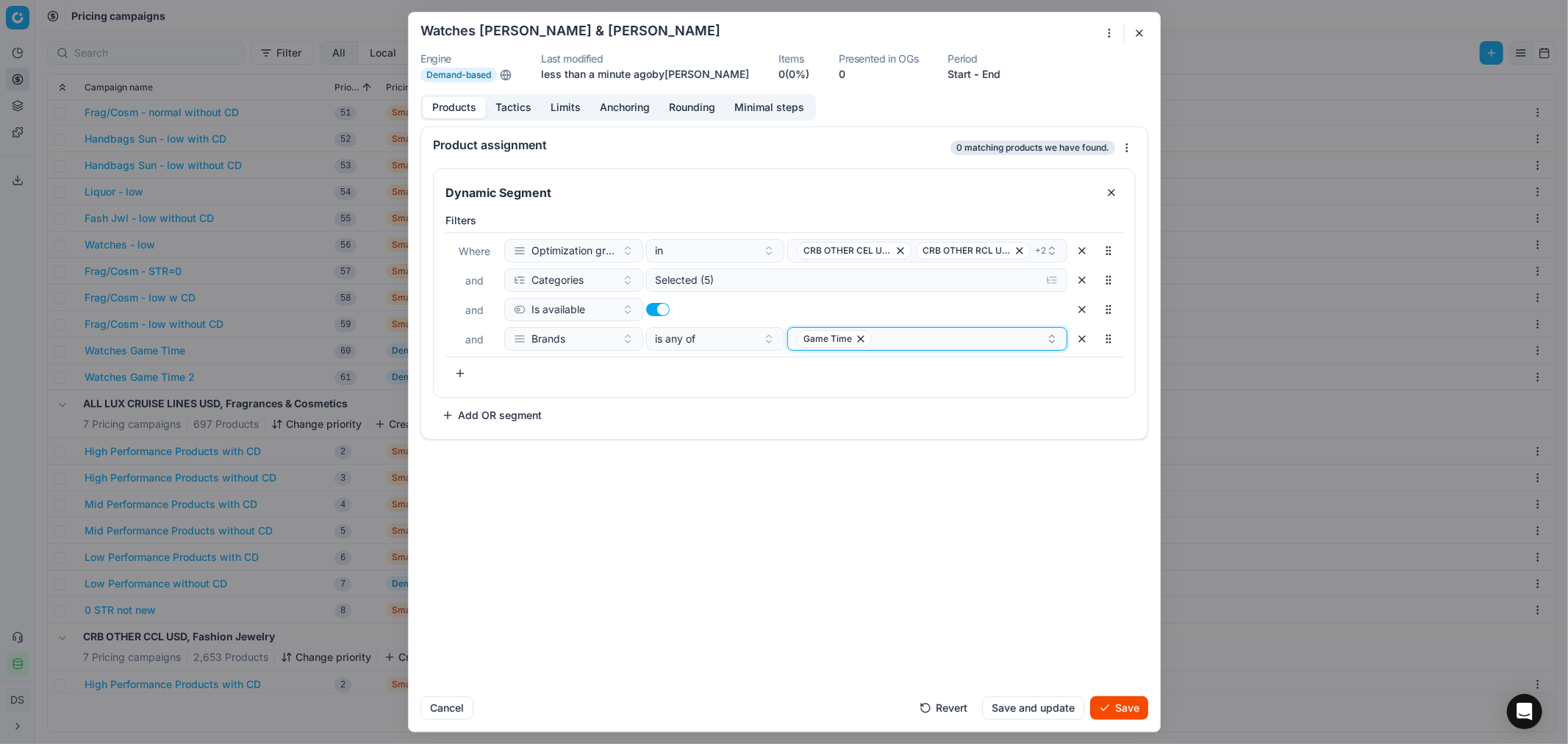
click at [860, 340] on icon "button" at bounding box center [860, 339] width 5 height 5
click at [858, 341] on button "Select a value" at bounding box center [927, 339] width 280 height 24
type input "[PERSON_NAME]"
click at [856, 400] on div "[PERSON_NAME]" at bounding box center [927, 396] width 274 height 24
click at [912, 342] on div "[PERSON_NAME]" at bounding box center [921, 338] width 249 height 17
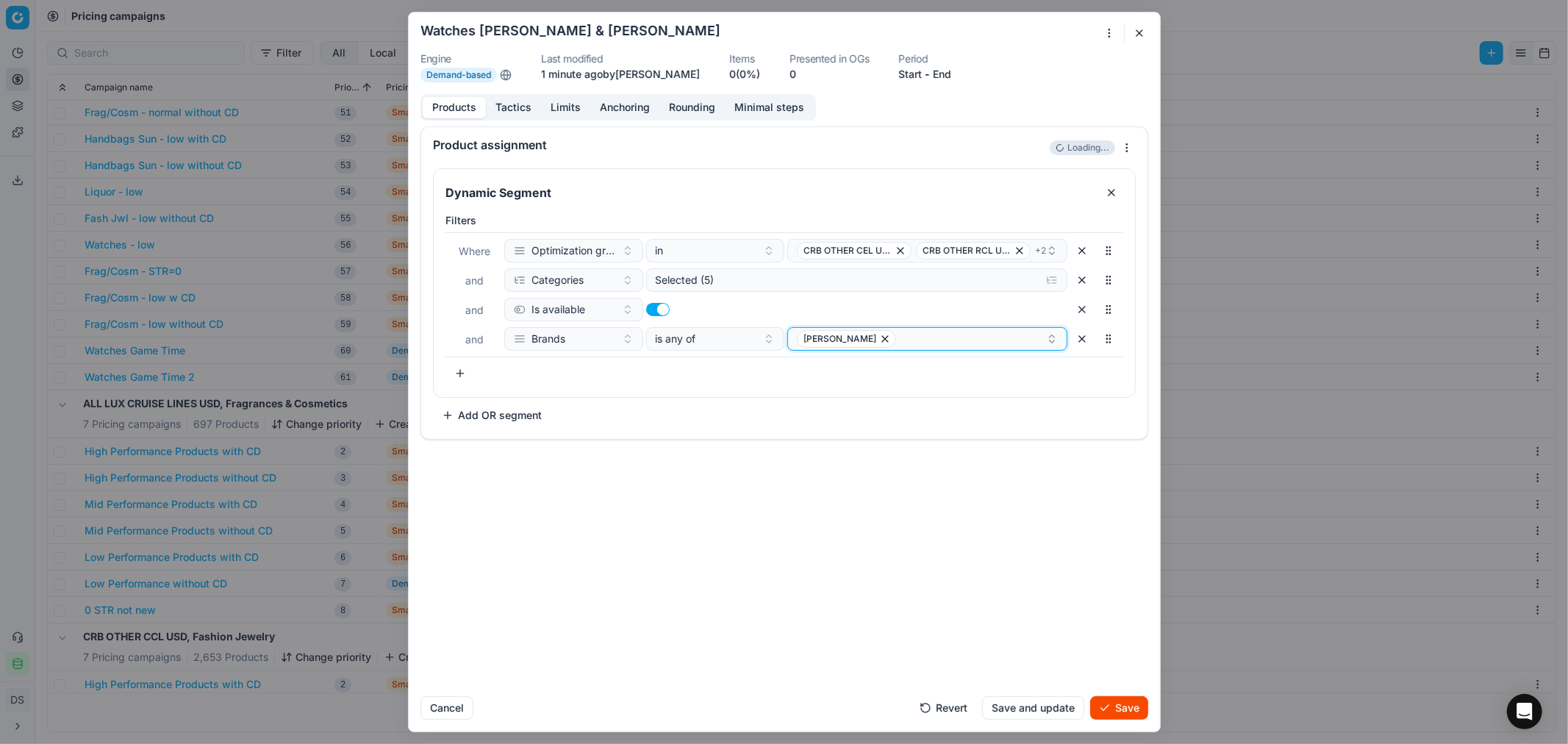
click at [912, 342] on div "[PERSON_NAME]" at bounding box center [921, 338] width 249 height 17
type input "[PERSON_NAME]"
click at [794, 397] on div "[PERSON_NAME]" at bounding box center [927, 396] width 274 height 24
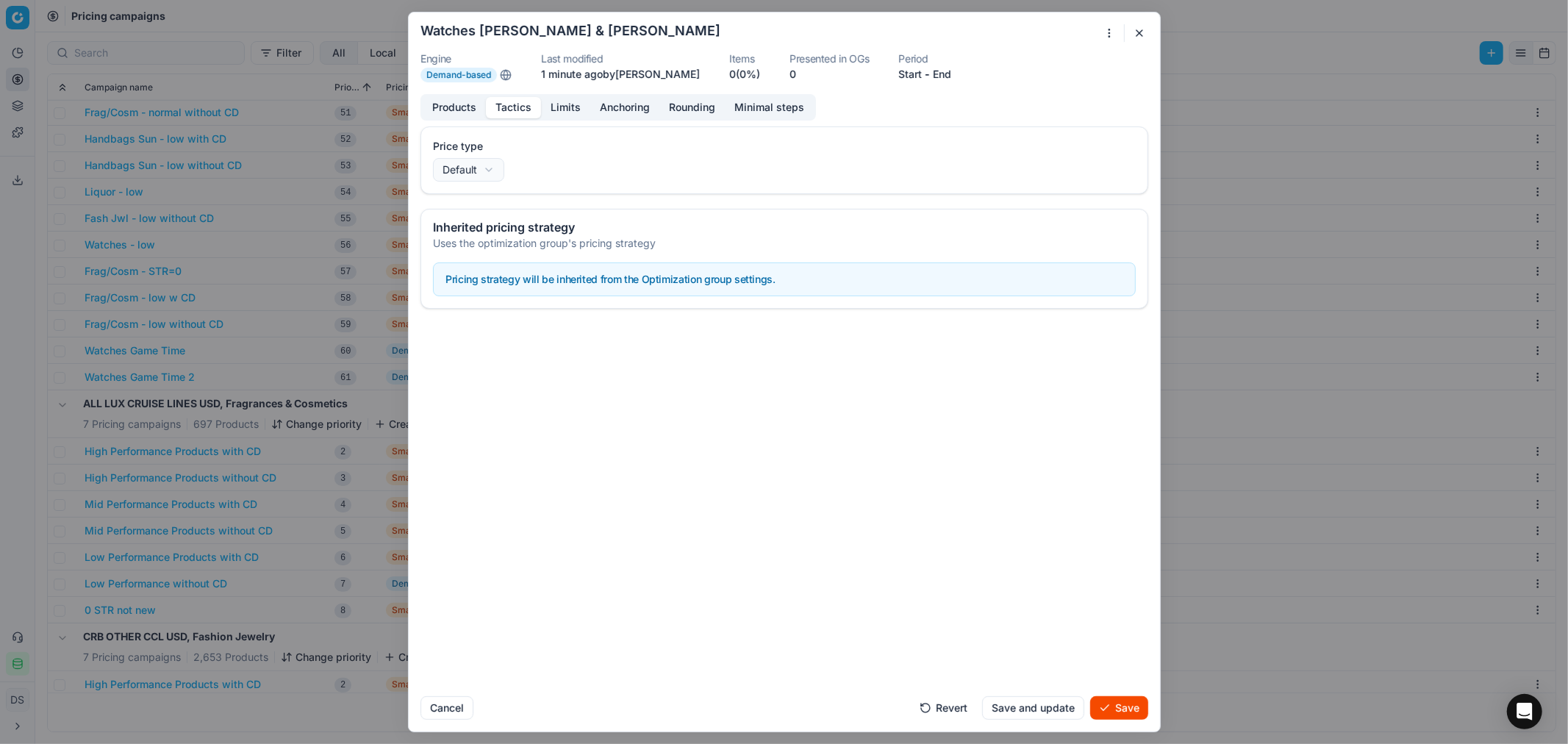
click at [513, 109] on button "Tactics" at bounding box center [513, 107] width 55 height 21
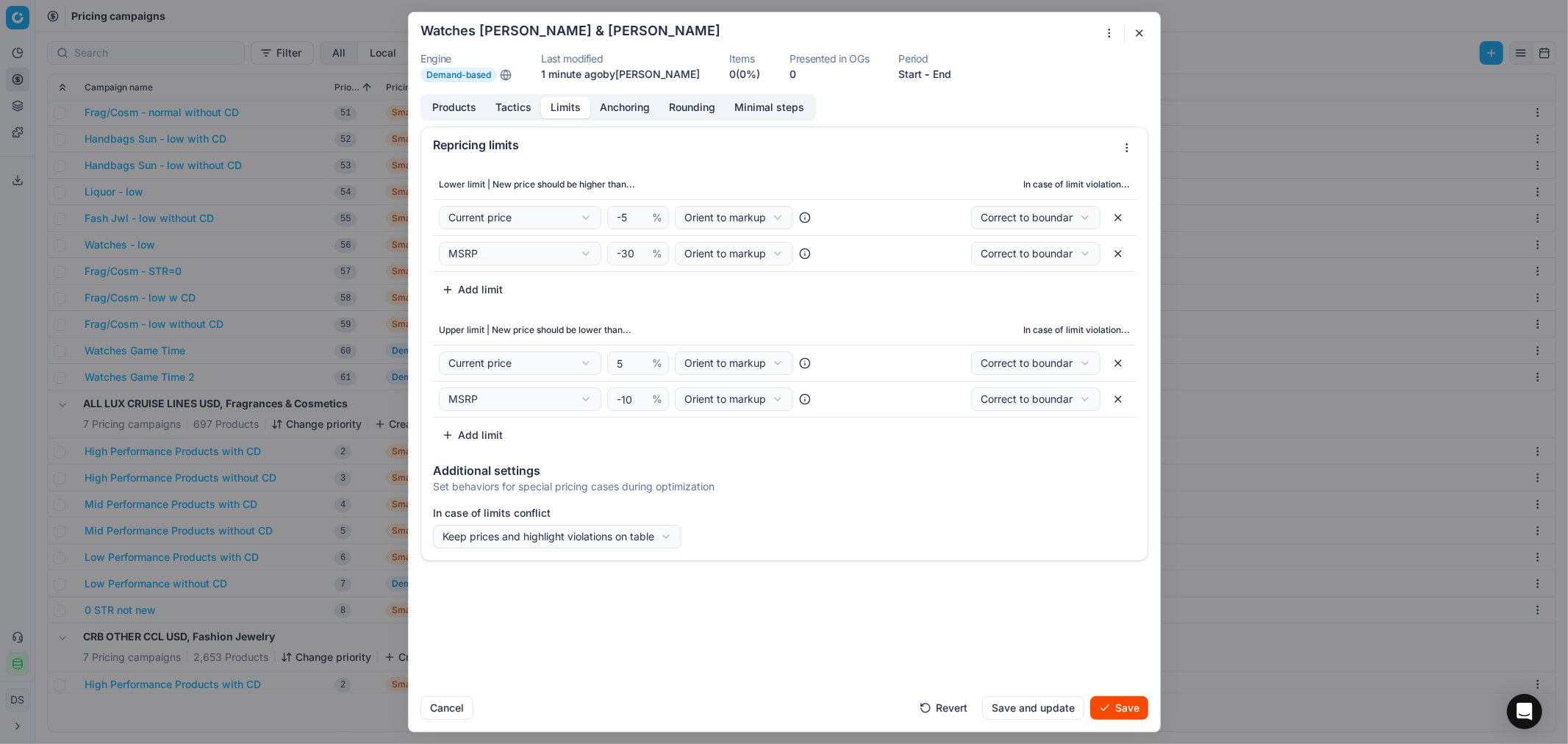
click at [561, 106] on button "Limits" at bounding box center [566, 107] width 49 height 21
click at [626, 260] on input "-30" at bounding box center [631, 254] width 36 height 22
type input "-50"
click at [1106, 706] on button "Save" at bounding box center [1118, 708] width 58 height 24
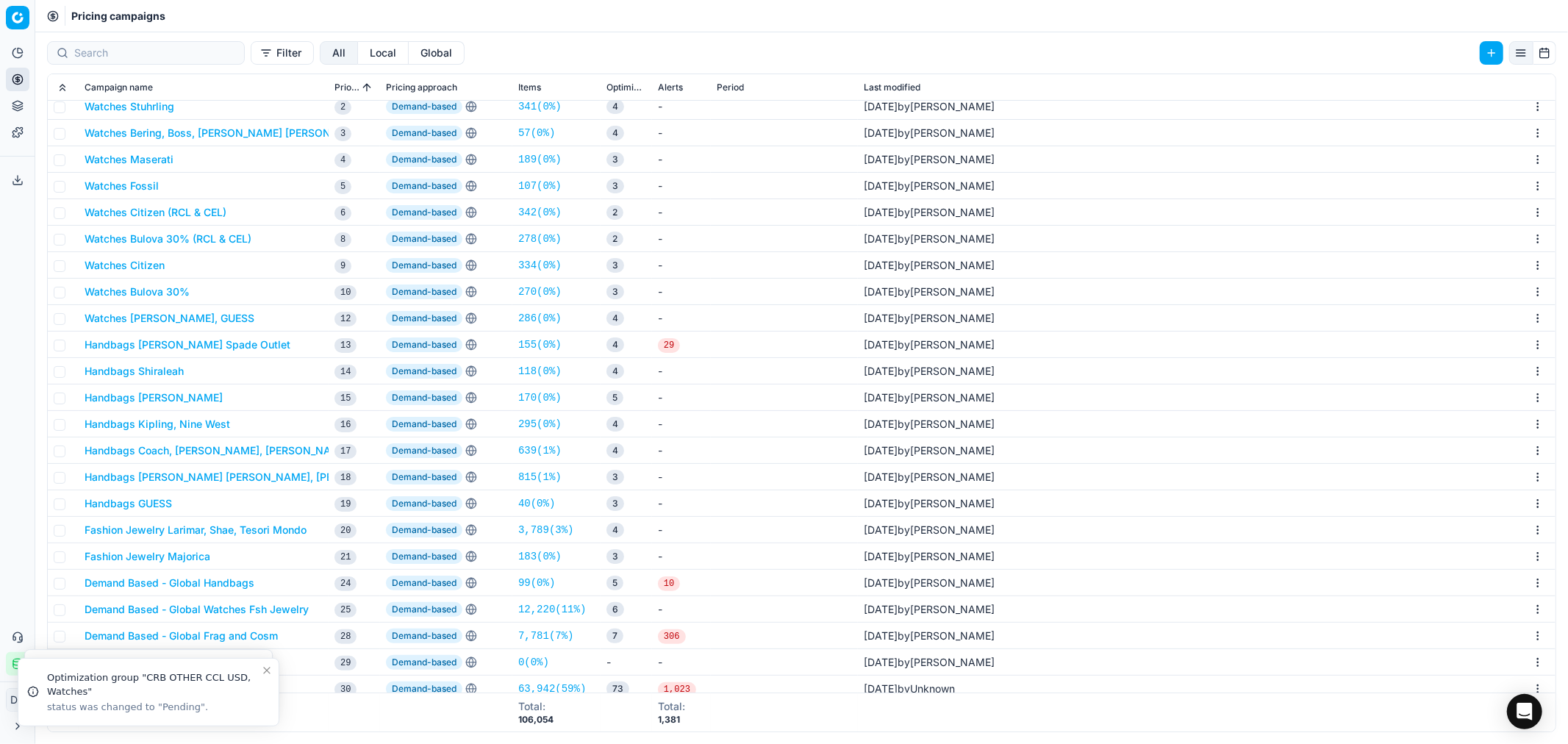
scroll to position [0, 0]
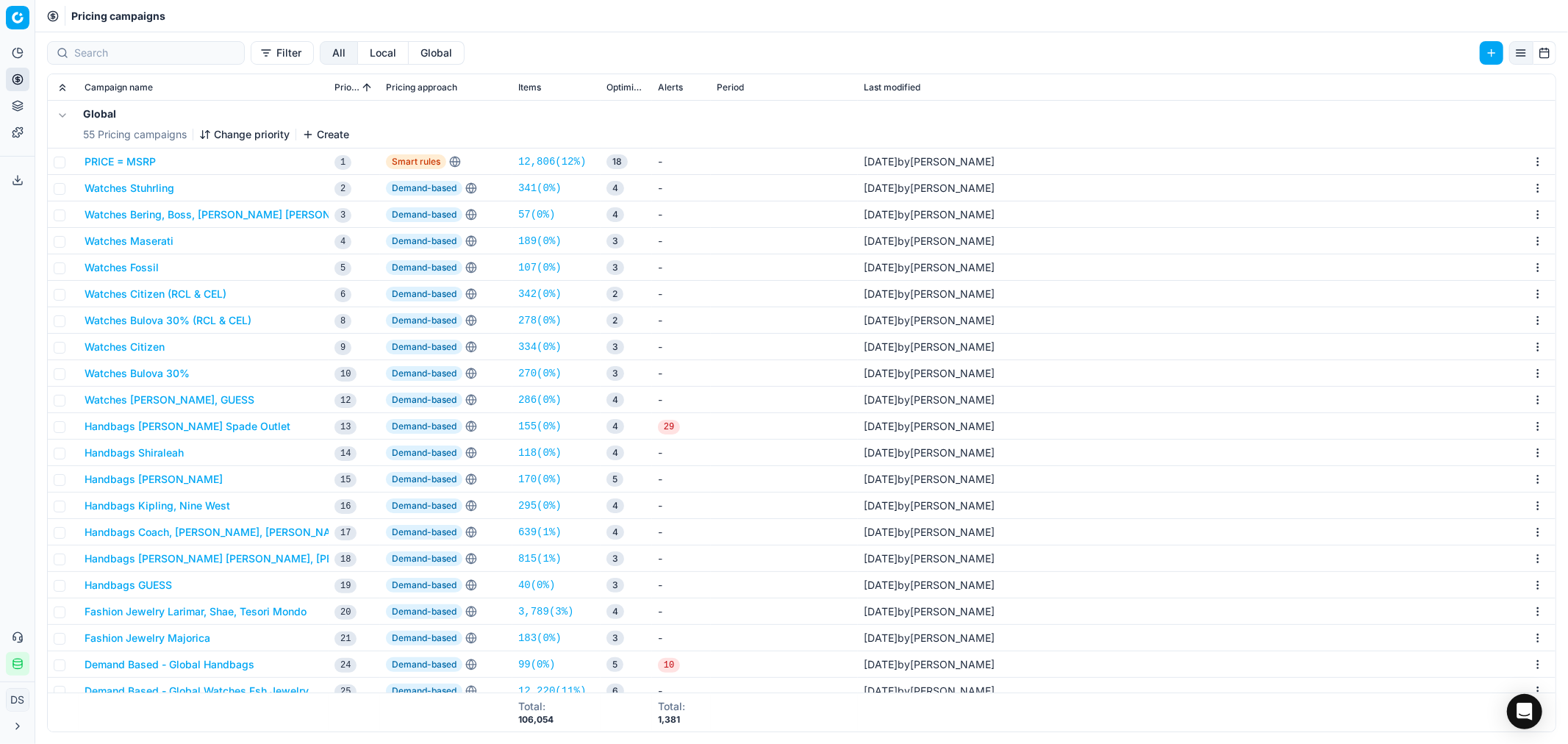
click at [231, 129] on button "Change priority" at bounding box center [244, 135] width 91 height 15
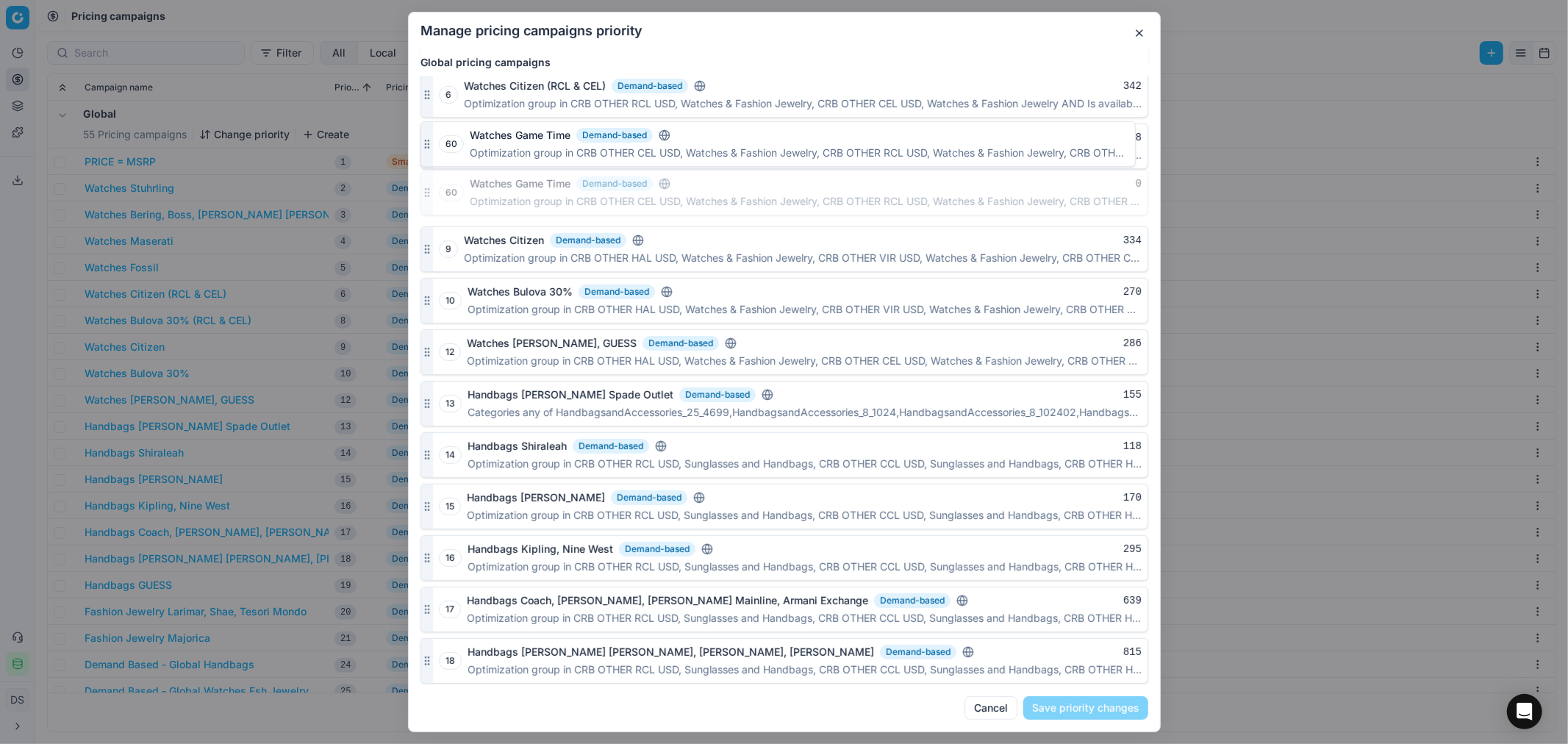
scroll to position [259, 0]
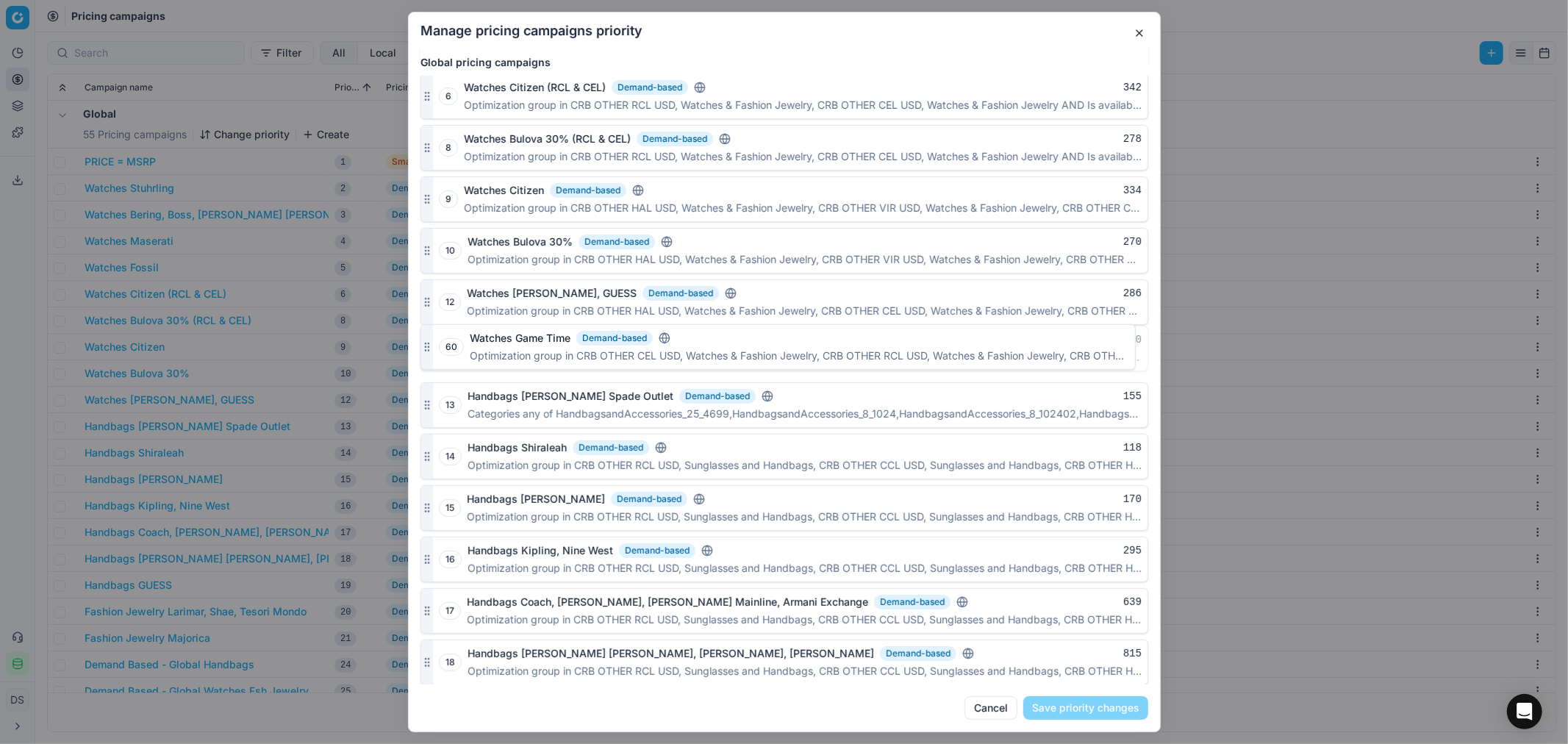
drag, startPoint x: 423, startPoint y: 607, endPoint x: 422, endPoint y: 345, distance: 262.0
click at [422, 345] on div at bounding box center [427, 348] width 12 height 44
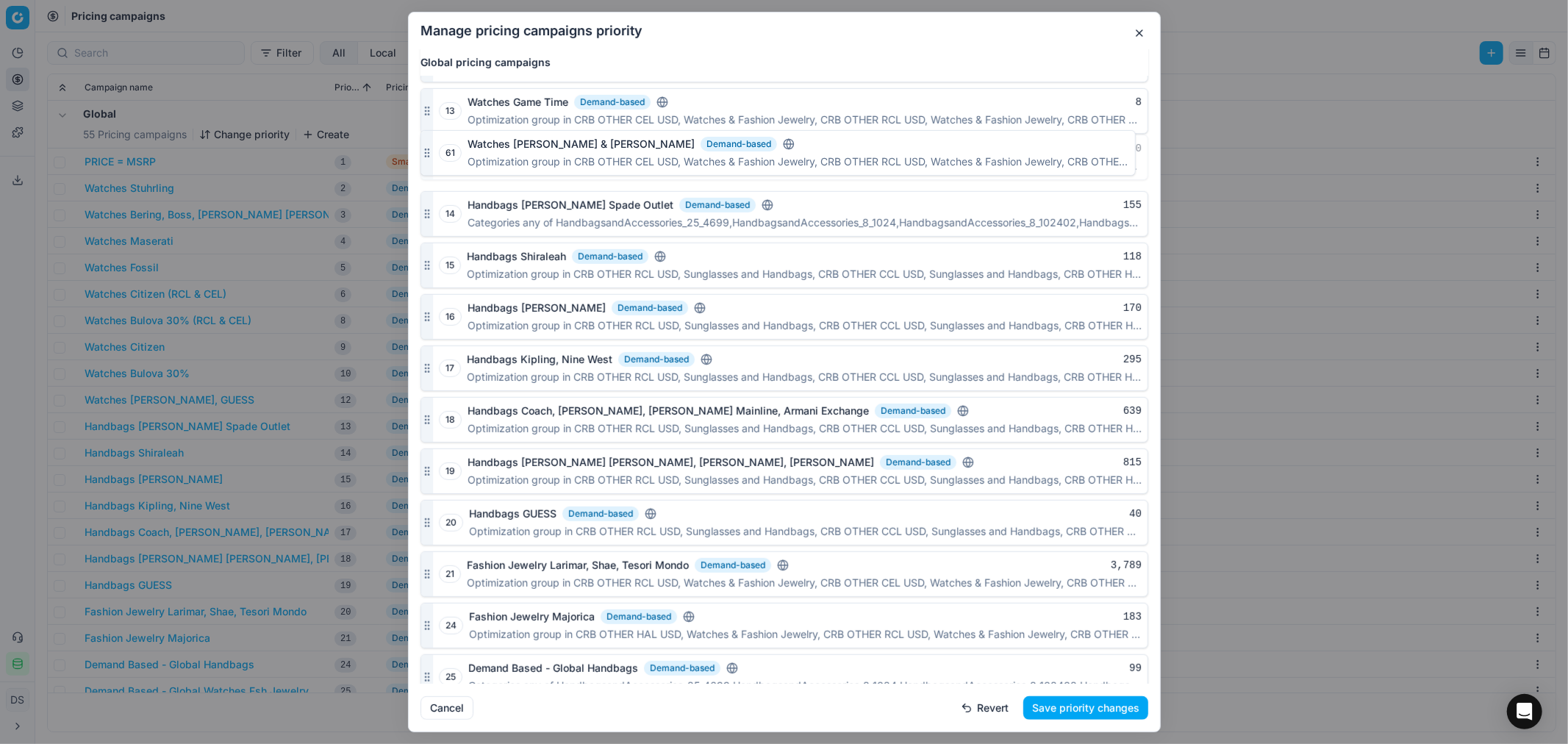
scroll to position [476, 0]
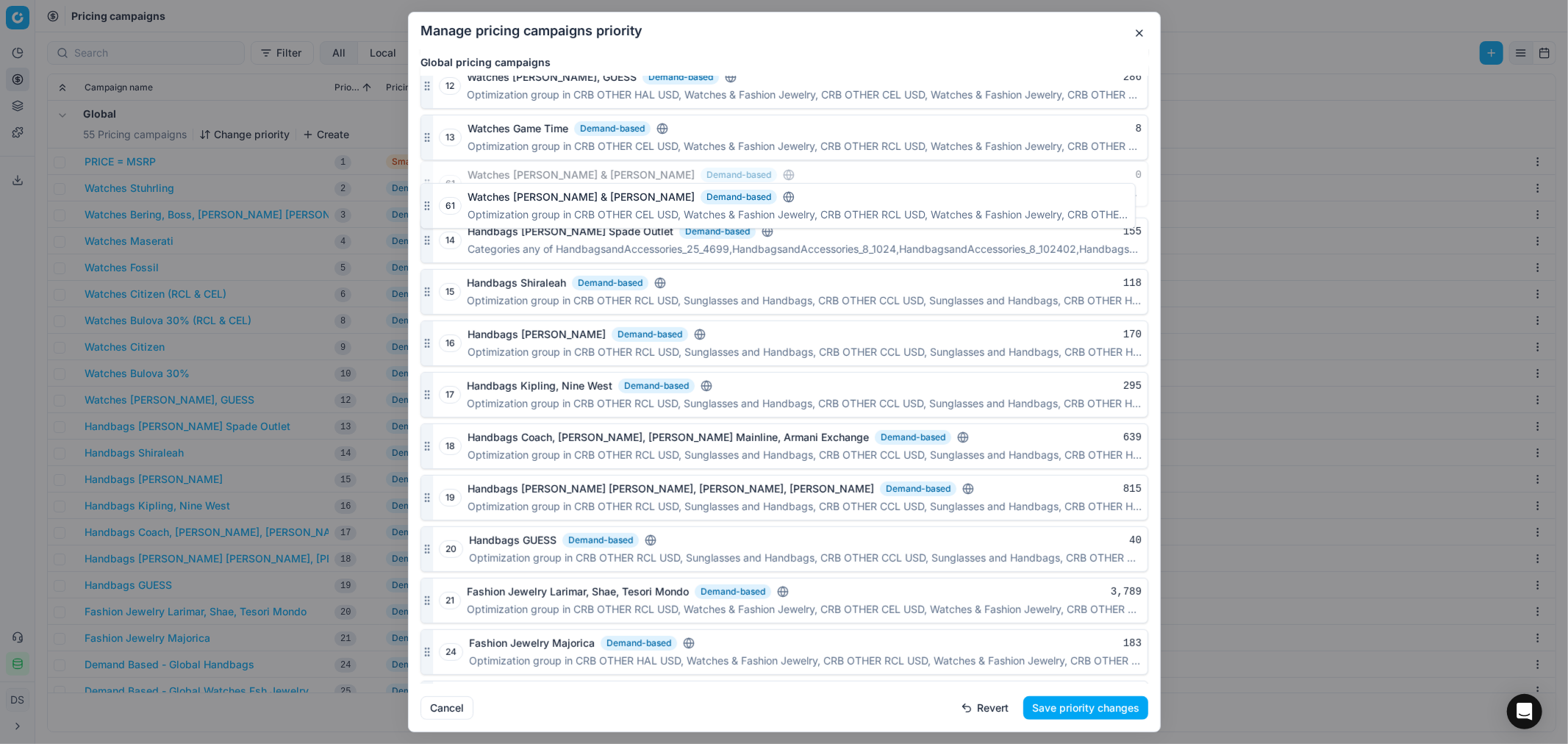
drag, startPoint x: 426, startPoint y: 666, endPoint x: 429, endPoint y: 211, distance: 455.0
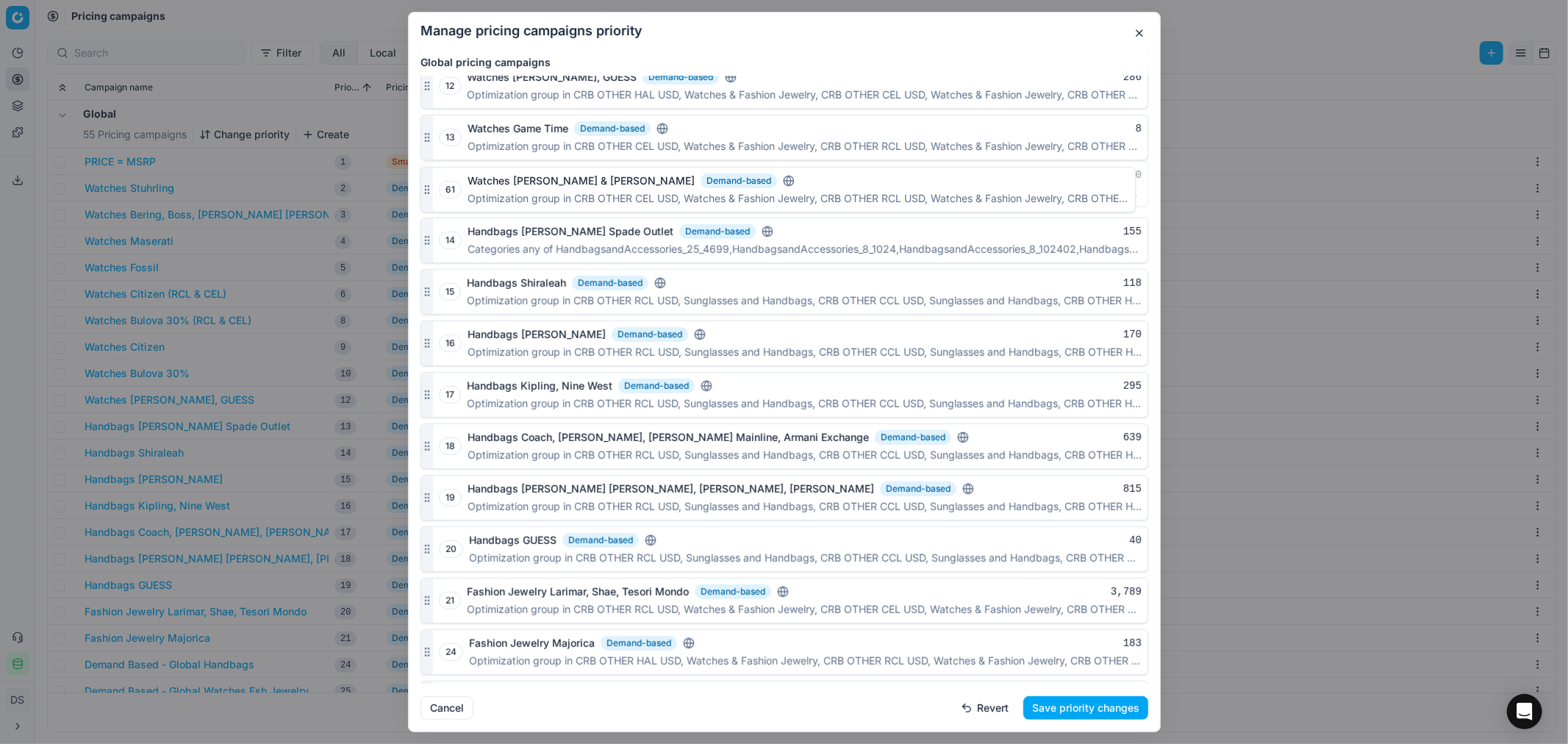
click at [429, 206] on div at bounding box center [427, 184] width 12 height 44
click at [1088, 706] on button "Save priority changes" at bounding box center [1085, 708] width 125 height 24
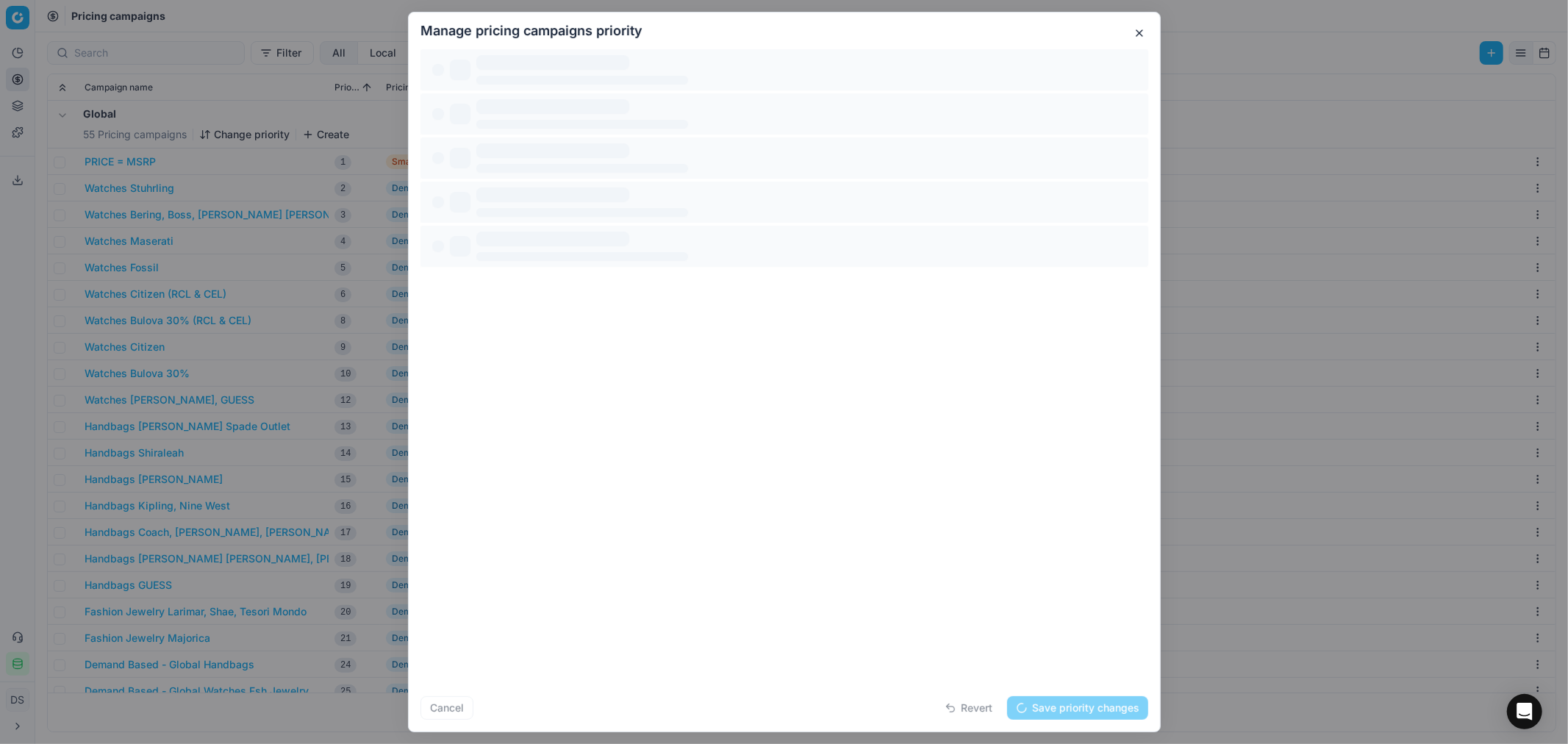
scroll to position [0, 0]
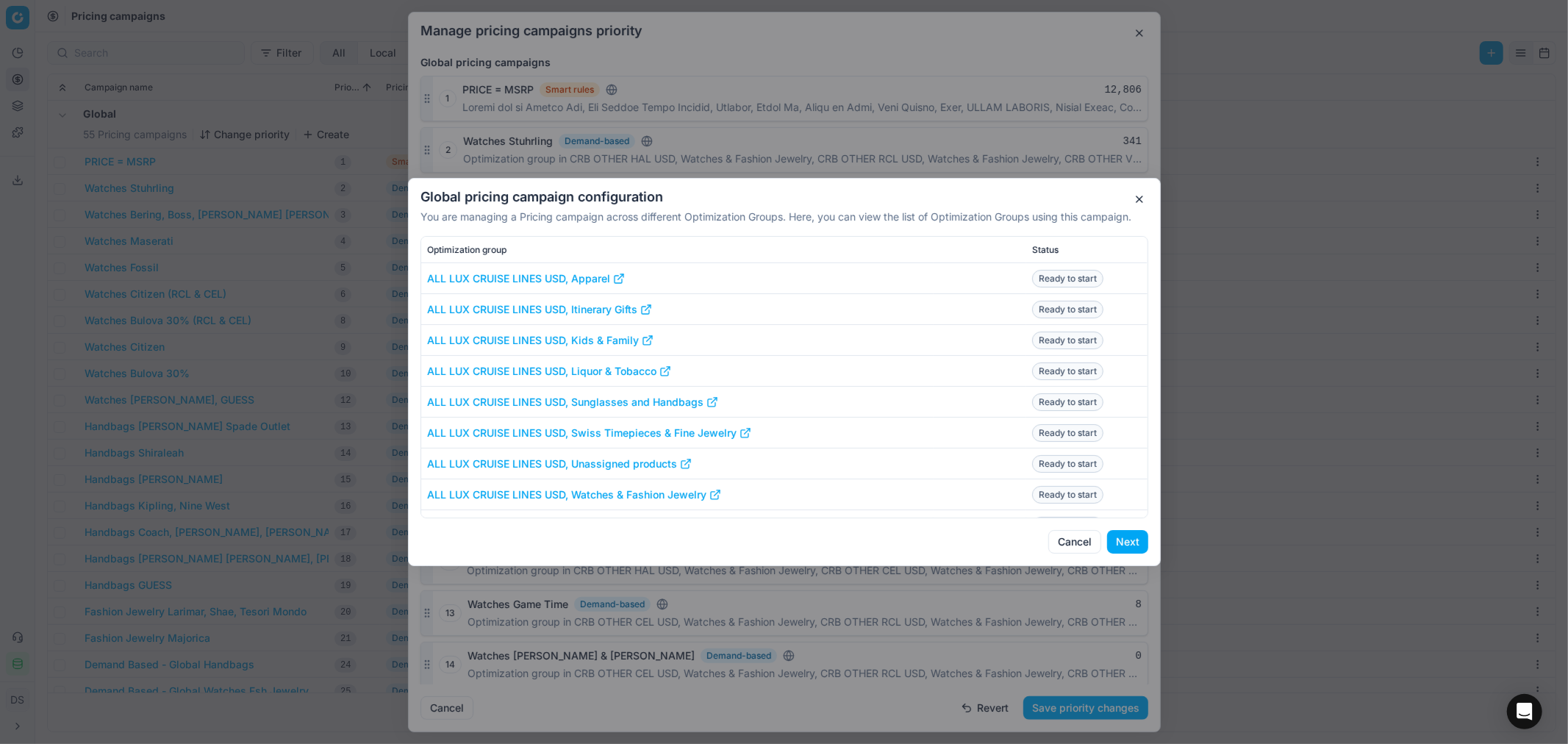
click at [1119, 541] on button "Next" at bounding box center [1127, 542] width 41 height 24
